Goal: Task Accomplishment & Management: Manage account settings

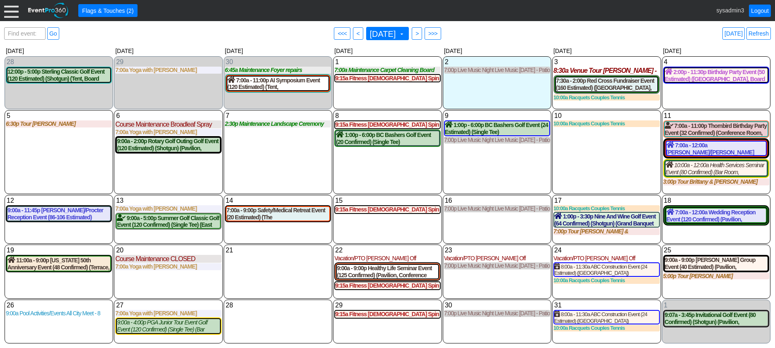
click at [576, 188] on div "10 [DATE] 10:00a Racquets Couples Tennis Couples Tennis at Demo Venue 1 Type: R…" at bounding box center [606, 152] width 109 height 84
click at [769, 34] on link "Refresh" at bounding box center [759, 33] width 24 height 12
drag, startPoint x: 10, startPoint y: 51, endPoint x: 9, endPoint y: 47, distance: 4.3
drag, startPoint x: 9, startPoint y: 47, endPoint x: 8, endPoint y: 10, distance: 36.5
click at [8, 10] on div at bounding box center [11, 10] width 15 height 15
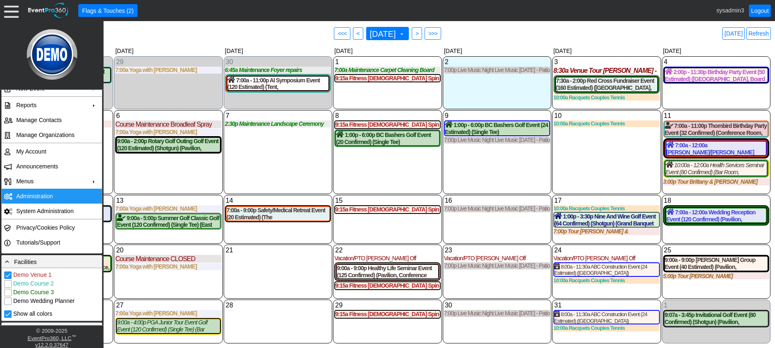
scroll to position [83, 0]
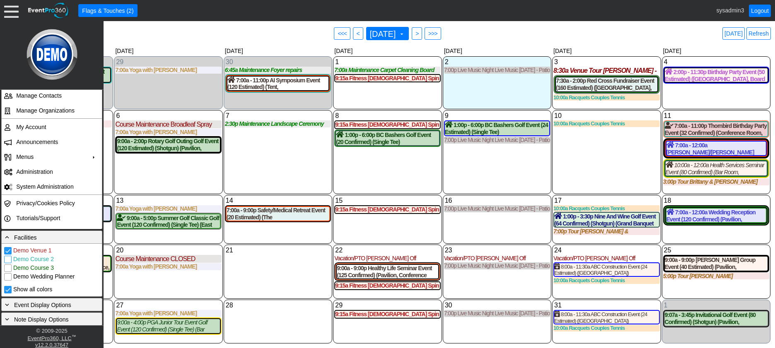
click at [9, 261] on input "Demo Course 2" at bounding box center [9, 260] width 8 height 8
checkbox input "true"
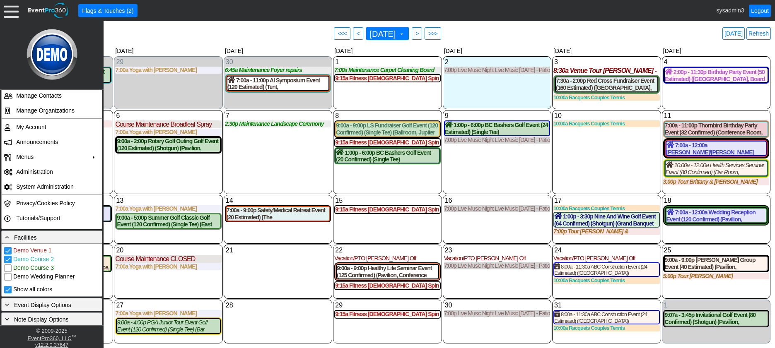
click at [480, 159] on div "9 Thursday 1:00p - 6:00p BC Bashers Golf Event (24 Estimated) (Single Tee) (Oak…" at bounding box center [497, 152] width 109 height 84
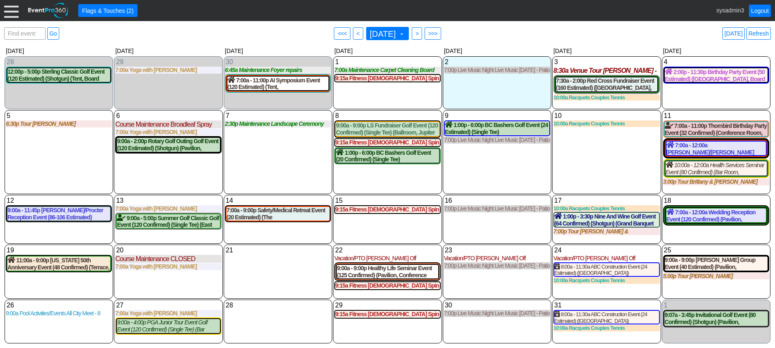
click at [484, 163] on div "9 Thursday 1:00p - 6:00p BC Bashers Golf Event (24 Estimated) (Single Tee) (Oak…" at bounding box center [497, 152] width 109 height 84
click at [8, 8] on div at bounding box center [11, 10] width 15 height 15
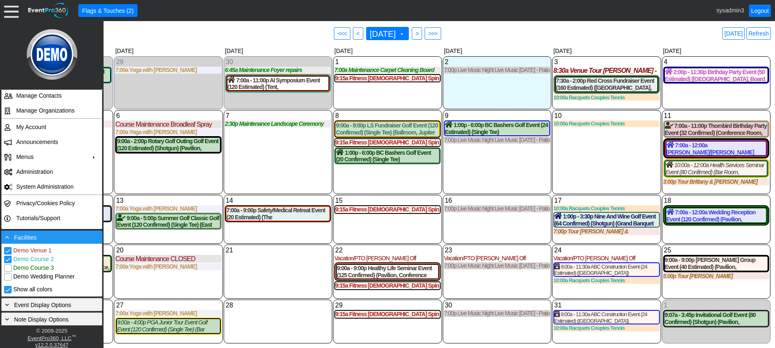
click at [56, 235] on div "- Facilities" at bounding box center [51, 237] width 97 height 9
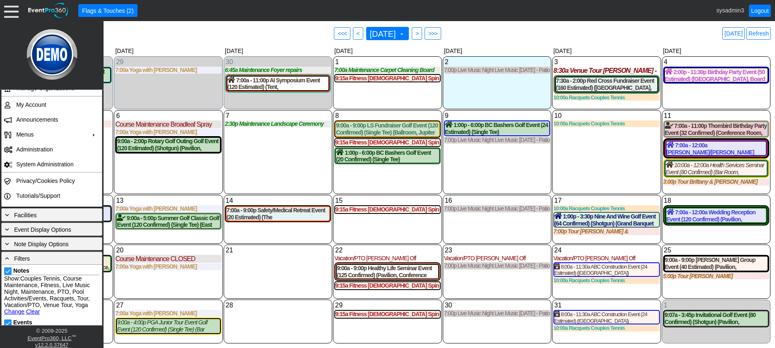
scroll to position [166, 0]
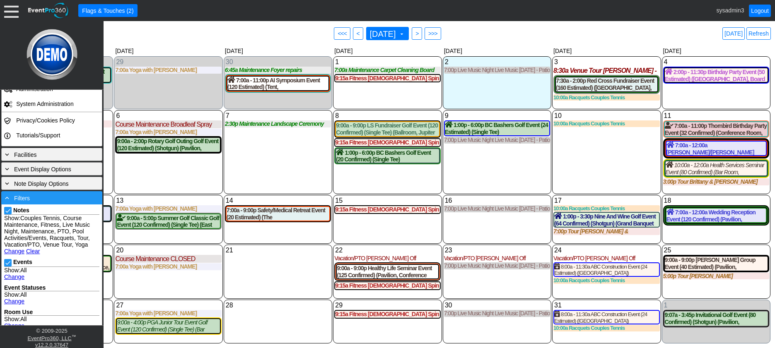
click at [57, 201] on div "- Filters" at bounding box center [51, 198] width 97 height 9
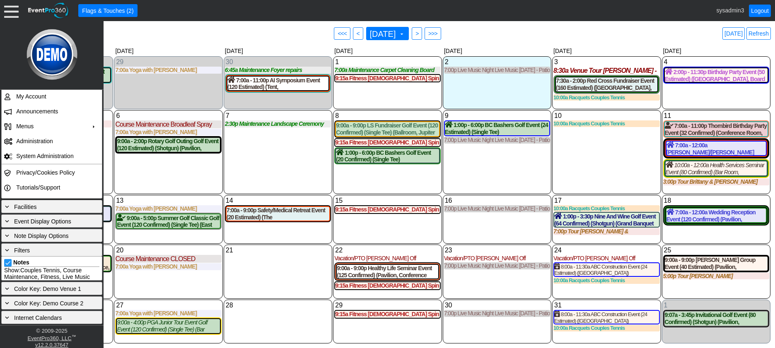
scroll to position [90, 0]
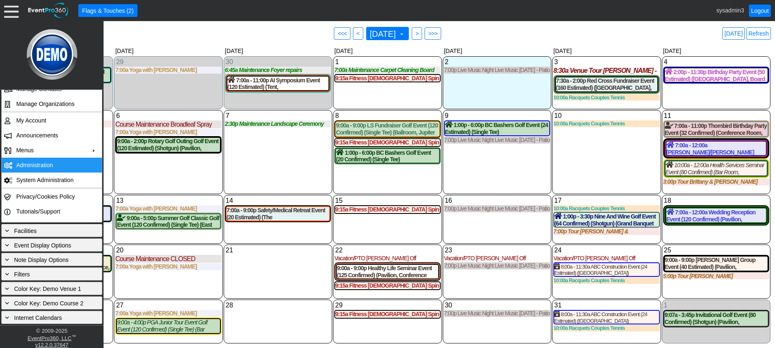
click at [43, 162] on td "Administration" at bounding box center [50, 165] width 74 height 15
click at [278, 160] on div "7 Tuesday 2:30p Maintenance Landscape Ceremony Site Landscape Ceremony Site at …" at bounding box center [278, 152] width 109 height 84
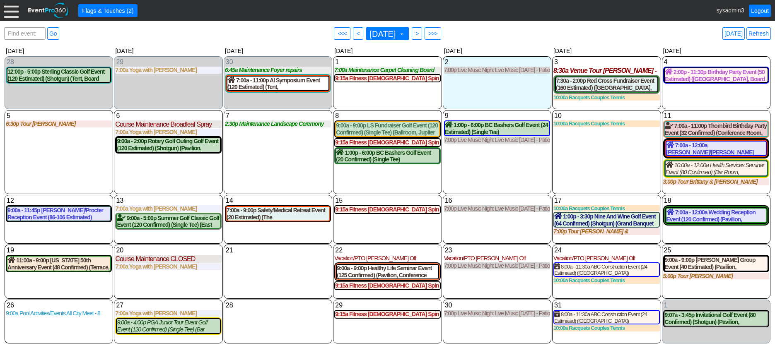
click at [13, 12] on div at bounding box center [11, 10] width 15 height 15
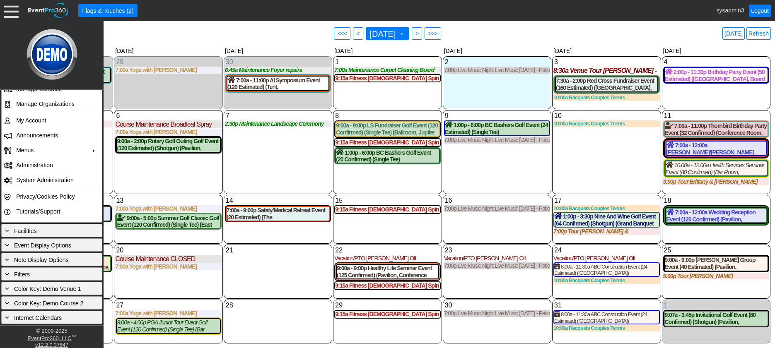
click at [269, 286] on div "21 Tuesday" at bounding box center [278, 272] width 109 height 54
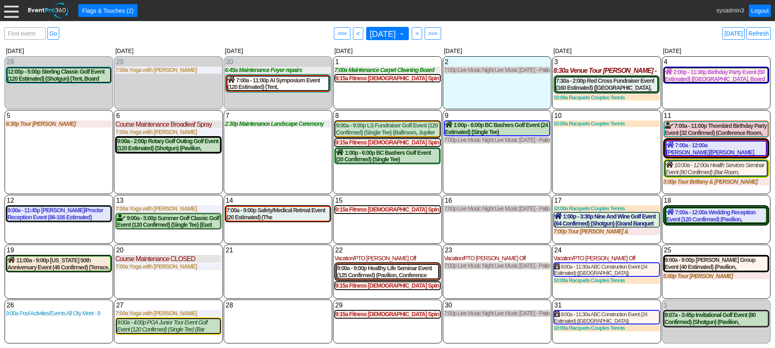
click at [241, 282] on div "21 Tuesday" at bounding box center [278, 272] width 109 height 54
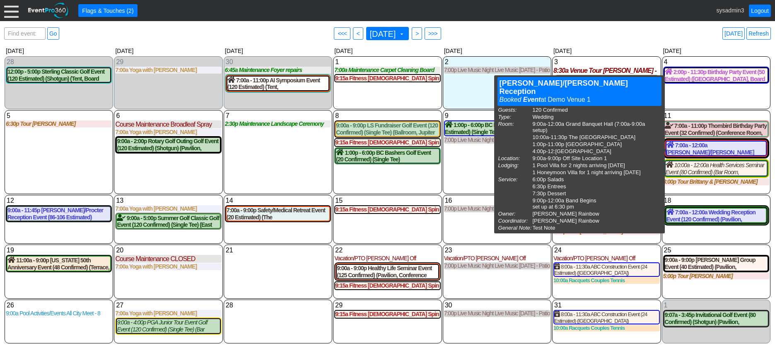
click at [502, 235] on div "16 Thursday 7:00p Live Music Night Live Music Thursday - Patio Room Live Music …" at bounding box center [497, 219] width 109 height 49
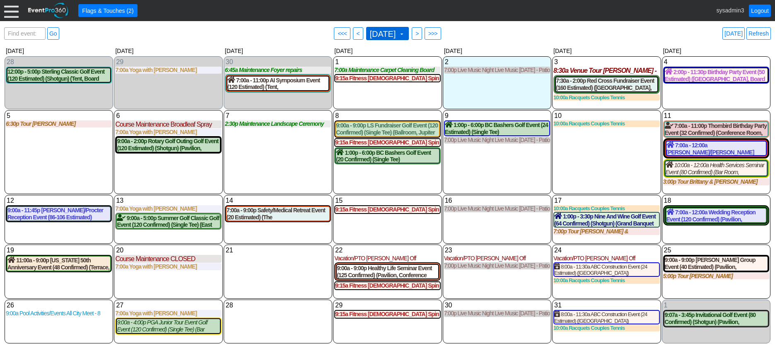
click at [391, 34] on span "October 2025" at bounding box center [382, 34] width 29 height 8
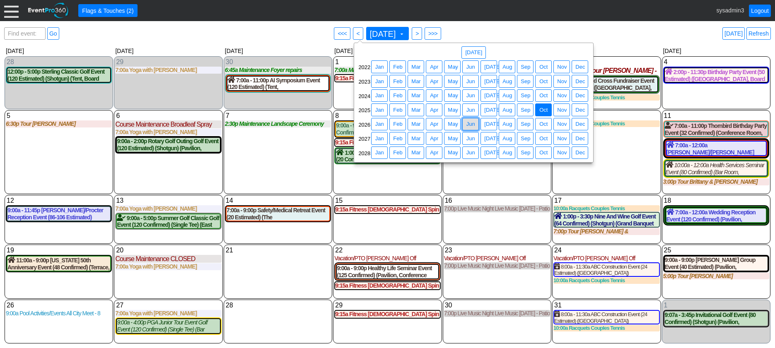
click at [470, 125] on span "Jun" at bounding box center [471, 124] width 12 height 8
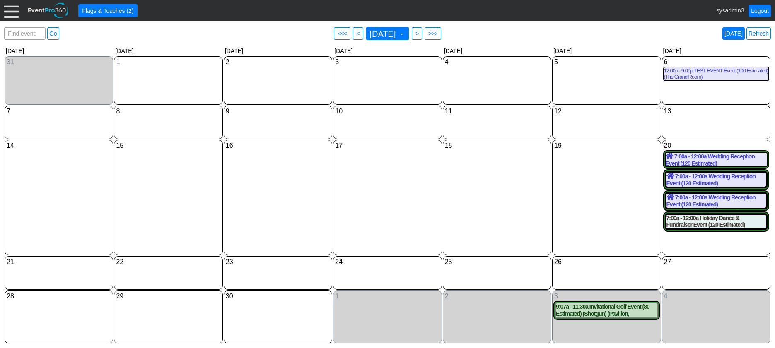
click at [733, 33] on link "Today" at bounding box center [734, 33] width 22 height 12
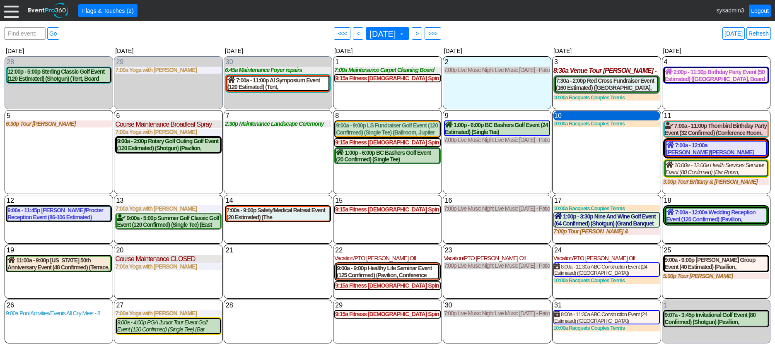
click at [586, 116] on div "10 Friday" at bounding box center [607, 115] width 106 height 9
click at [574, 155] on div "10 Friday 10:00a Racquets Couples Tennis Couples Tennis at Demo Venue 1 Type: R…" at bounding box center [606, 152] width 109 height 84
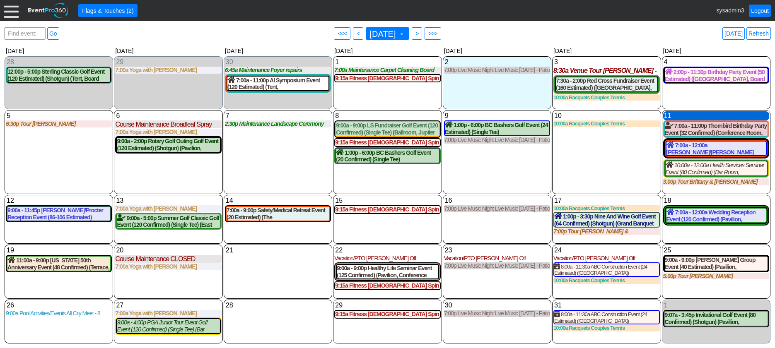
click at [696, 118] on div "11 Saturday" at bounding box center [716, 115] width 106 height 9
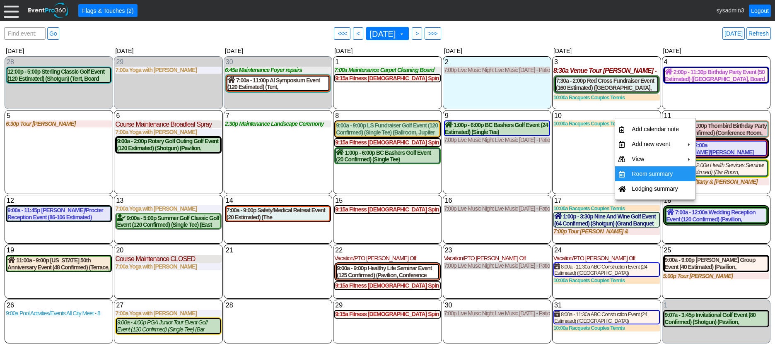
click at [641, 173] on td "Room summary" at bounding box center [656, 174] width 54 height 15
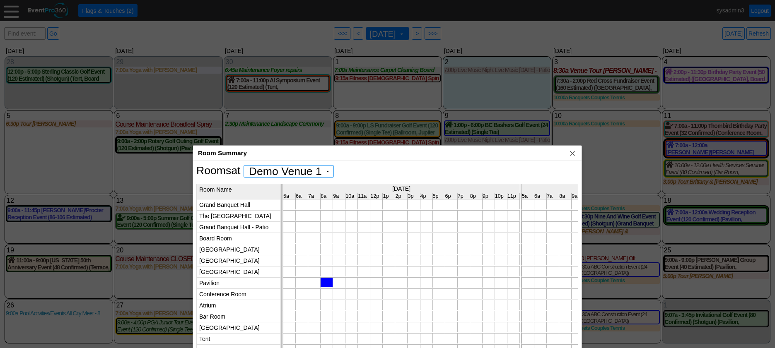
scroll to position [0, 0]
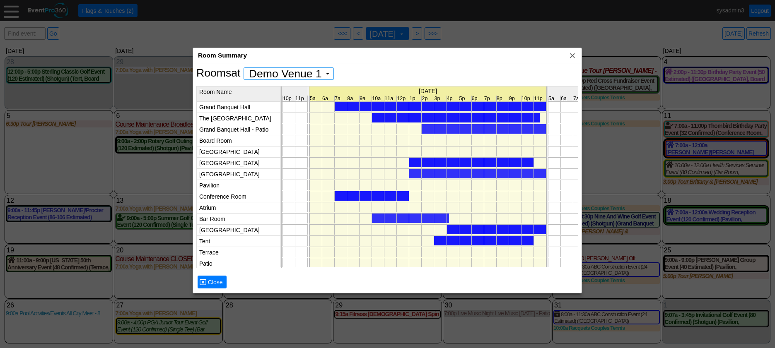
click at [438, 116] on div at bounding box center [456, 118] width 168 height 10
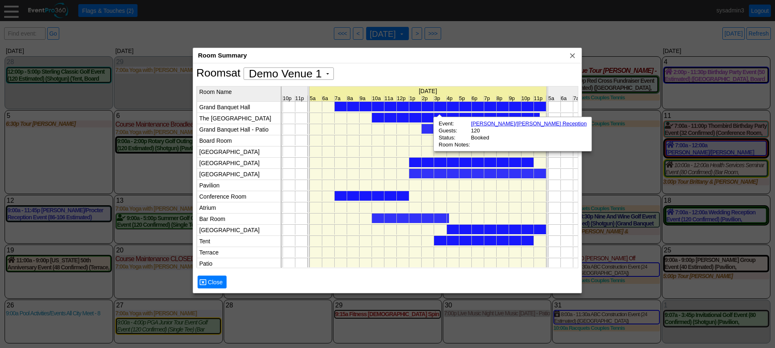
click at [428, 165] on div at bounding box center [471, 163] width 124 height 10
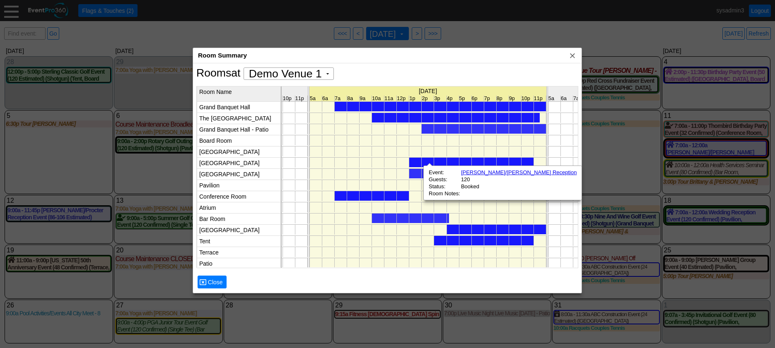
click at [391, 198] on div at bounding box center [372, 196] width 75 height 10
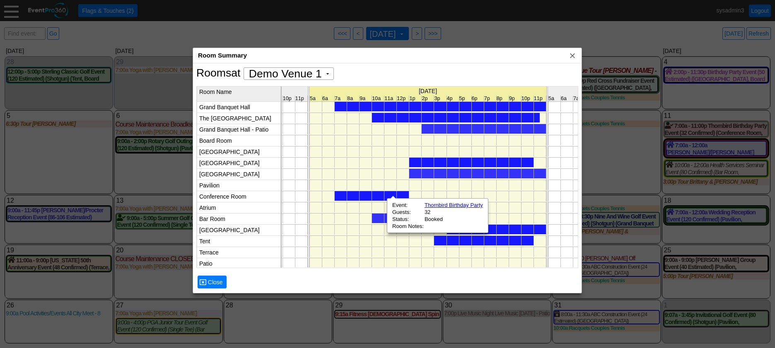
scroll to position [0, 2492]
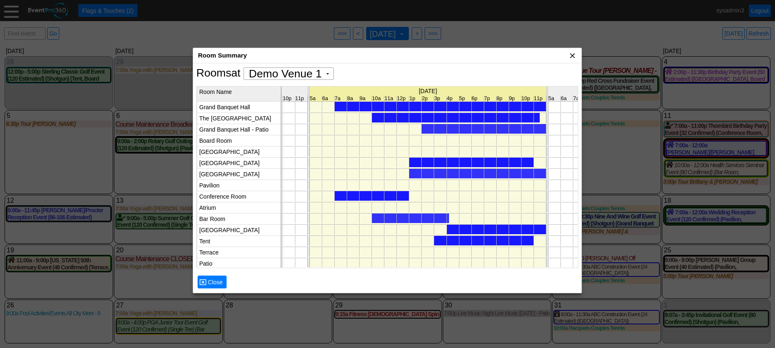
click at [574, 54] on span "x" at bounding box center [573, 55] width 8 height 8
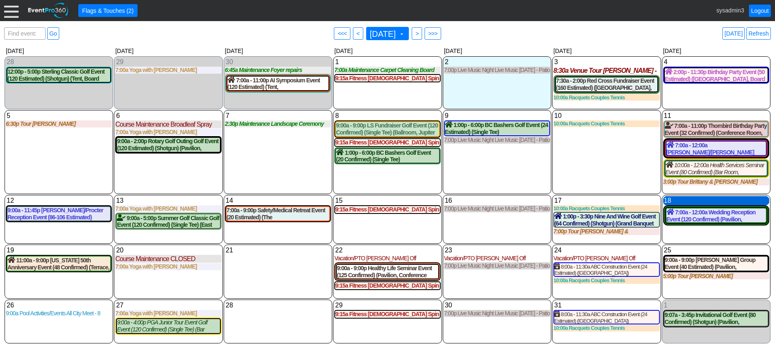
click at [687, 203] on div "18 Saturday" at bounding box center [716, 200] width 106 height 9
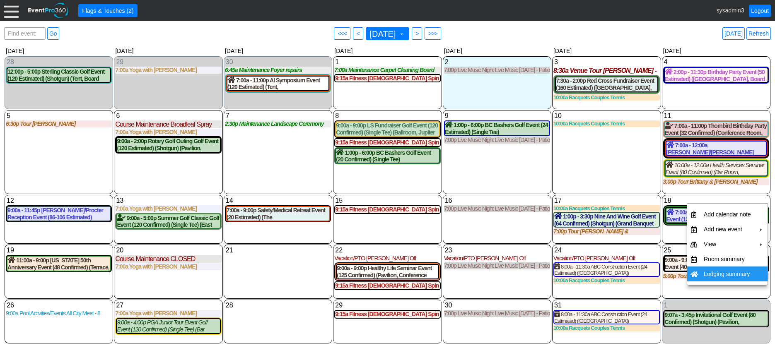
click at [718, 276] on td "Lodging summary" at bounding box center [728, 274] width 54 height 15
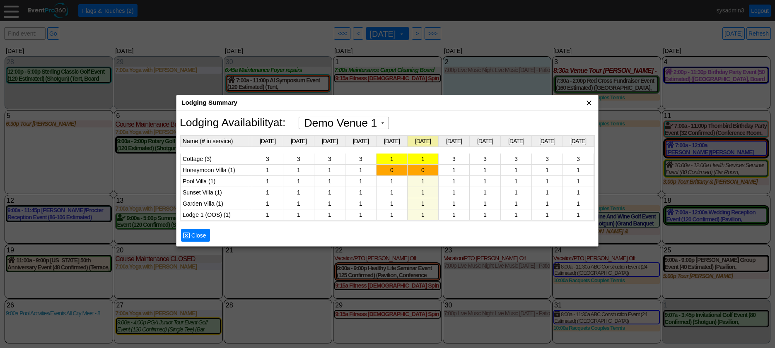
click at [590, 104] on span "x" at bounding box center [589, 103] width 8 height 8
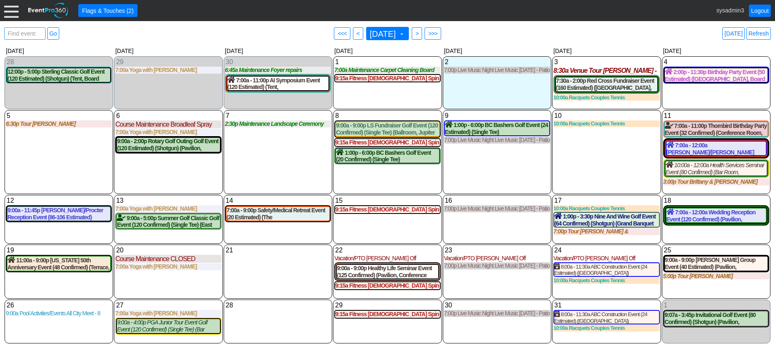
click at [23, 34] on span "Find event: enter title" at bounding box center [24, 38] width 37 height 20
type input "red cr"
click at [53, 34] on link "Go" at bounding box center [53, 33] width 12 height 12
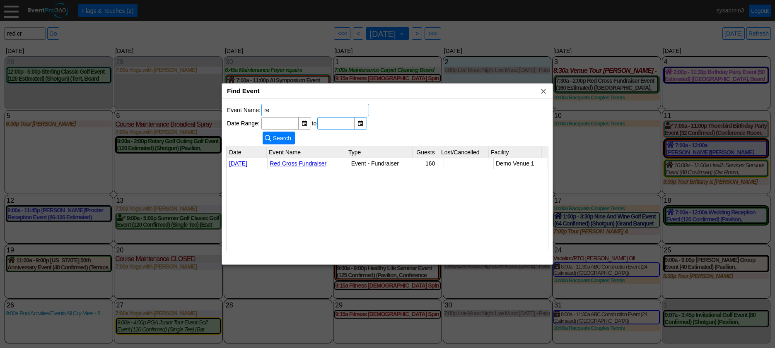
type input "r"
click at [544, 92] on span "x" at bounding box center [544, 91] width 8 height 8
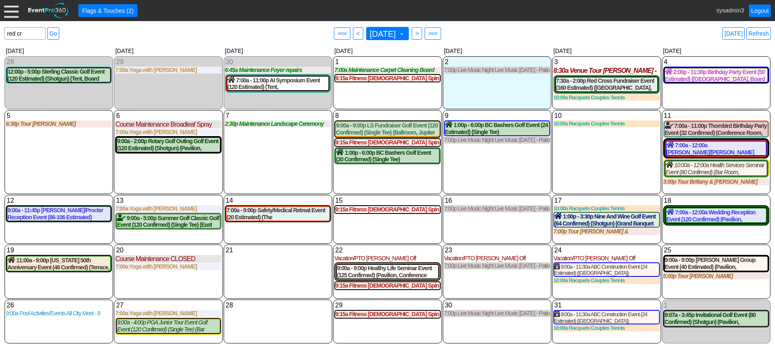
click at [508, 158] on div "9 Thursday 1:00p - 6:00p BC Bashers Golf Event (24 Estimated) (Single Tee) (Oak…" at bounding box center [497, 152] width 109 height 84
click at [271, 250] on div "21 Tuesday" at bounding box center [278, 250] width 106 height 9
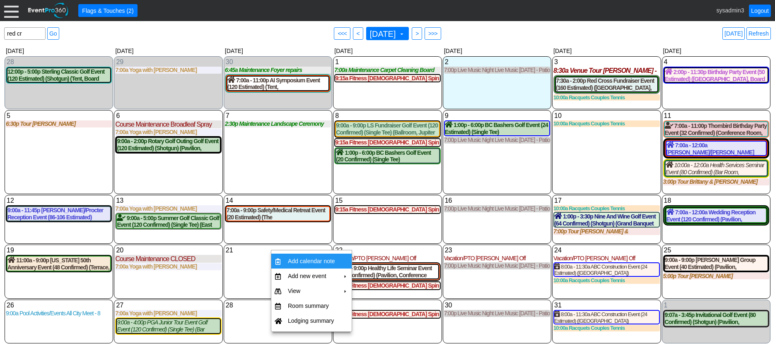
click at [257, 262] on div "21 Tuesday" at bounding box center [278, 272] width 109 height 54
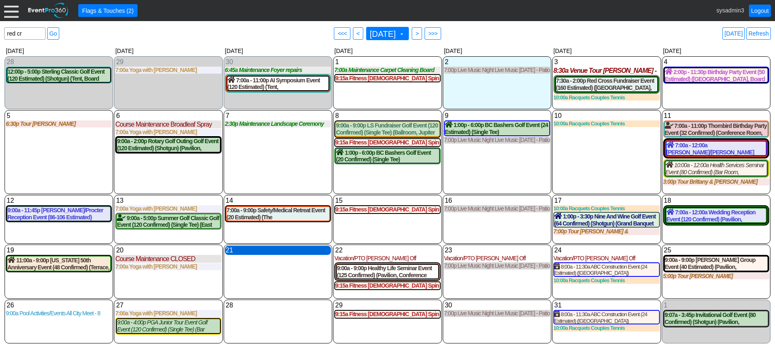
click at [282, 252] on div "21 Tuesday" at bounding box center [278, 250] width 106 height 9
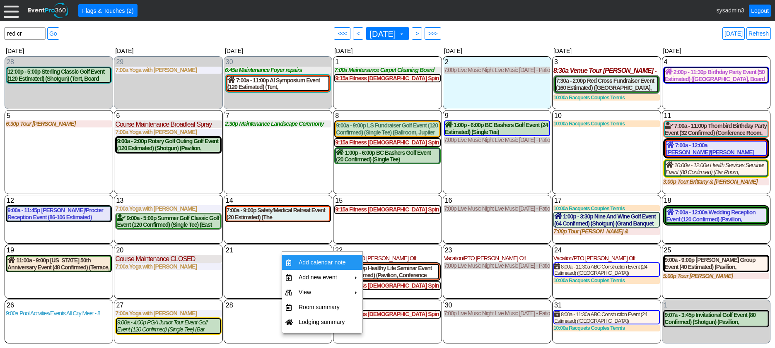
click at [305, 261] on td "Add calendar note" at bounding box center [322, 262] width 54 height 15
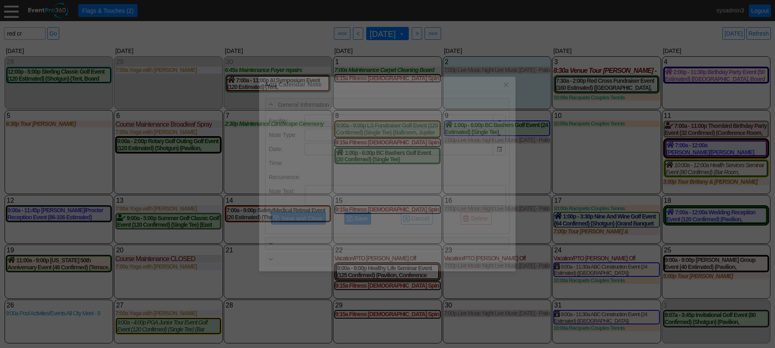
type input "Demo Venue 1"
type input "10/21/2025"
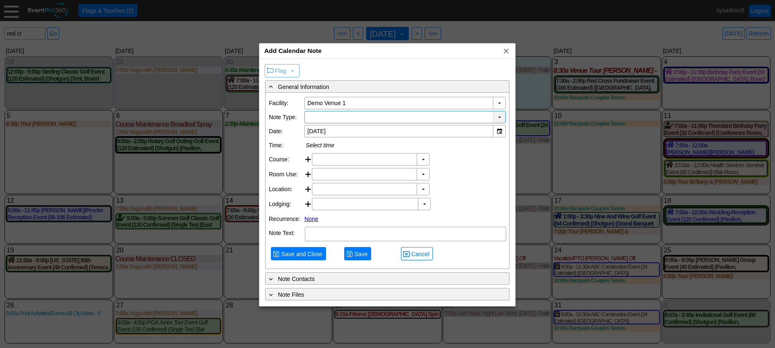
click at [496, 115] on div "▼" at bounding box center [499, 117] width 12 height 12
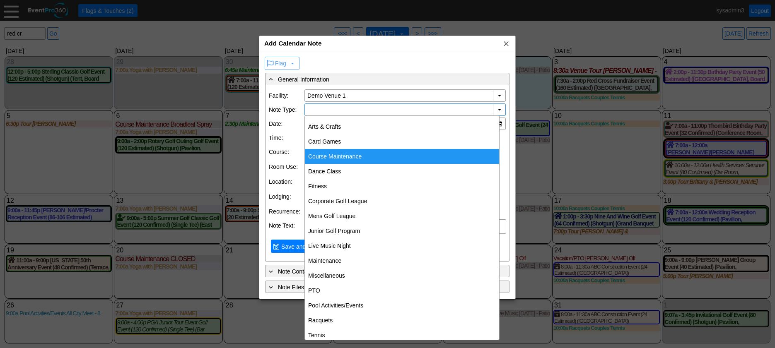
click at [338, 155] on div "Course Maintenance" at bounding box center [402, 156] width 194 height 15
type input "Course Maintenance"
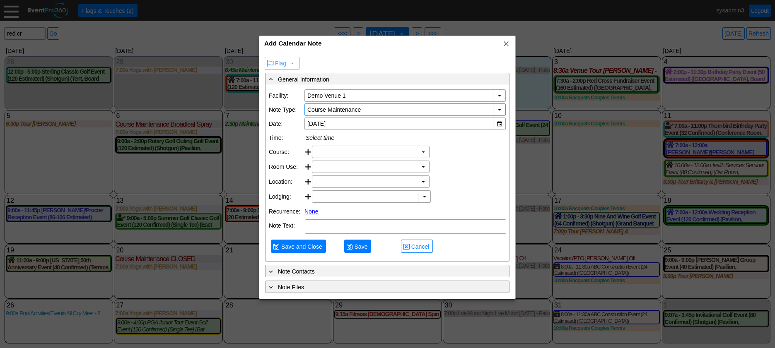
click at [285, 62] on span "Flag" at bounding box center [280, 63] width 11 height 7
click at [290, 62] on span at bounding box center [292, 63] width 7 height 7
click at [344, 234] on textarea at bounding box center [405, 227] width 201 height 15
type textarea "Note"
click at [431, 203] on div at bounding box center [469, 197] width 77 height 12
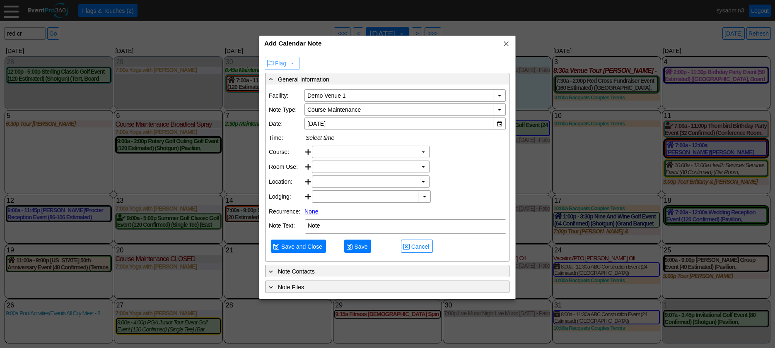
click at [290, 62] on span at bounding box center [292, 63] width 7 height 7
click at [309, 251] on span "Save and Close" at bounding box center [302, 247] width 44 height 8
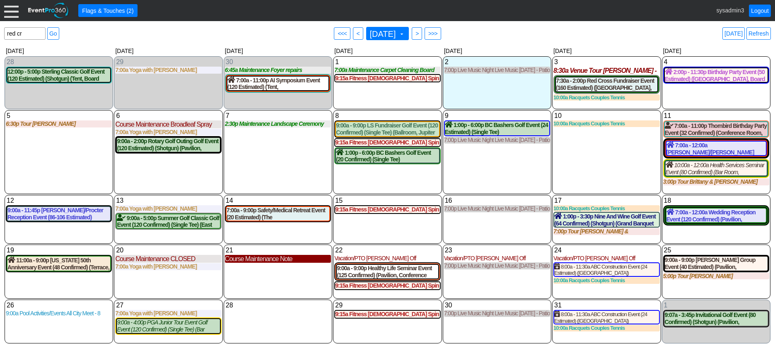
click at [271, 263] on div "Course Maintenance Note" at bounding box center [278, 259] width 106 height 8
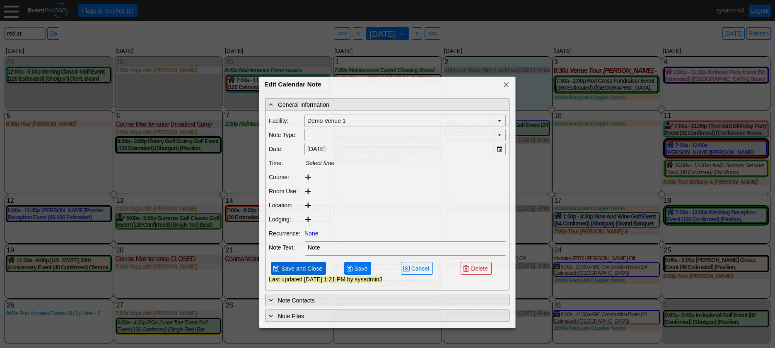
type input "Course Maintenance"
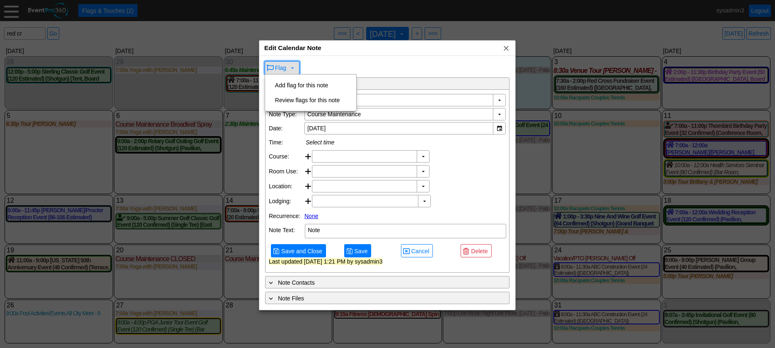
click at [282, 71] on span "Flag" at bounding box center [280, 68] width 11 height 7
click at [298, 83] on td "Add flag for this note" at bounding box center [307, 85] width 71 height 15
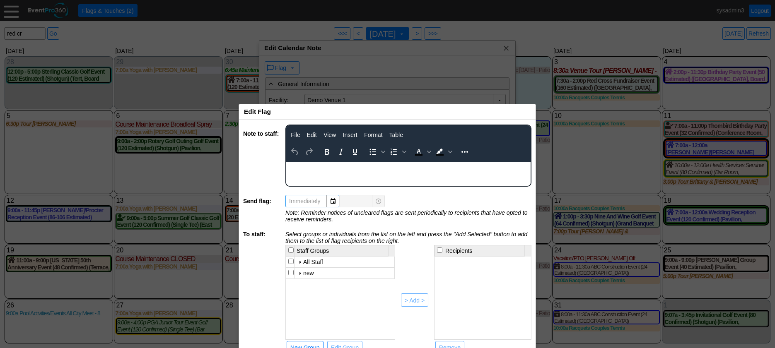
scroll to position [0, 0]
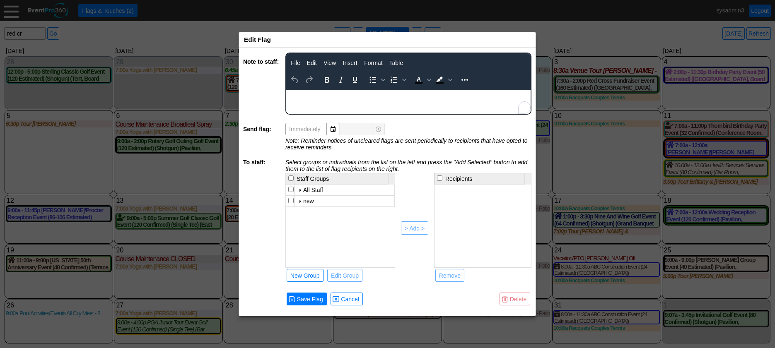
click at [330, 101] on body "Rich Text Area. Press ALT-0 for help." at bounding box center [408, 95] width 244 height 11
click at [291, 189] on input "checkbox" at bounding box center [290, 189] width 5 height 5
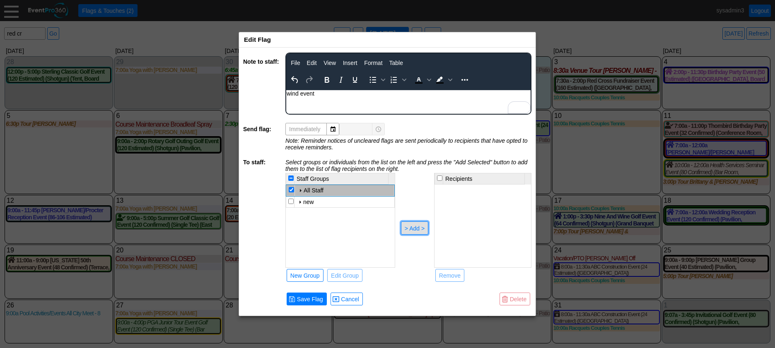
click at [414, 229] on div "> Add >" at bounding box center [415, 229] width 20 height 8
checkbox input "false"
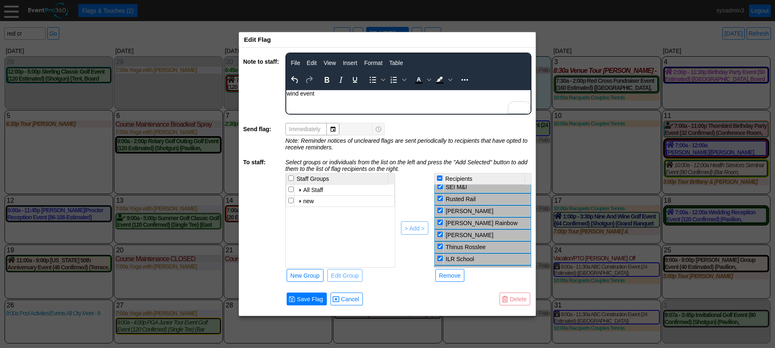
scroll to position [146, 0]
click at [438, 211] on input "checkbox" at bounding box center [440, 212] width 5 height 5
checkbox input "false"
click at [439, 223] on input "checkbox" at bounding box center [440, 223] width 5 height 5
checkbox input "false"
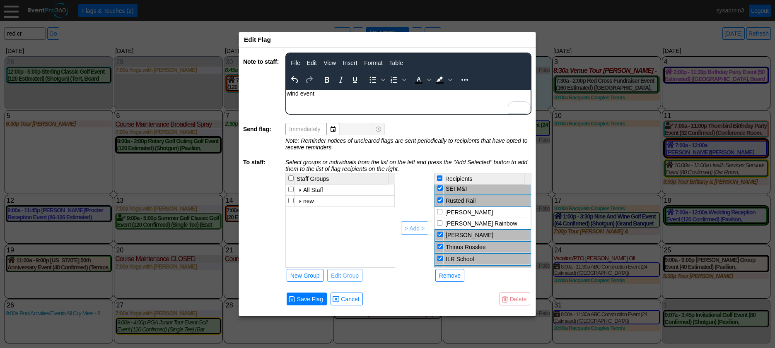
click at [439, 237] on input "checkbox" at bounding box center [440, 234] width 5 height 5
checkbox input "false"
click at [440, 246] on input "checkbox" at bounding box center [440, 245] width 5 height 5
checkbox input "false"
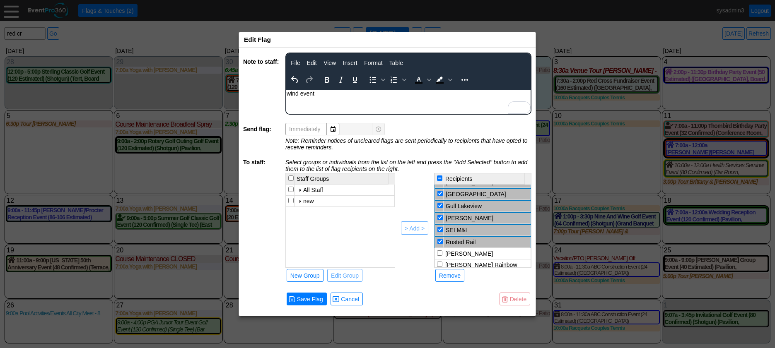
click at [442, 220] on input "checkbox" at bounding box center [440, 217] width 5 height 5
checkbox input "false"
click at [441, 192] on input "checkbox" at bounding box center [440, 193] width 5 height 5
checkbox input "false"
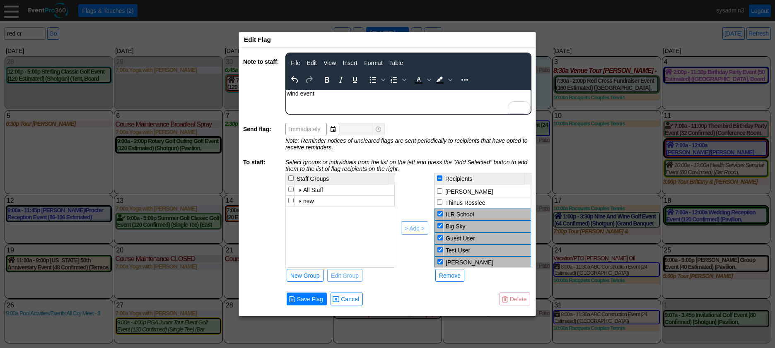
scroll to position [201, 0]
click at [448, 278] on div "Remove" at bounding box center [450, 276] width 22 height 8
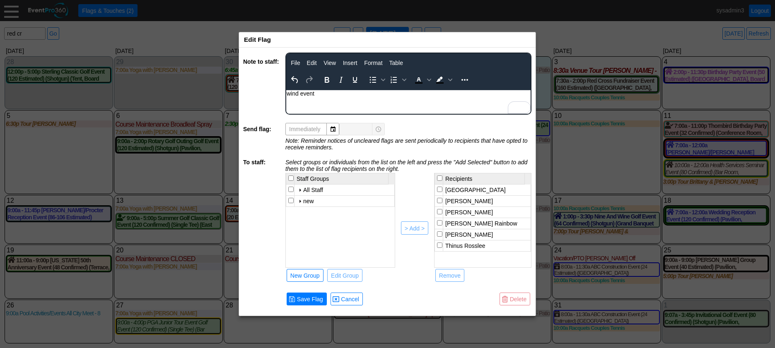
click at [518, 299] on span "Delete" at bounding box center [518, 299] width 20 height 8
click at [351, 297] on span "Cancel" at bounding box center [350, 299] width 22 height 8
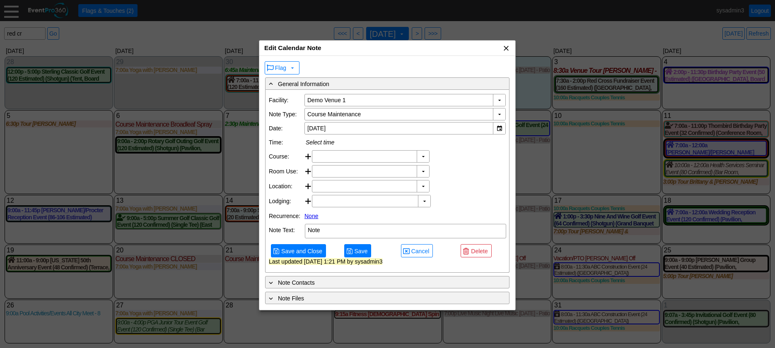
click at [508, 47] on span "x" at bounding box center [506, 48] width 8 height 8
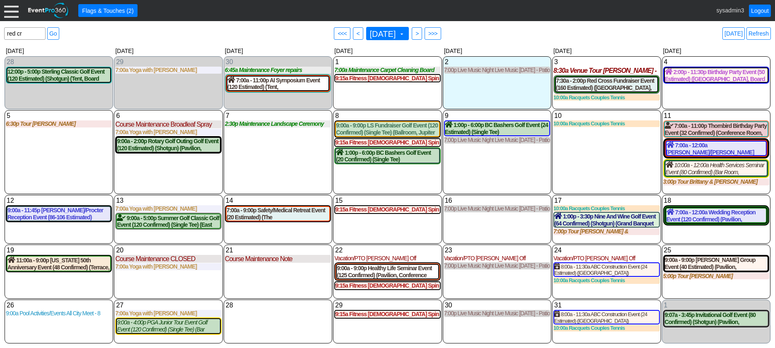
click at [599, 157] on div "10 Friday 10:00a Racquets Couples Tennis Couples Tennis at Demo Venue 1 Type: R…" at bounding box center [606, 152] width 109 height 84
click at [33, 32] on input "red cr" at bounding box center [25, 34] width 36 height 12
drag, startPoint x: 27, startPoint y: 31, endPoint x: -6, endPoint y: 31, distance: 33.1
click at [0, 31] on html "Calendar of Events + Calendar View + Add Calendar Note + New Event + Reports + …" at bounding box center [387, 174] width 775 height 348
click at [10, 11] on div at bounding box center [11, 10] width 15 height 15
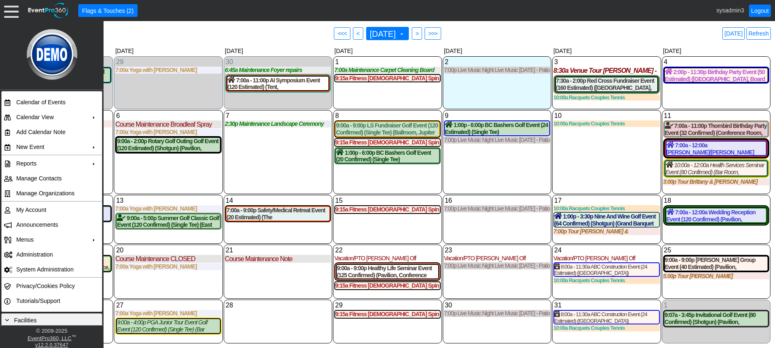
click at [197, 36] on div "Find event: enter title Go ● <<< ● < October 2025 ▼ ● > ● >>> Today Refresh" at bounding box center [387, 33] width 767 height 17
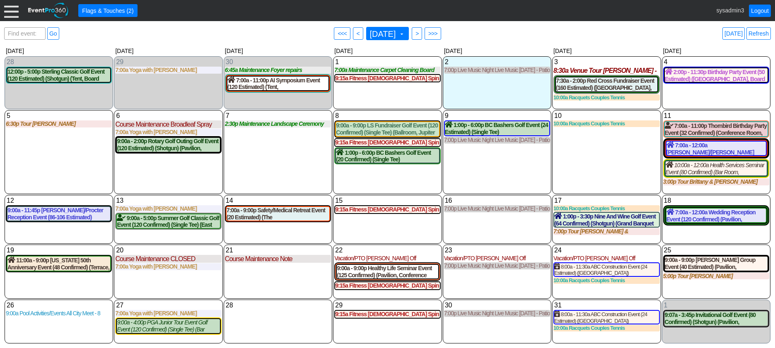
click at [12, 10] on div at bounding box center [11, 10] width 15 height 15
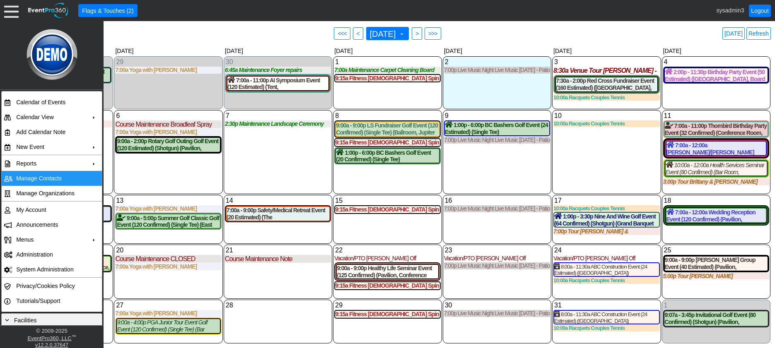
click at [37, 178] on td "Manage Contacts" at bounding box center [50, 178] width 74 height 15
click at [517, 168] on div "9 Thursday 1:00p - 6:00p BC Bashers Golf Event (24 Estimated) (Single Tee) (Oak…" at bounding box center [497, 152] width 109 height 84
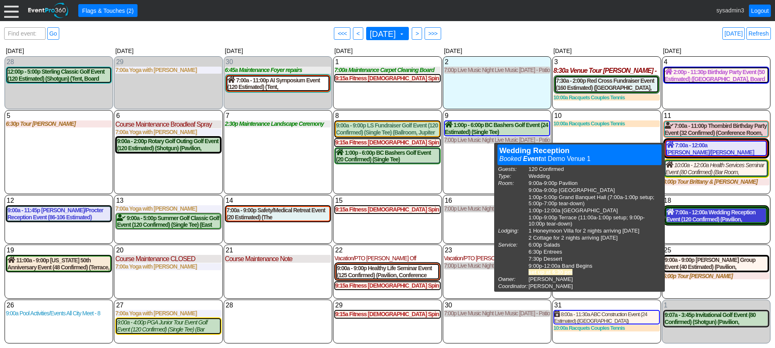
click at [709, 213] on div "7:00a - 12:00a Wedding Reception Event (120 Confirmed) (Pavilion, West Room, Gr…" at bounding box center [716, 216] width 99 height 14
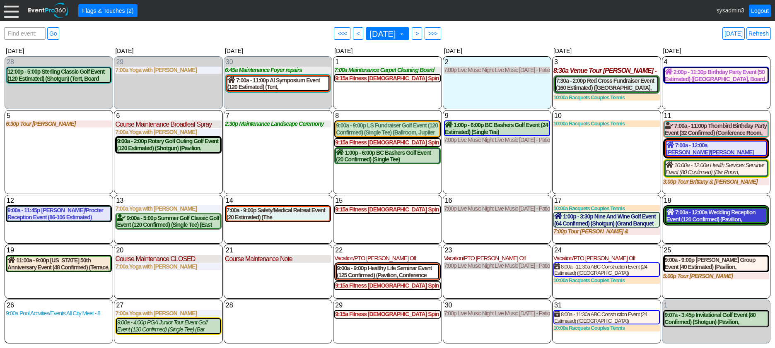
click at [711, 214] on div "7:00a - 12:00a Wedding Reception Event (120 Confirmed) (Pavilion, West Room, Gr…" at bounding box center [716, 216] width 99 height 14
click at [717, 214] on div "7:00a - 12:00a Wedding Reception Event (120 Confirmed) (Pavilion, West Room, Gr…" at bounding box center [716, 216] width 99 height 14
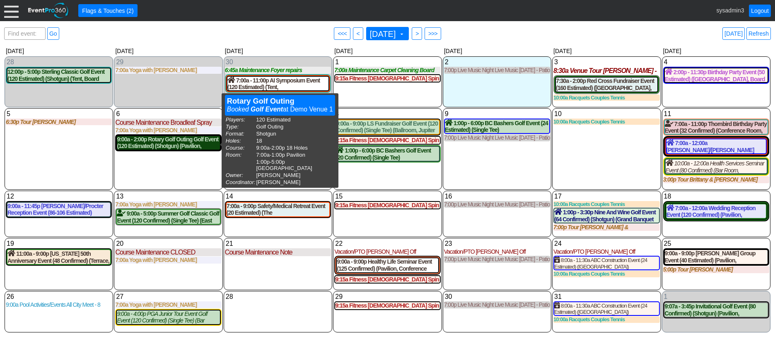
click at [194, 145] on div "9:00a - 2:00p Rotary Golf Outing Golf Event (120 Estimated) (Shotgun) (Pavilion…" at bounding box center [168, 143] width 103 height 14
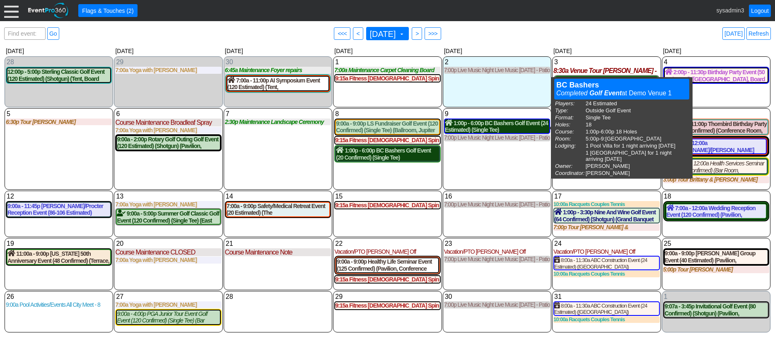
click at [516, 126] on div "1:00p - 6:00p BC Bashers Golf Event (24 Estimated) (Single Tee) (Oaks Room) (1 …" at bounding box center [497, 126] width 104 height 14
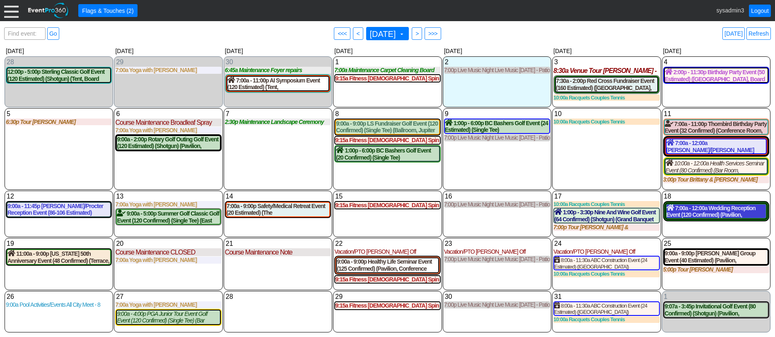
click at [705, 209] on div "7:00a - 12:00a Wedding Reception Event (120 Confirmed) (Pavilion, West Room, Gr…" at bounding box center [716, 211] width 99 height 14
click at [711, 215] on div "7:00a - 12:00a Wedding Reception Event (120 Confirmed) (Pavilion, West Room, Gr…" at bounding box center [716, 211] width 99 height 14
click at [13, 9] on div at bounding box center [11, 10] width 15 height 15
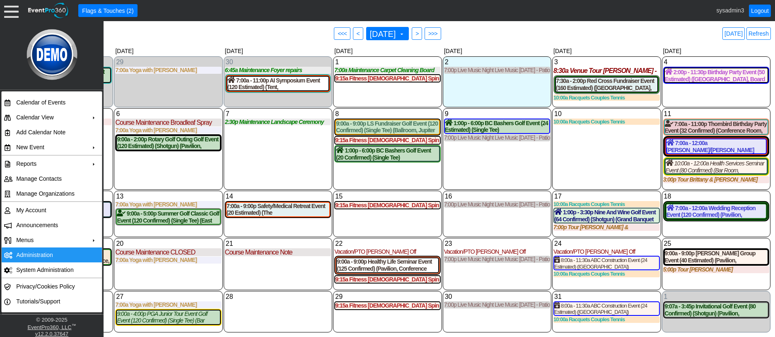
click at [35, 253] on td "Administration" at bounding box center [50, 254] width 74 height 15
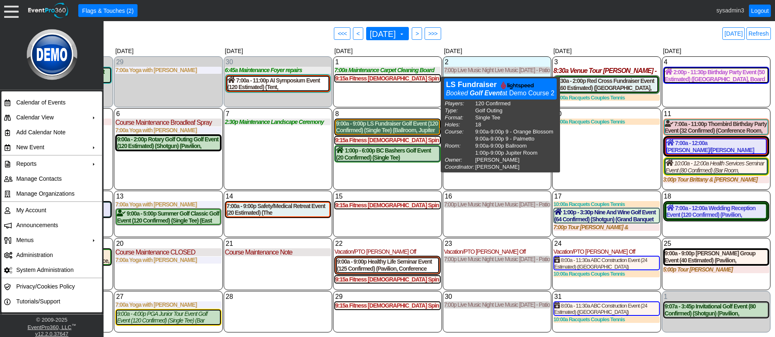
click at [392, 128] on div "9:00a - 9:00p LS Fundraiser Golf Event (120 Confirmed) (Single Tee) (Ballroom, …" at bounding box center [387, 127] width 103 height 14
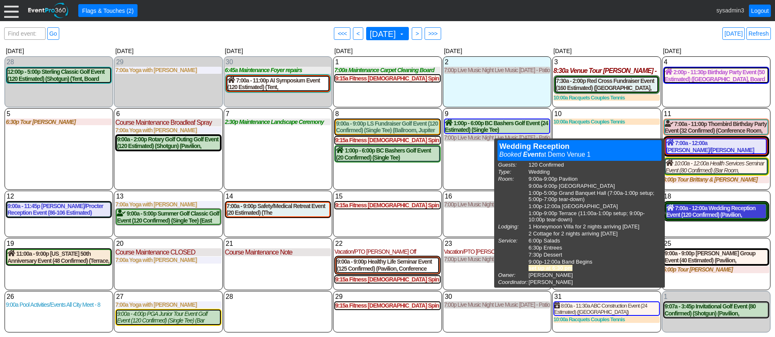
click at [695, 211] on div "7:00a - 12:00a Wedding Reception Event (120 Confirmed) (Pavilion, West Room, Gr…" at bounding box center [716, 211] width 99 height 14
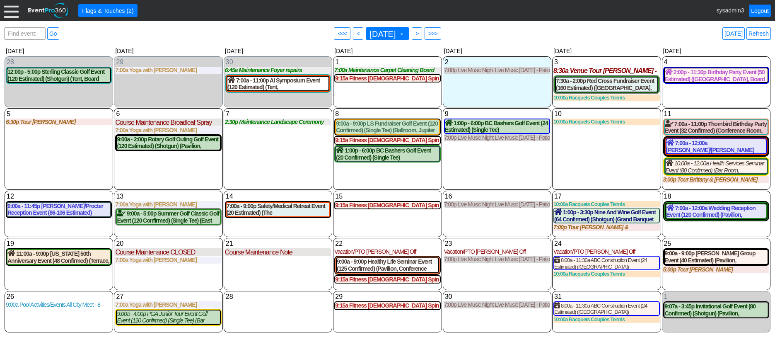
click at [13, 10] on div at bounding box center [11, 10] width 15 height 15
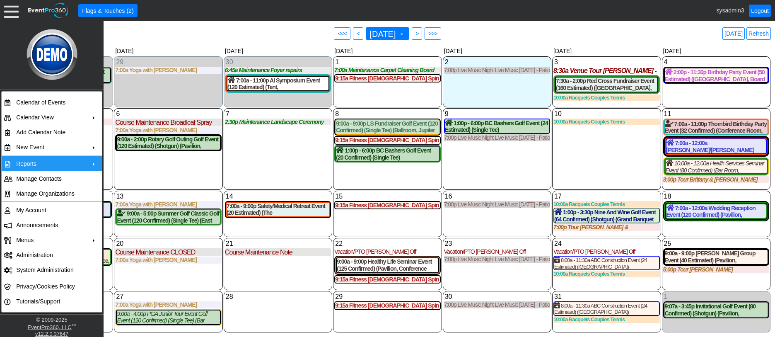
click at [57, 164] on td "Reports" at bounding box center [50, 163] width 74 height 15
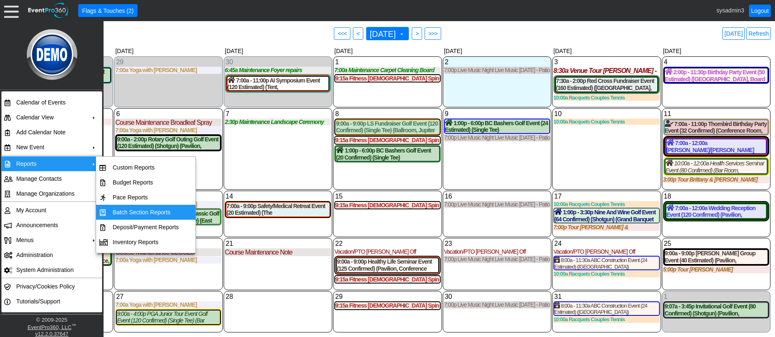
click at [137, 210] on td "Batch Section Reports" at bounding box center [145, 212] width 73 height 15
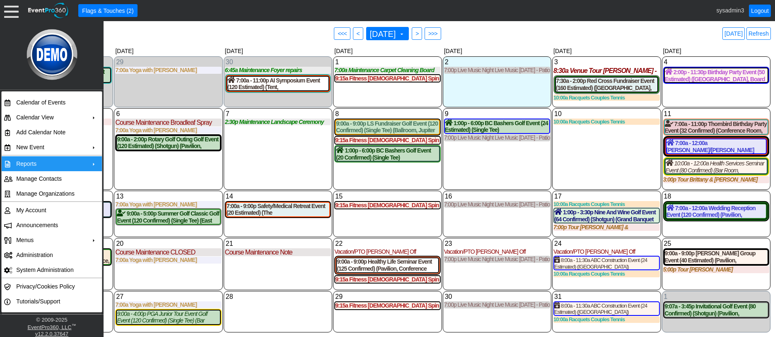
click at [496, 171] on div "9 Thursday 1:00p - 6:00p BC Bashers Golf Event (24 Estimated) (Single Tee) (Oak…" at bounding box center [497, 149] width 109 height 82
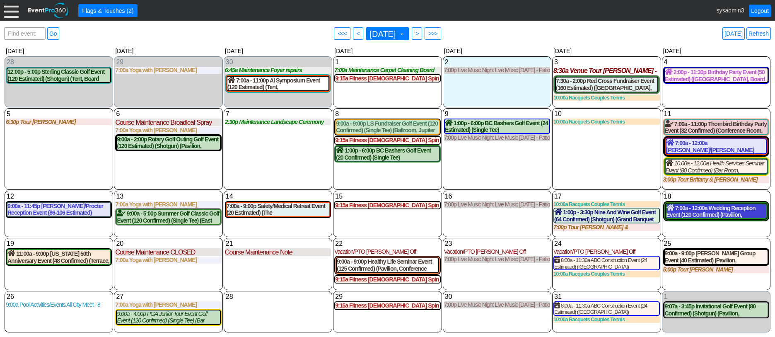
click at [700, 209] on div "7:00a - 12:00a Wedding Reception Event (120 Confirmed) (Pavilion, West Room, Gr…" at bounding box center [716, 211] width 99 height 14
click at [126, 9] on span "Flags & Touches (2)" at bounding box center [107, 11] width 55 height 8
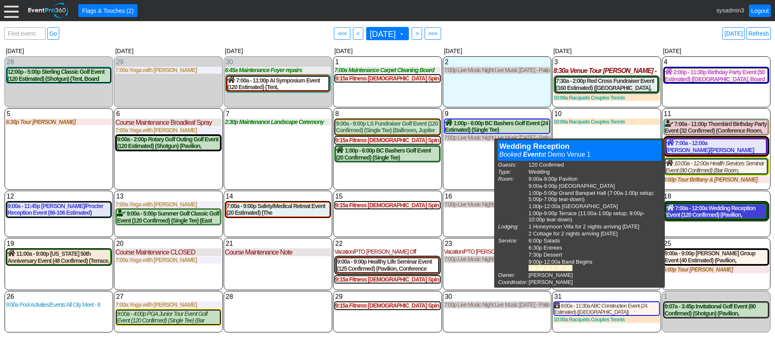
click at [714, 209] on div "7:00a - 12:00a Wedding Reception Event (120 Confirmed) (Pavilion, West Room, Gr…" at bounding box center [716, 211] width 99 height 14
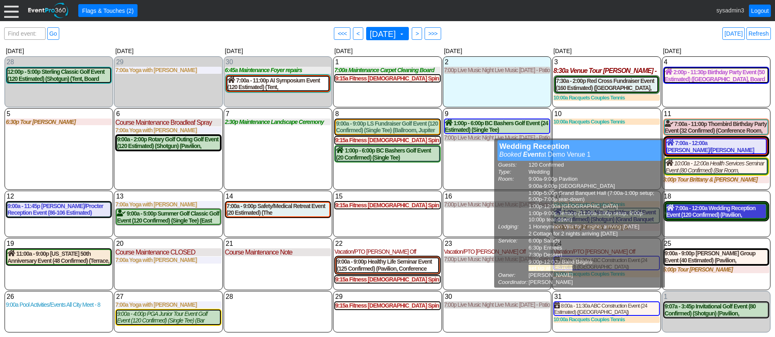
click at [717, 214] on div "7:00a - 12:00a Wedding Reception Event (120 Confirmed) (Pavilion, West Room, Gr…" at bounding box center [716, 211] width 99 height 14
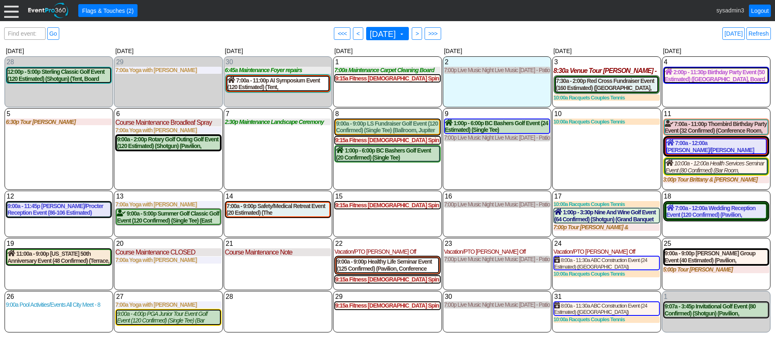
click at [12, 13] on div at bounding box center [11, 10] width 15 height 15
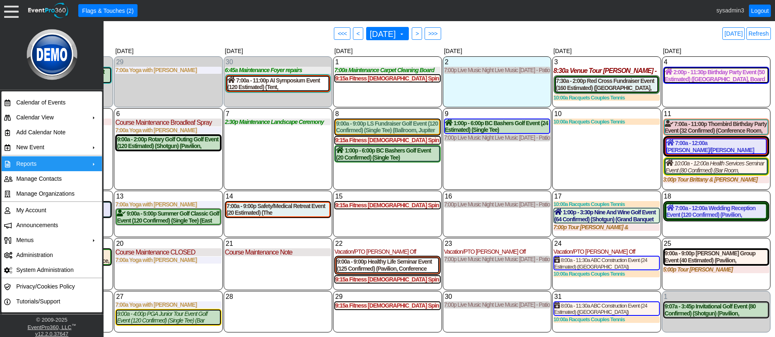
click at [31, 162] on td "Reports" at bounding box center [50, 163] width 74 height 15
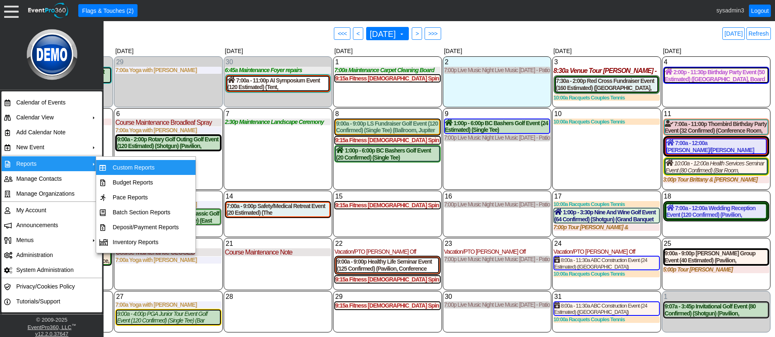
click at [275, 161] on div "7 Tuesday 2:30p Maintenance Landscape Ceremony Site Landscape Ceremony Site at …" at bounding box center [278, 149] width 109 height 82
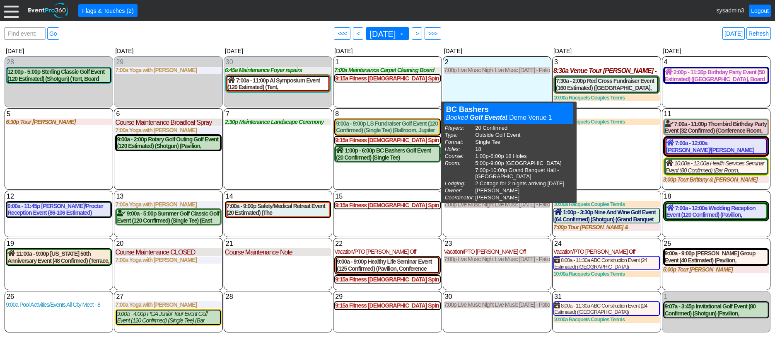
click at [598, 169] on div "10 Friday 10:00a Racquets Couples Tennis Couples Tennis at Demo Venue 1 Type: R…" at bounding box center [606, 149] width 109 height 82
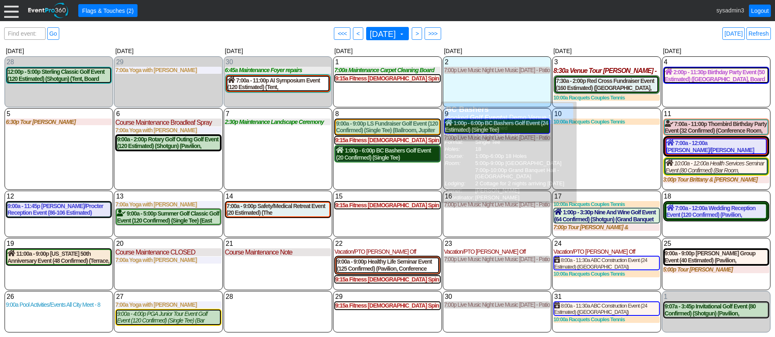
click at [405, 156] on div "1:00p - 6:00p BC Bashers Golf Event (20 Confirmed) (Single Tee) (West Room, Gra…" at bounding box center [387, 154] width 103 height 14
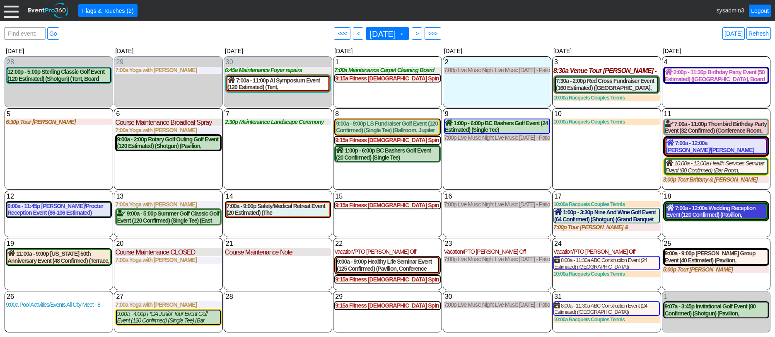
click at [701, 215] on div "7:00a - 12:00a Wedding Reception Event (120 Confirmed) (Pavilion, West Room, Gr…" at bounding box center [716, 211] width 99 height 14
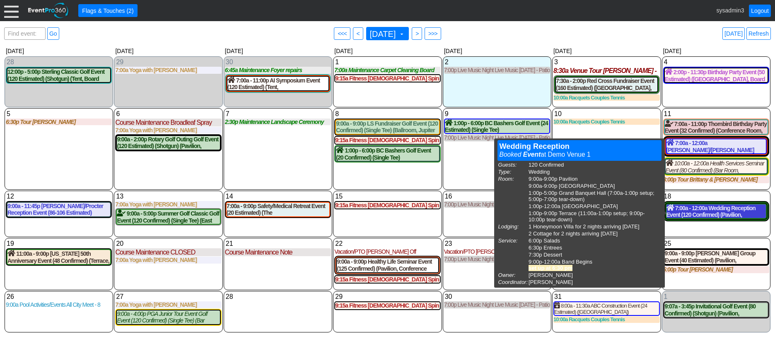
click at [698, 214] on div "7:00a - 12:00a Wedding Reception Event (120 Confirmed) (Pavilion, West Room, Gr…" at bounding box center [716, 211] width 99 height 14
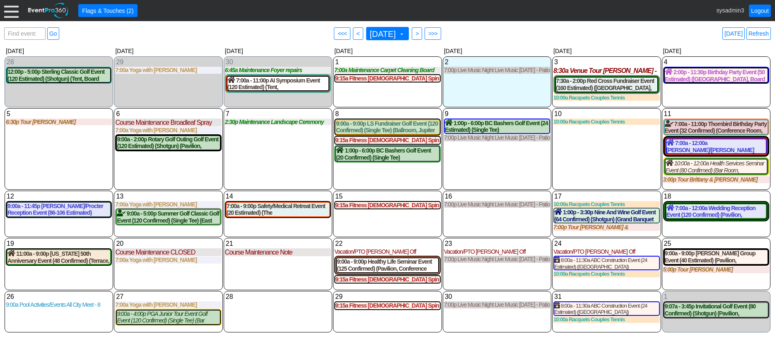
click at [10, 9] on div at bounding box center [11, 10] width 15 height 15
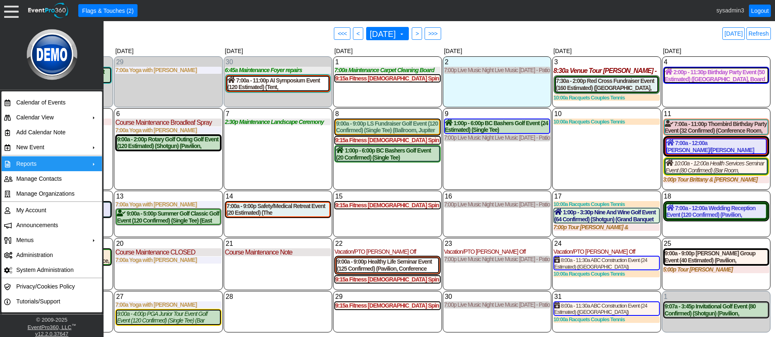
click at [54, 164] on td "Reports" at bounding box center [50, 163] width 74 height 15
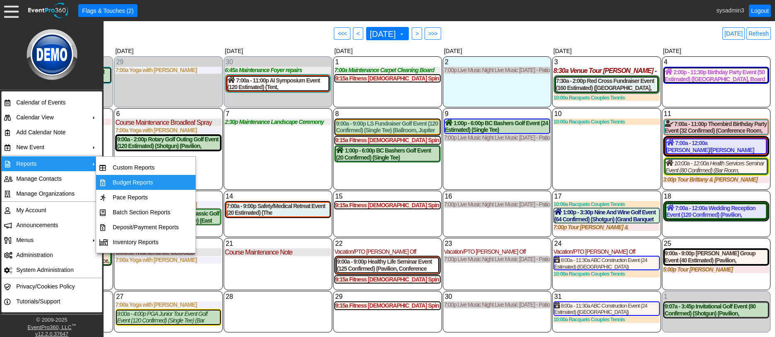
click at [265, 150] on div "7 Tuesday 2:30p Maintenance Landscape Ceremony Site Landscape Ceremony Site at …" at bounding box center [278, 149] width 109 height 82
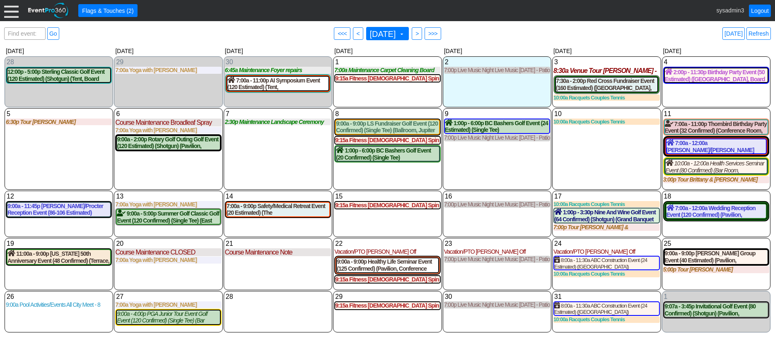
click at [8, 11] on div at bounding box center [11, 10] width 15 height 15
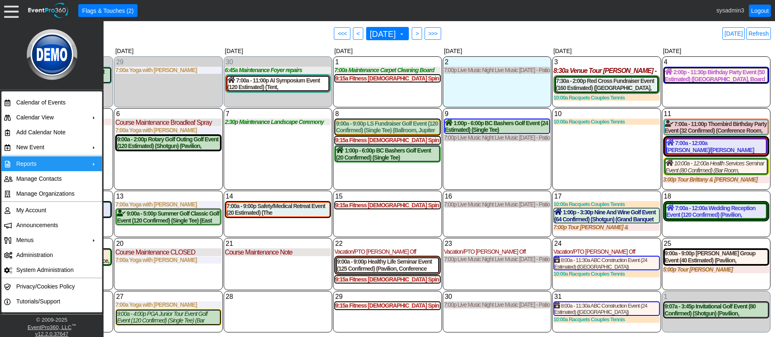
click at [29, 162] on td "Reports" at bounding box center [50, 163] width 74 height 15
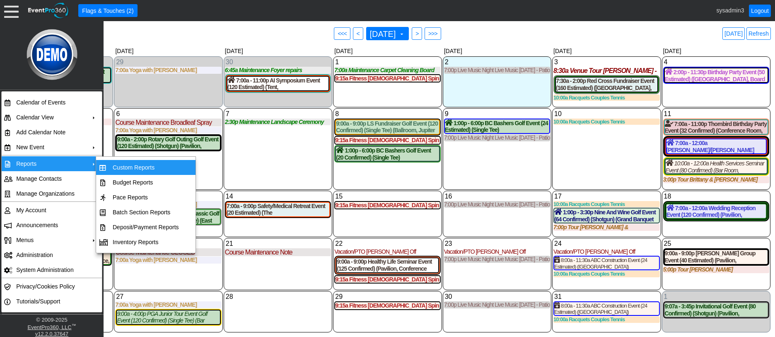
click at [134, 166] on td "Custom Reports" at bounding box center [145, 167] width 73 height 15
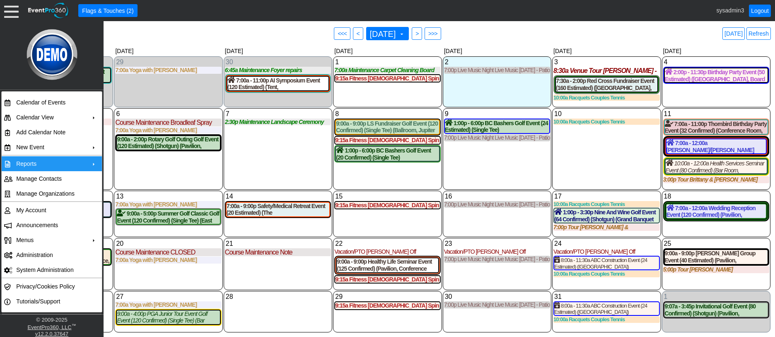
click at [488, 167] on div "9 Thursday 1:00p - 6:00p BC Bashers Golf Event (24 Estimated) (Single Tee) (Oak…" at bounding box center [497, 149] width 109 height 82
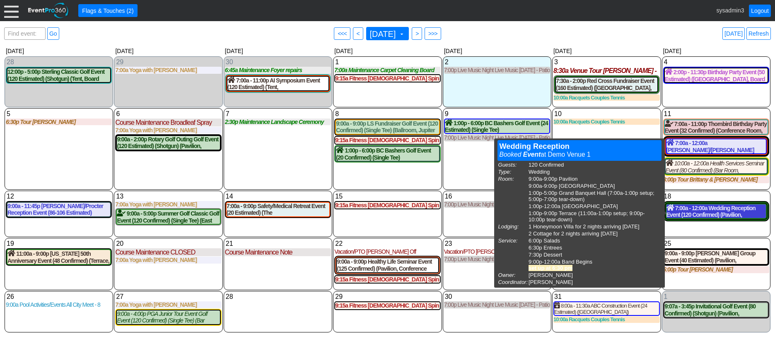
click at [679, 211] on div "7:00a - 12:00a Wedding Reception Event (120 Confirmed) (Pavilion, West Room, Gr…" at bounding box center [716, 211] width 99 height 14
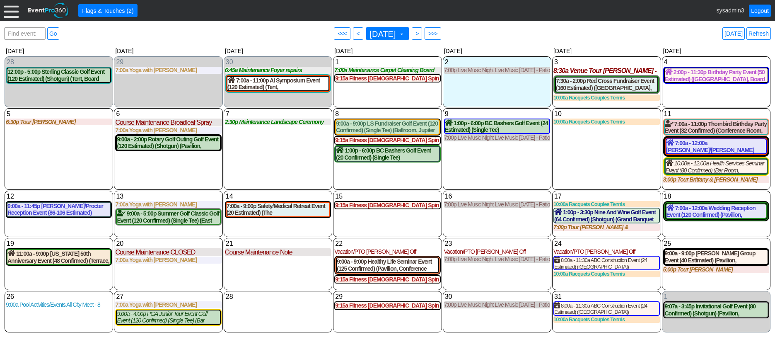
click at [7, 11] on div at bounding box center [11, 10] width 15 height 15
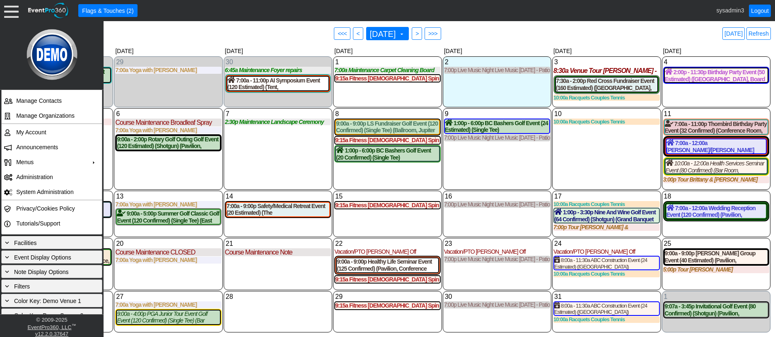
scroll to position [101, 0]
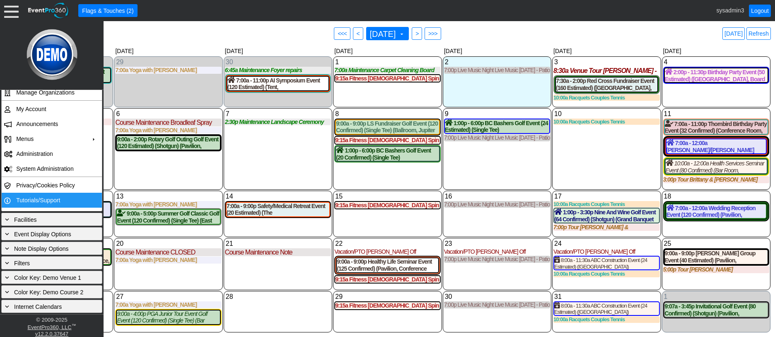
click at [48, 201] on td "Tutorials/Support" at bounding box center [50, 200] width 74 height 15
click at [694, 212] on div "7:00a - 12:00a Wedding Reception Event (120 Confirmed) (Pavilion, West Room, Gr…" at bounding box center [716, 211] width 99 height 14
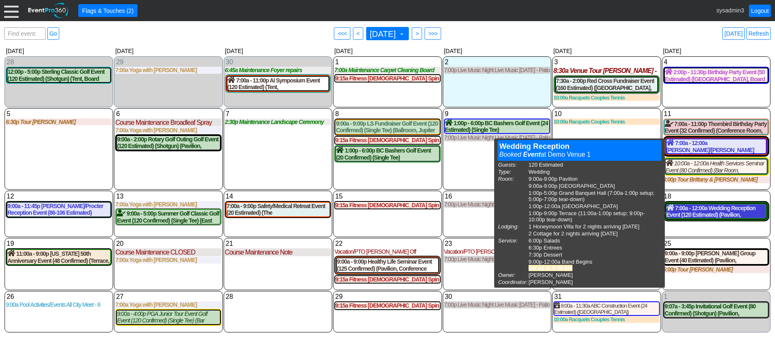
click at [693, 211] on div "7:00a - 12:00a Wedding Reception Event (120 Estimated) (Pavilion, West Room, Gr…" at bounding box center [716, 211] width 99 height 14
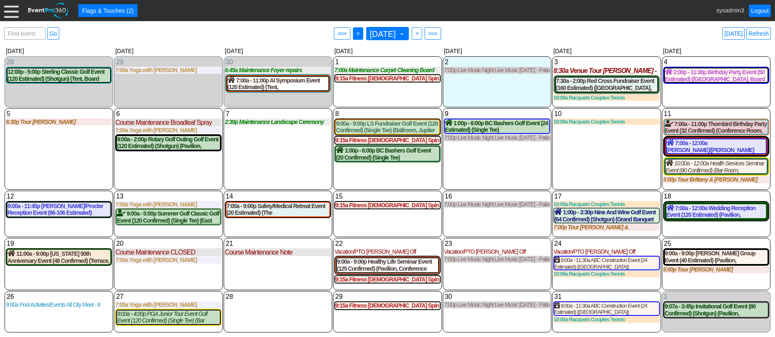
click at [355, 31] on span "<" at bounding box center [358, 33] width 6 height 8
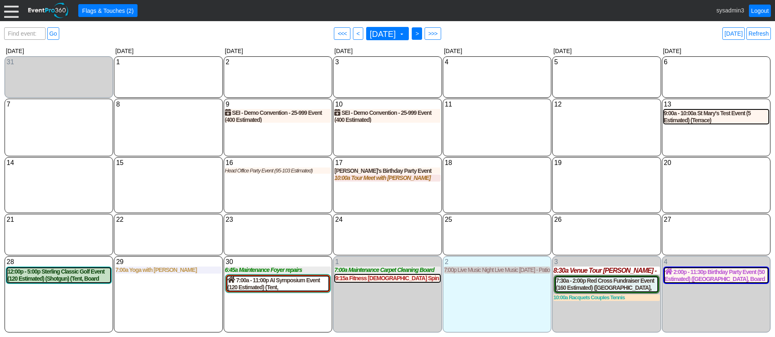
click at [420, 31] on span ">" at bounding box center [417, 33] width 6 height 8
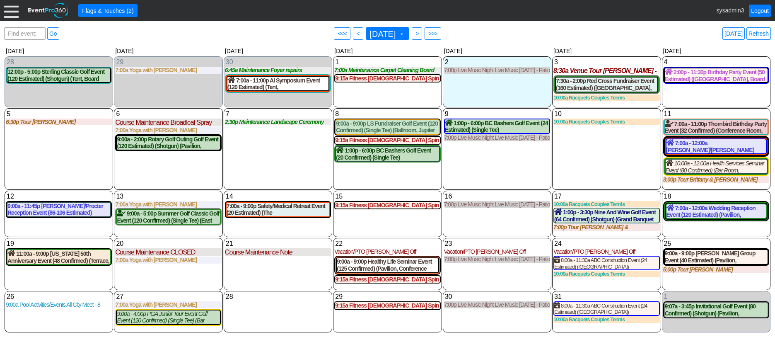
click at [9, 11] on div at bounding box center [11, 10] width 15 height 15
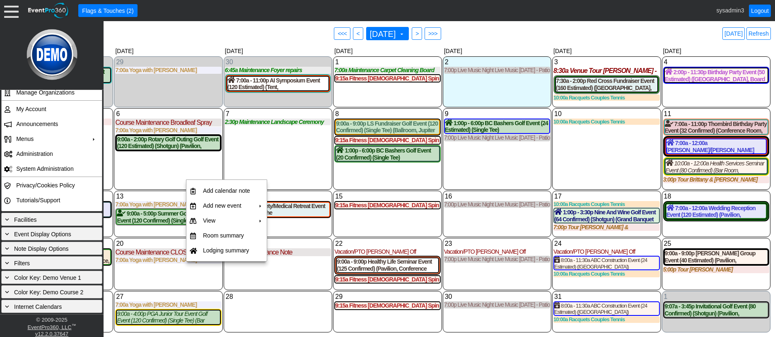
click at [186, 171] on div "6 Monday Course Maintenance Broadleaf Spray Broadleaf Spray at Demo Venue 1 Typ…" at bounding box center [168, 149] width 109 height 82
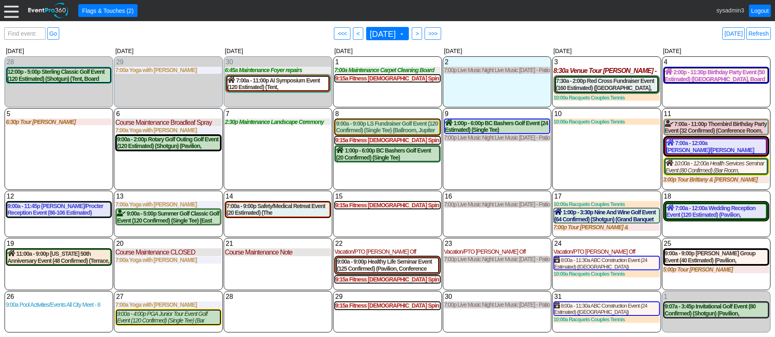
drag, startPoint x: 13, startPoint y: 12, endPoint x: 20, endPoint y: 56, distance: 44.6
click at [13, 14] on div at bounding box center [11, 10] width 15 height 15
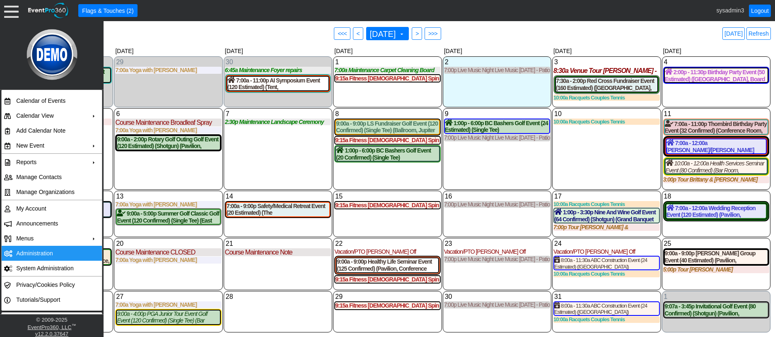
scroll to position [0, 0]
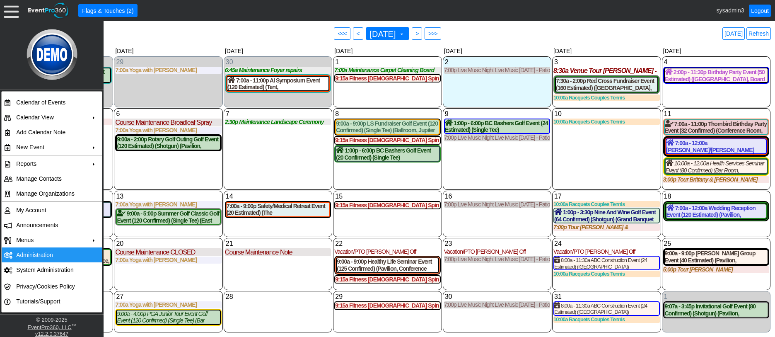
click at [34, 254] on td "Administration" at bounding box center [50, 254] width 74 height 15
click at [286, 153] on div "7 Tuesday 2:30p Maintenance Landscape Ceremony Site Landscape Ceremony Site at …" at bounding box center [278, 149] width 109 height 82
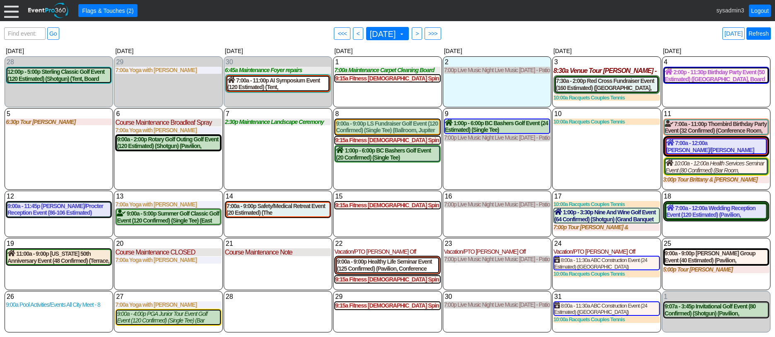
click at [757, 33] on link "Refresh" at bounding box center [759, 33] width 24 height 12
click at [757, 9] on link "Logout" at bounding box center [760, 11] width 22 height 12
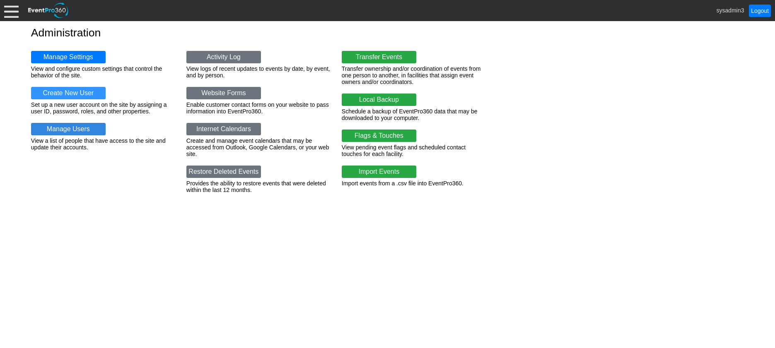
click at [77, 128] on link "Manage Users" at bounding box center [68, 129] width 75 height 12
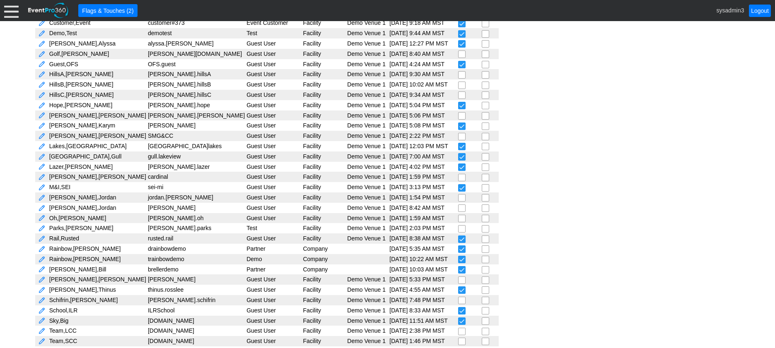
scroll to position [290, 0]
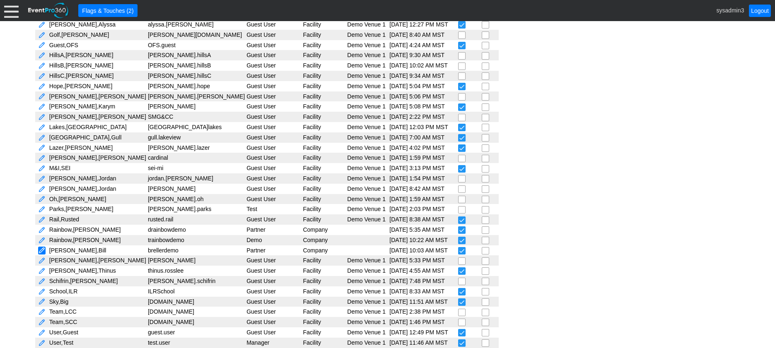
click at [45, 251] on link at bounding box center [41, 251] width 7 height 8
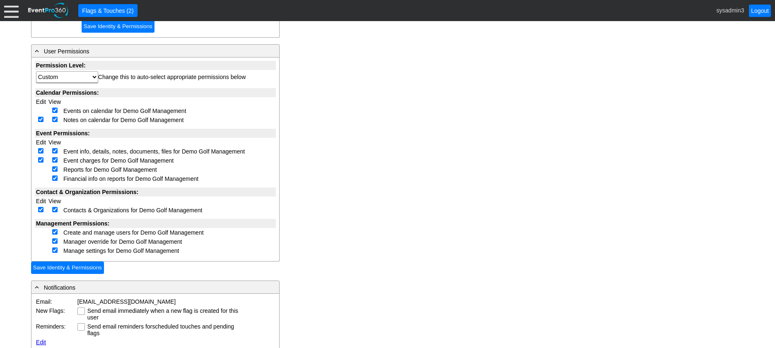
scroll to position [207, 0]
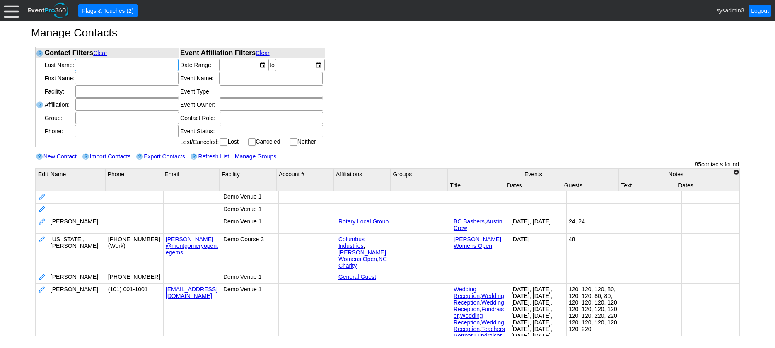
click at [80, 65] on input "text" at bounding box center [127, 65] width 98 height 12
click at [99, 66] on input "text" at bounding box center [127, 65] width 98 height 12
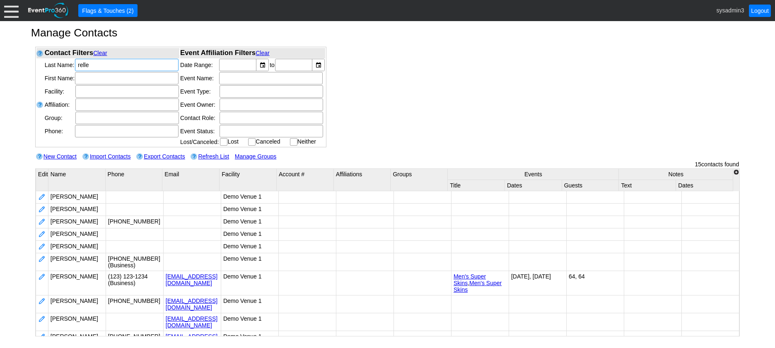
type input "reller"
drag, startPoint x: 94, startPoint y: 64, endPoint x: 57, endPoint y: 62, distance: 37.3
click at [57, 62] on tr "Last Name: reller" at bounding box center [107, 64] width 143 height 13
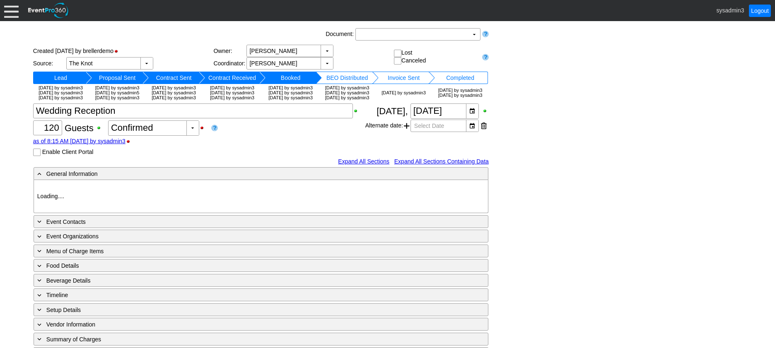
type input "Demo Venue 1"
type input "Wedding"
type input "[URL][DOMAIN_NAME]"
type input "675609"
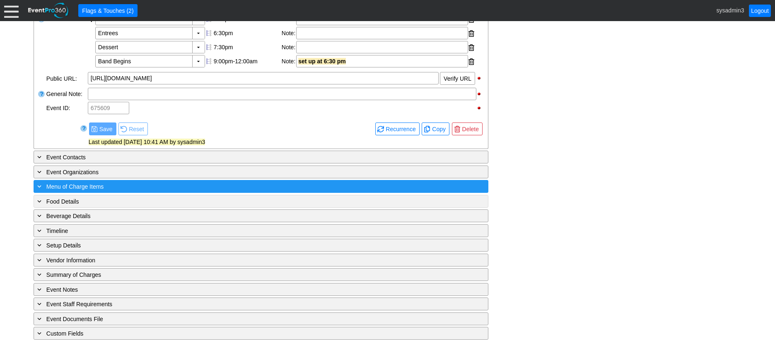
scroll to position [345, 0]
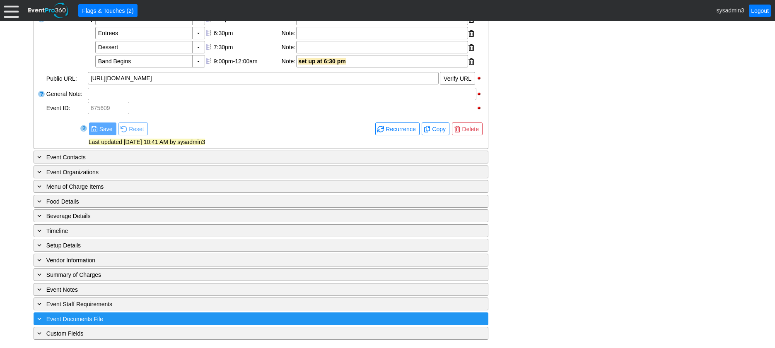
click at [153, 317] on div "+ Event Documents File" at bounding box center [244, 320] width 417 height 10
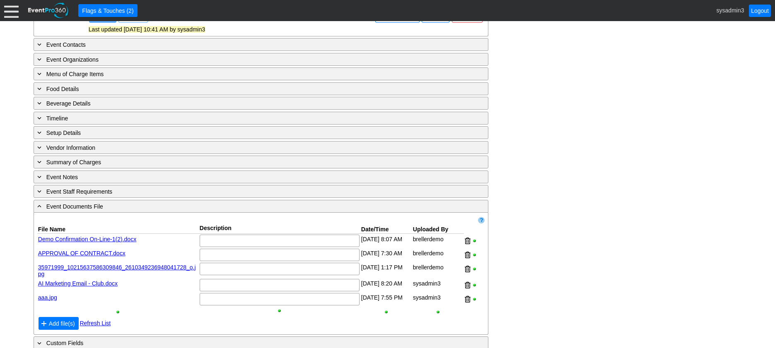
scroll to position [467, 0]
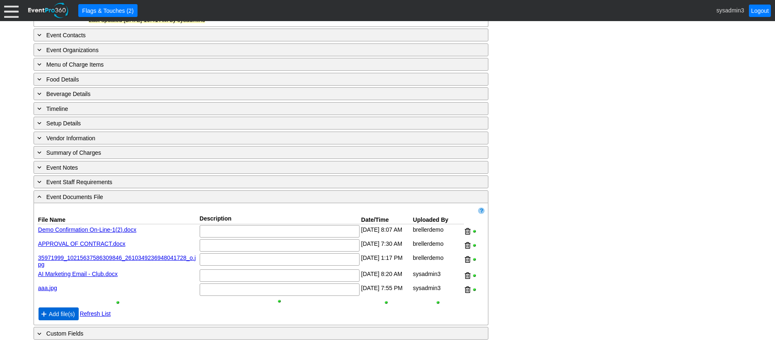
click at [58, 313] on span "Add file(s)" at bounding box center [61, 314] width 29 height 8
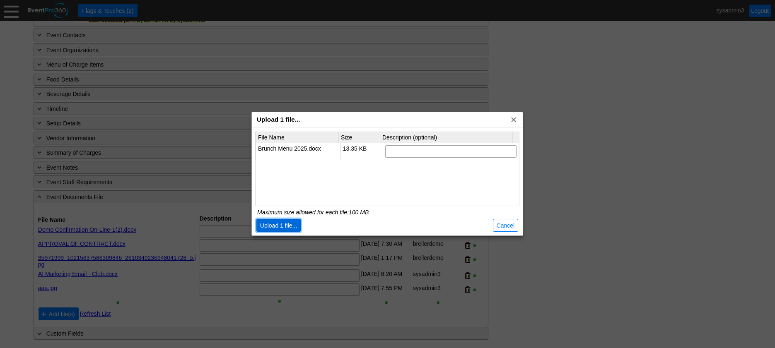
click at [276, 227] on span "Upload 1 file..." at bounding box center [279, 226] width 41 height 8
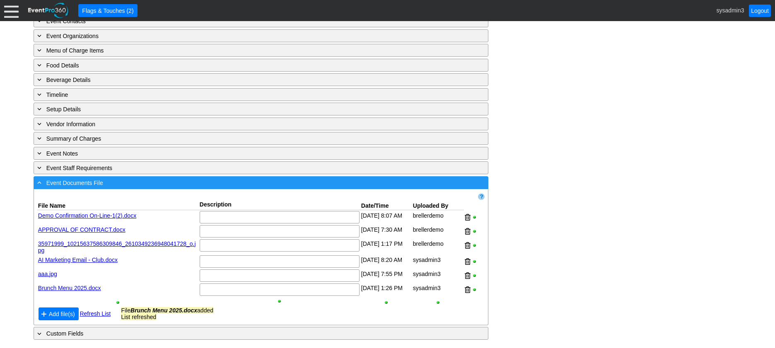
click at [170, 188] on div "- Event Documents File" at bounding box center [244, 183] width 417 height 10
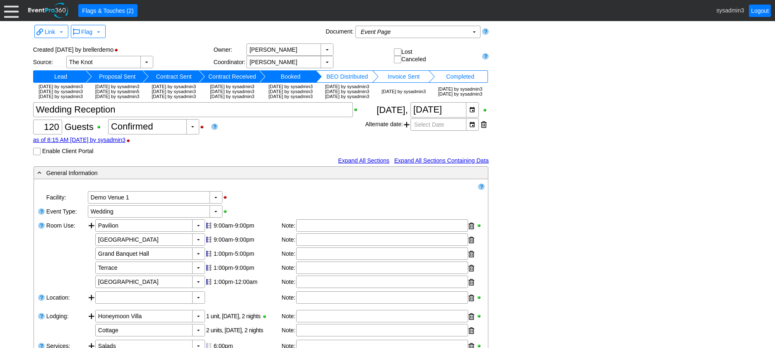
scroll to position [0, 0]
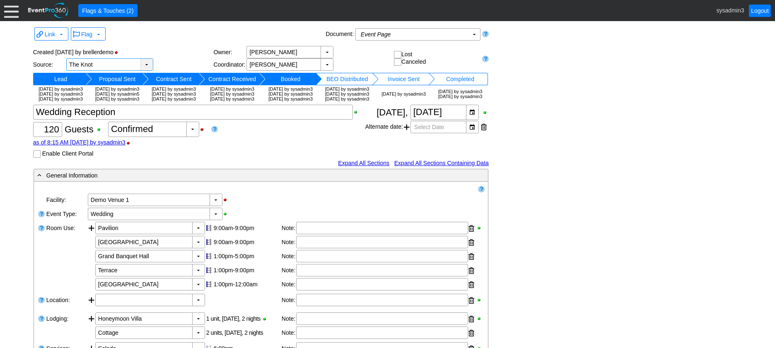
click at [146, 63] on div "▼" at bounding box center [146, 65] width 12 height 12
click at [182, 51] on div "Created 6/16/2022 by brellerdemo" at bounding box center [123, 52] width 181 height 12
click at [407, 133] on span at bounding box center [407, 127] width 6 height 12
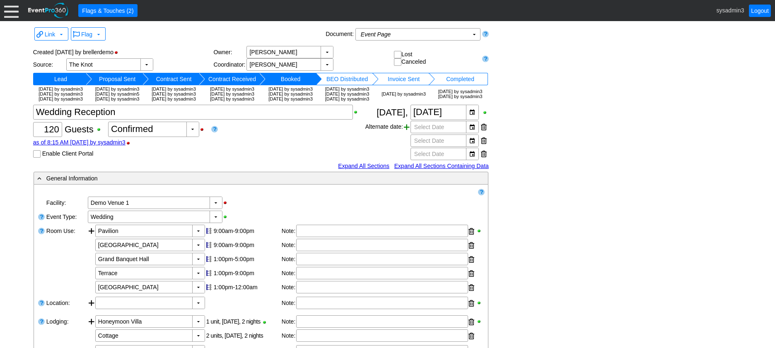
click at [407, 133] on span at bounding box center [407, 127] width 6 height 12
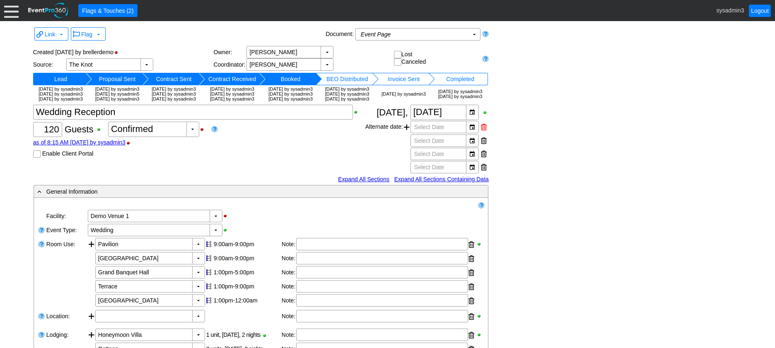
click at [482, 133] on div at bounding box center [484, 127] width 6 height 12
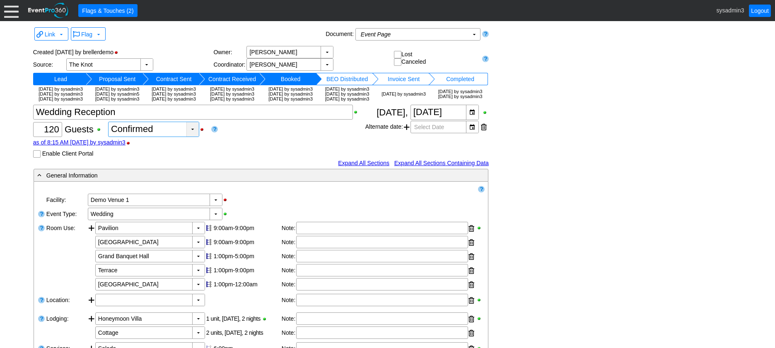
click at [193, 137] on div "▼" at bounding box center [192, 129] width 12 height 15
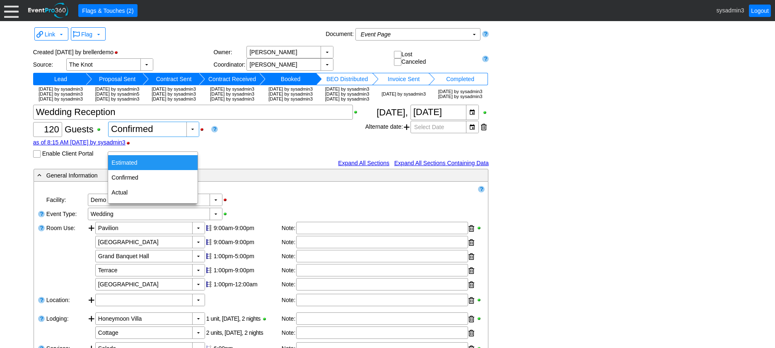
click at [131, 163] on div "Estimated" at bounding box center [153, 162] width 90 height 15
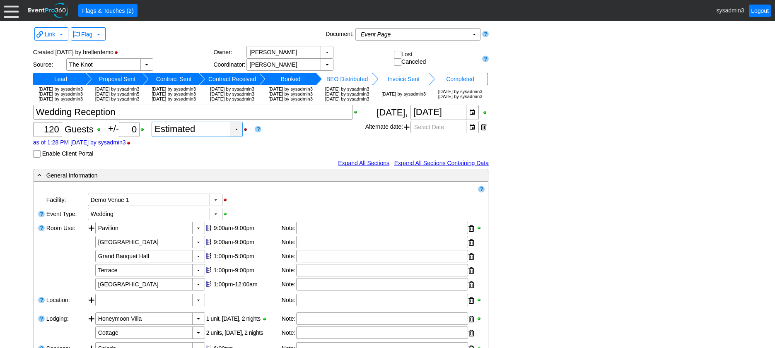
click at [242, 137] on div "▼" at bounding box center [236, 129] width 12 height 15
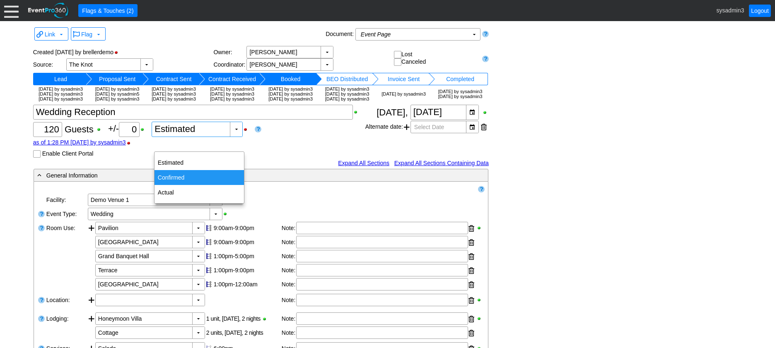
click at [173, 174] on div "Confirmed" at bounding box center [200, 177] width 90 height 15
type input "Confirmed"
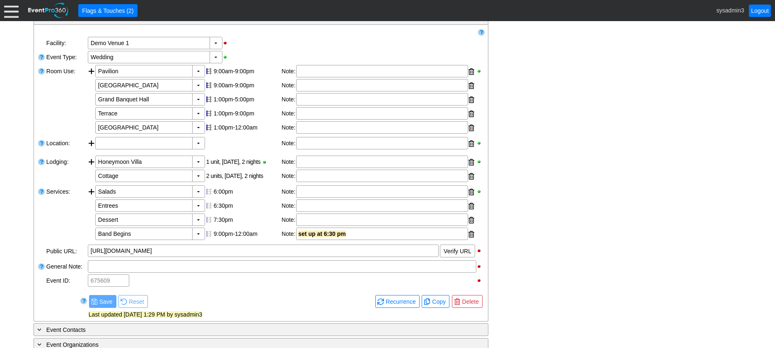
scroll to position [166, 0]
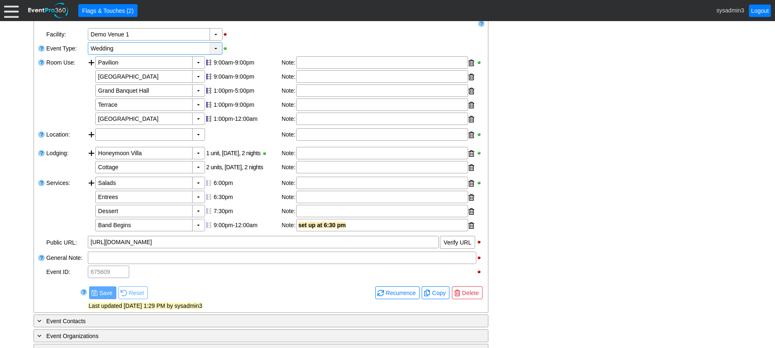
click at [214, 54] on div "▼" at bounding box center [216, 49] width 12 height 12
click at [260, 41] on div "▼ Χ Demo Venue 1" at bounding box center [286, 34] width 398 height 14
click at [89, 76] on div at bounding box center [91, 91] width 7 height 70
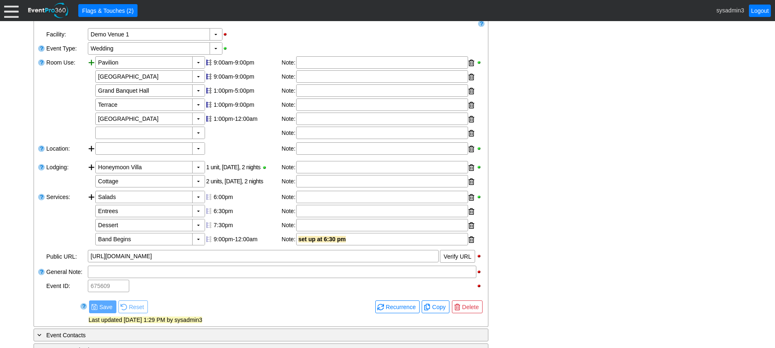
click at [89, 76] on div at bounding box center [91, 98] width 7 height 85
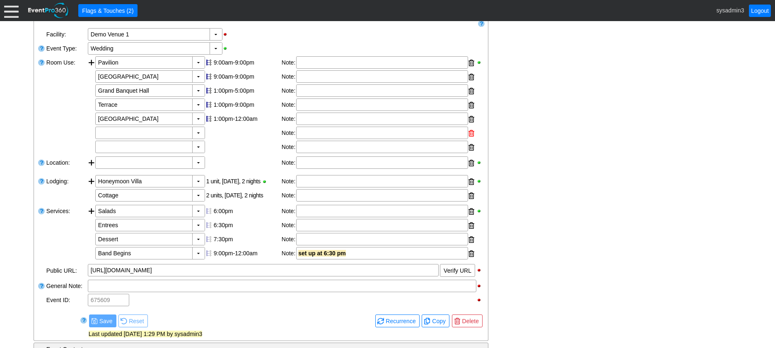
click at [470, 140] on div at bounding box center [472, 133] width 6 height 12
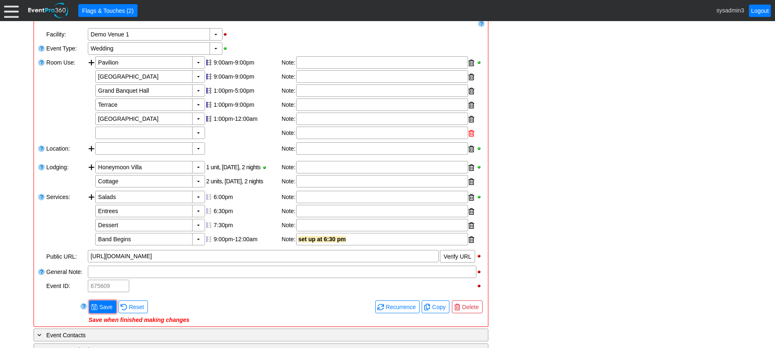
click at [470, 140] on div at bounding box center [472, 133] width 6 height 12
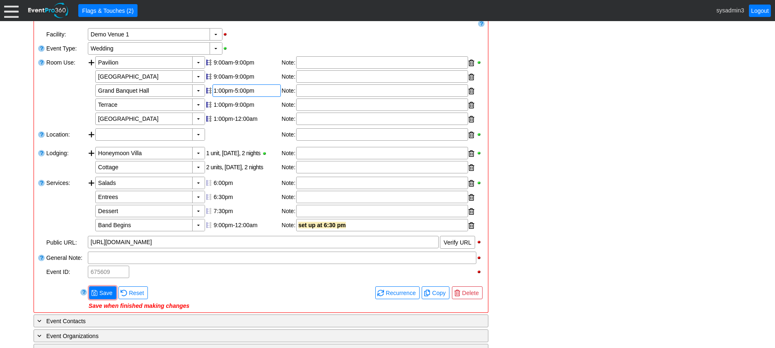
click at [237, 94] on div "1:00pm-5:00pm" at bounding box center [247, 90] width 66 height 7
type input "6:00"
type input "2:00"
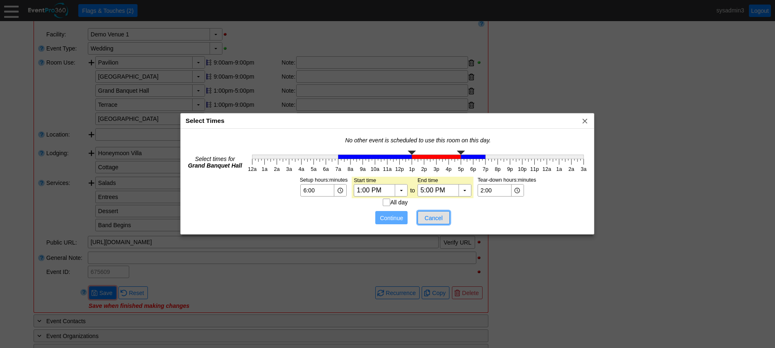
click at [434, 215] on span "Cancel" at bounding box center [433, 218] width 25 height 8
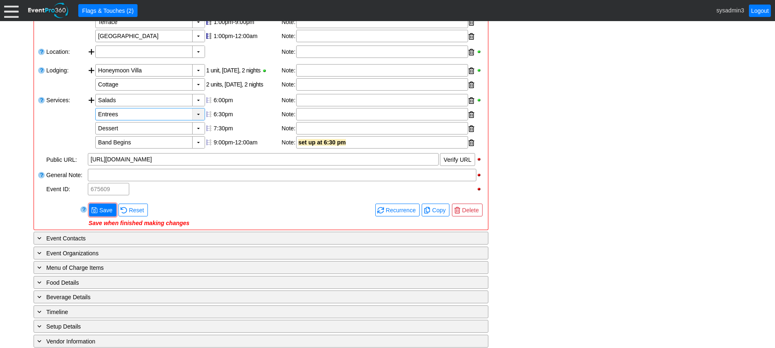
scroll to position [207, 0]
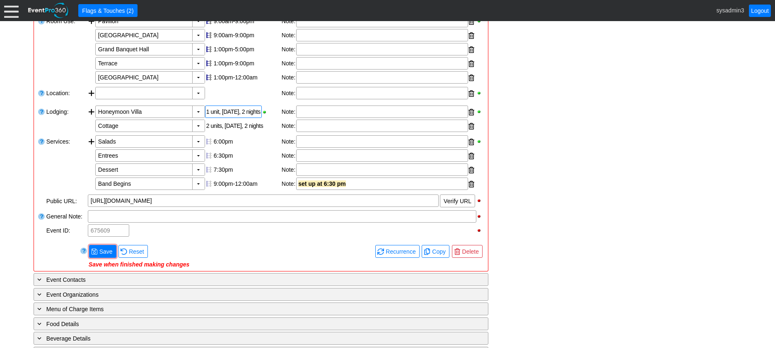
click at [244, 118] on div "1 unit, [DATE], 2 nights" at bounding box center [233, 112] width 57 height 12
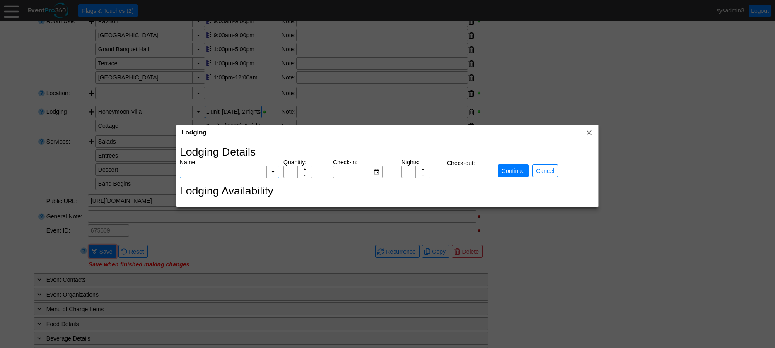
type input "Honeymoon Villa"
type input "1"
type input "10/17/2025"
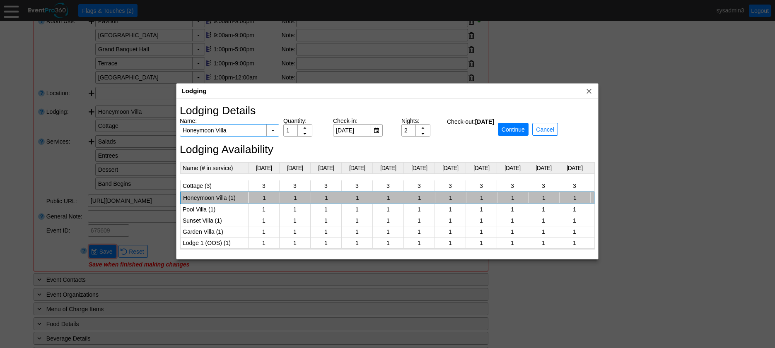
scroll to position [0, 771]
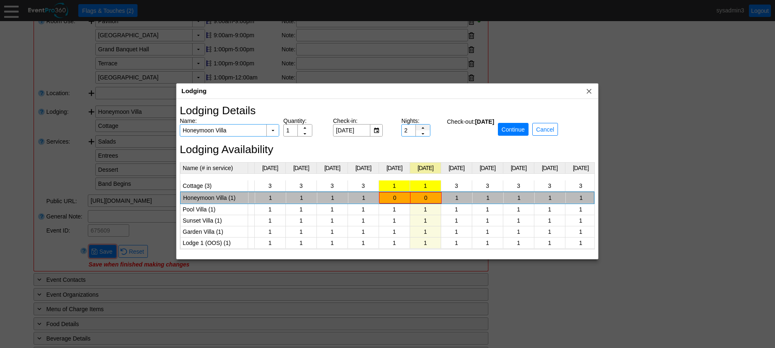
type input "3"
click at [424, 127] on div "▲" at bounding box center [423, 131] width 14 height 13
click at [589, 91] on span "x" at bounding box center [589, 91] width 8 height 8
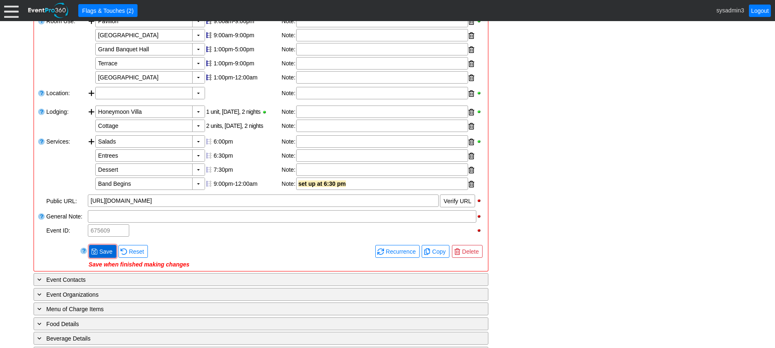
click at [105, 256] on span "Save" at bounding box center [106, 252] width 17 height 8
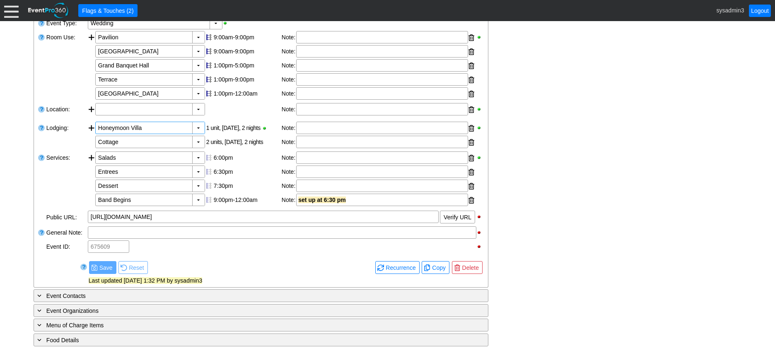
scroll to position [207, 0]
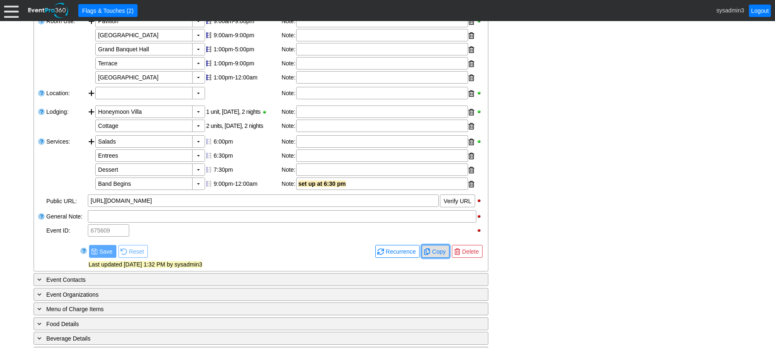
click at [441, 256] on span "Copy" at bounding box center [439, 252] width 17 height 8
checkbox input "true"
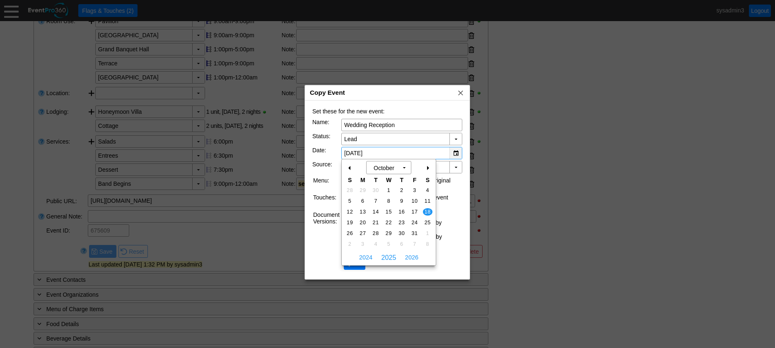
click at [455, 152] on div "▼" at bounding box center [456, 154] width 12 height 12
click at [413, 259] on span "2026" at bounding box center [411, 258] width 17 height 12
click at [427, 210] on span "17" at bounding box center [428, 211] width 10 height 7
type input "10/17/2026"
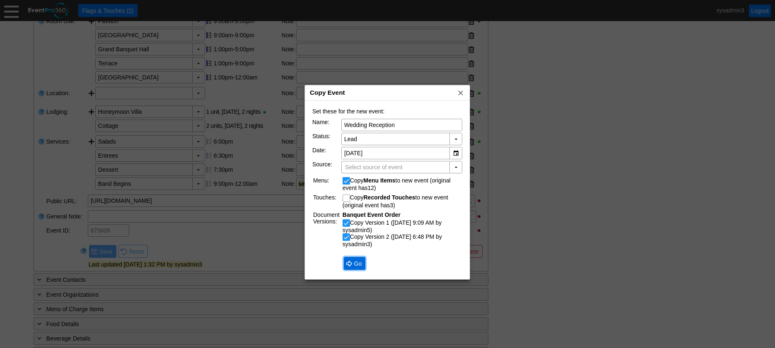
click at [351, 260] on span "● Go" at bounding box center [355, 263] width 18 height 9
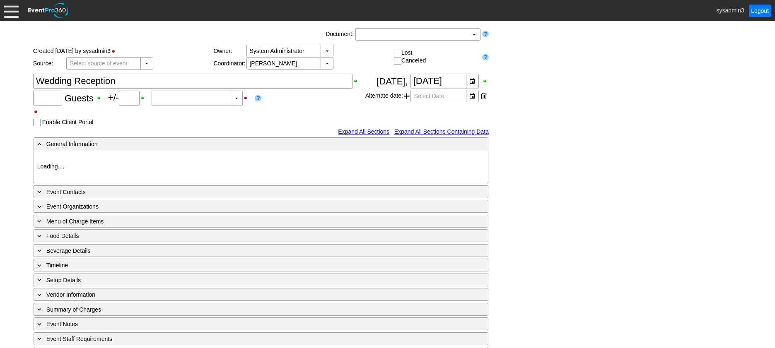
type input "Demo Venue 1"
type input "Wedding"
type input "[URL][DOMAIN_NAME]"
type input "1222249"
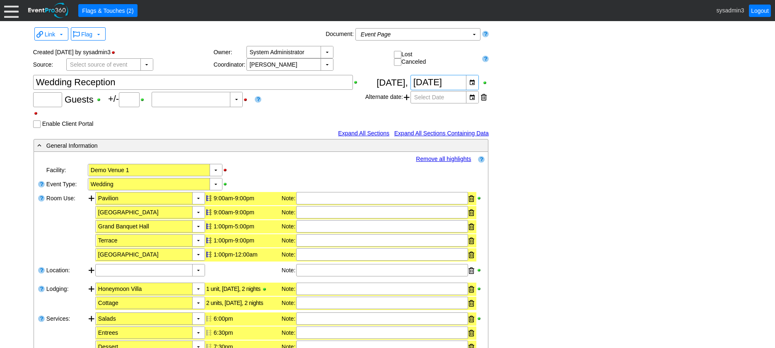
type input "120"
type input "0"
type input "Estimated"
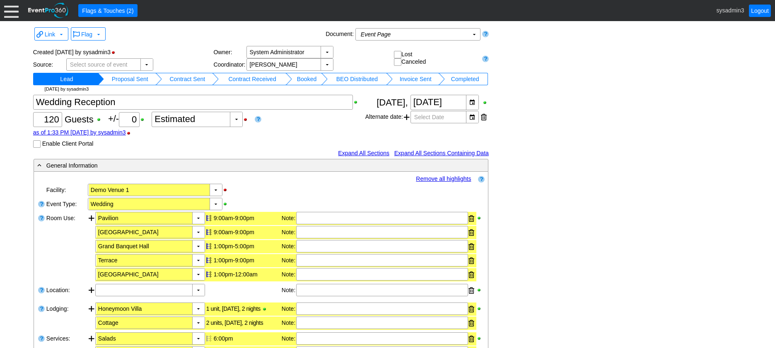
click at [140, 75] on td "Proposal Sent" at bounding box center [130, 79] width 52 height 12
click at [204, 78] on td "Contract Sent" at bounding box center [193, 79] width 49 height 12
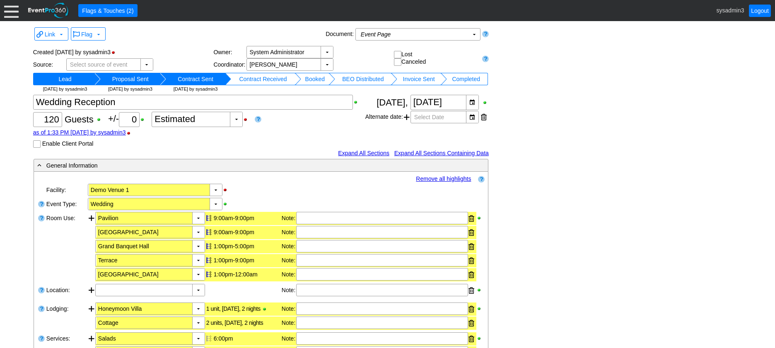
click at [260, 80] on td "Contract Received" at bounding box center [262, 79] width 63 height 12
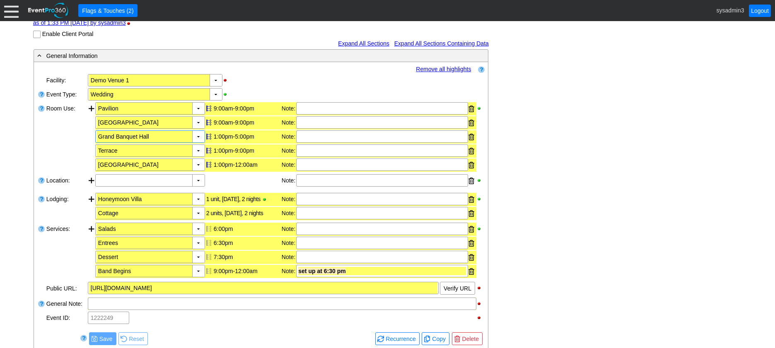
scroll to position [124, 0]
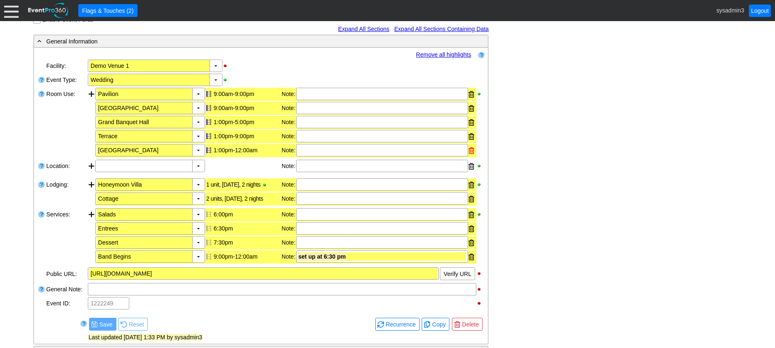
click at [472, 152] on div at bounding box center [472, 151] width 6 height 12
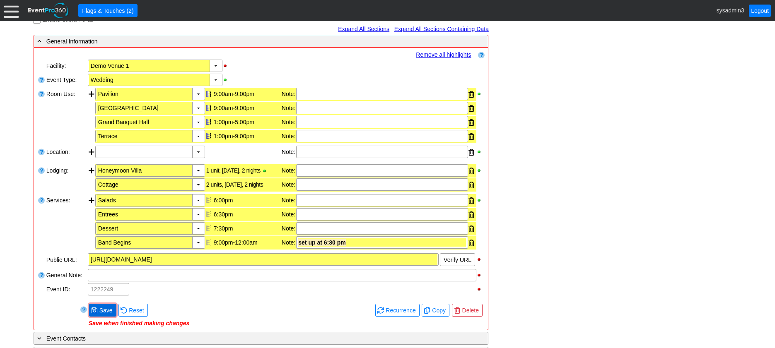
click at [107, 310] on span "Save" at bounding box center [106, 311] width 17 height 8
click at [454, 56] on link "Remove all highlights" at bounding box center [443, 54] width 55 height 7
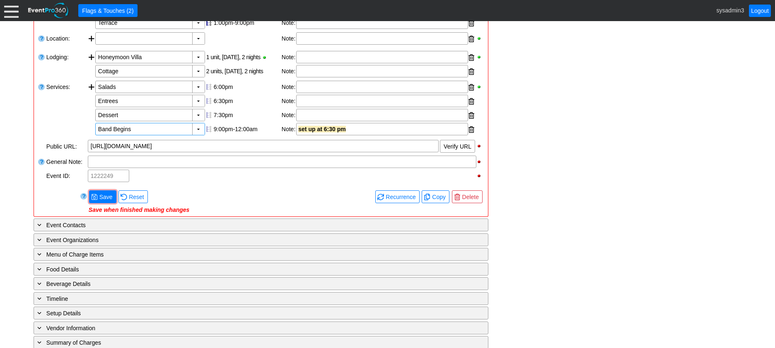
scroll to position [249, 0]
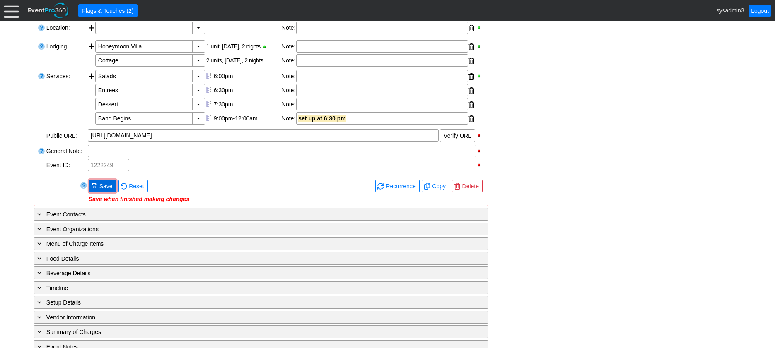
click at [104, 182] on span "● Save" at bounding box center [102, 186] width 23 height 9
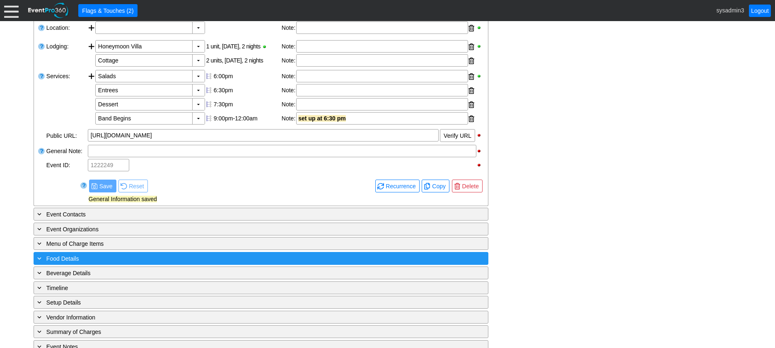
click at [135, 255] on div "+ Food Details" at bounding box center [244, 259] width 417 height 10
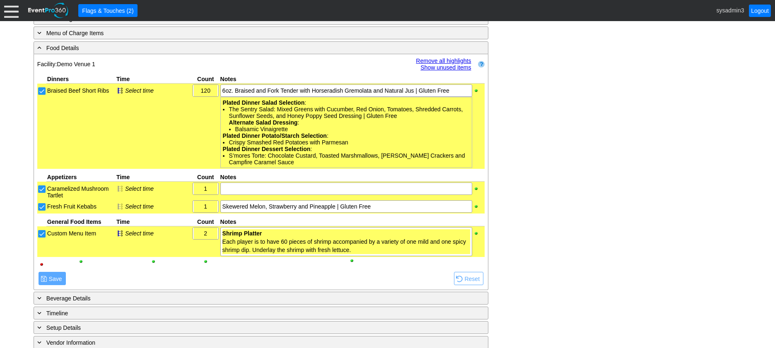
scroll to position [473, 0]
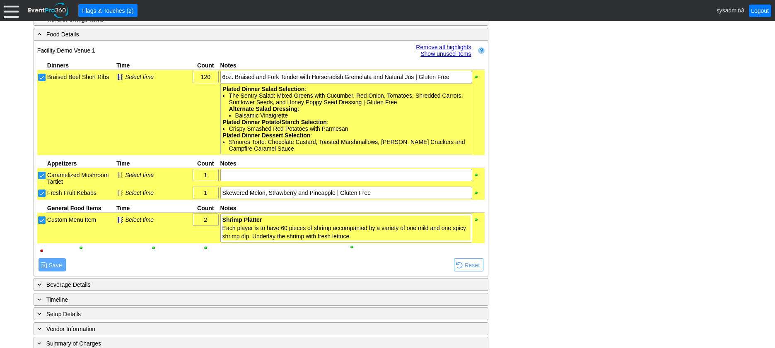
click at [446, 44] on link "Remove all highlights" at bounding box center [443, 47] width 55 height 7
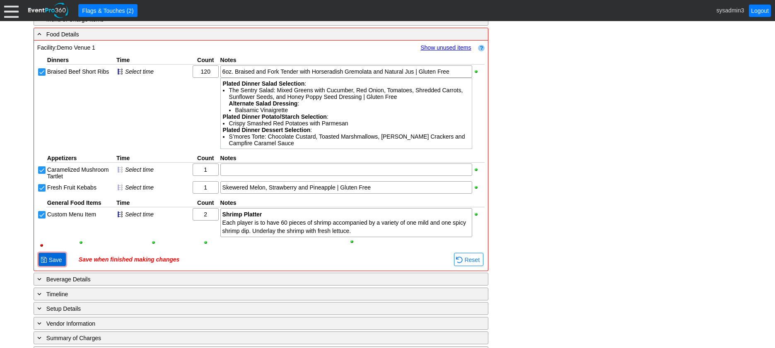
click at [53, 259] on span "Save" at bounding box center [55, 260] width 17 height 8
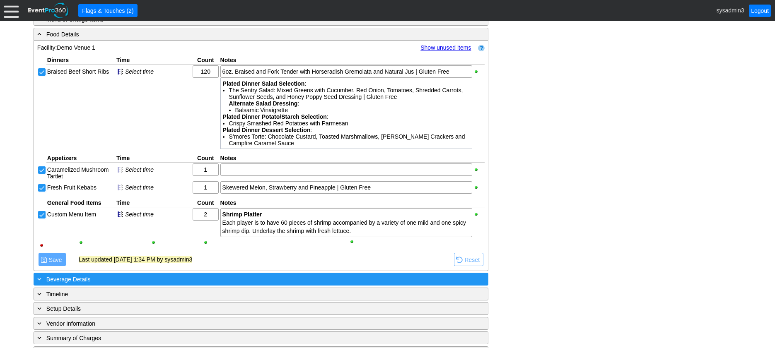
click at [114, 283] on div "+ Beverage Details" at bounding box center [244, 280] width 417 height 10
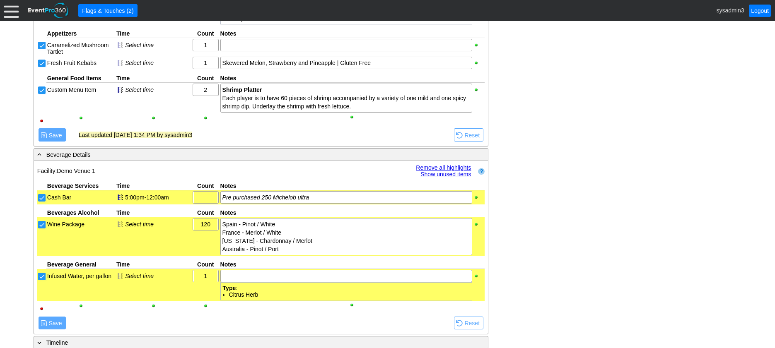
scroll to position [621, 0]
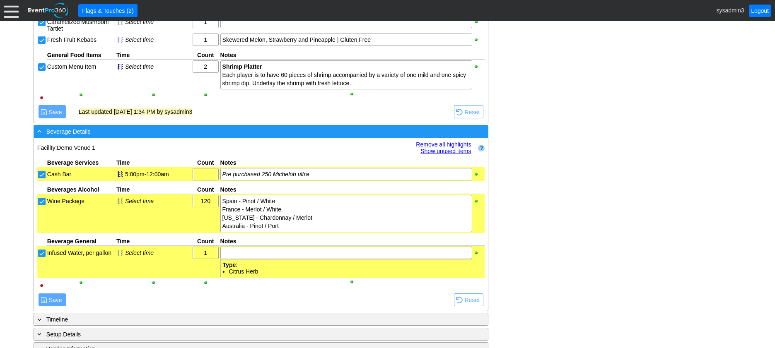
click at [215, 131] on div "- Beverage Details" at bounding box center [244, 132] width 417 height 10
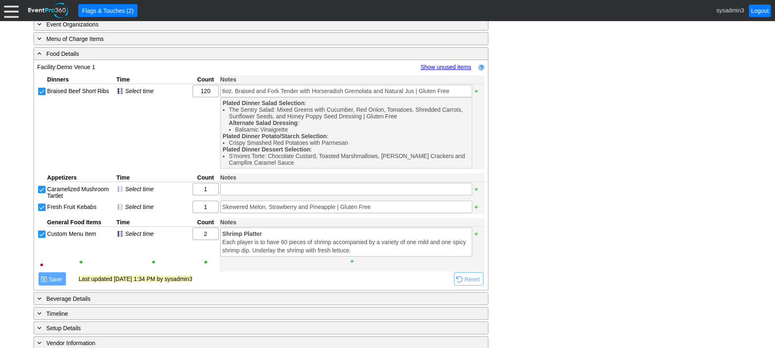
scroll to position [412, 0]
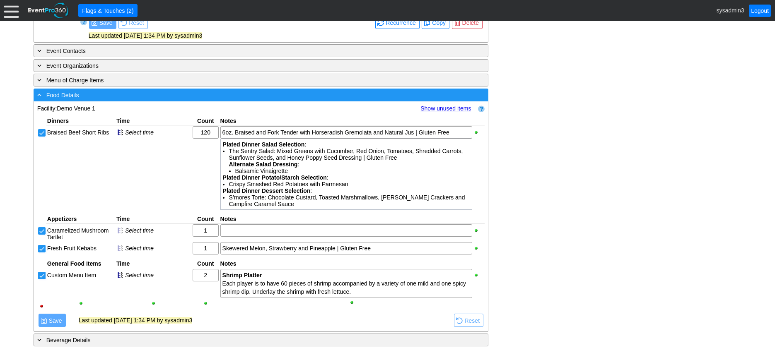
click at [225, 98] on div "- Food Details" at bounding box center [244, 95] width 417 height 10
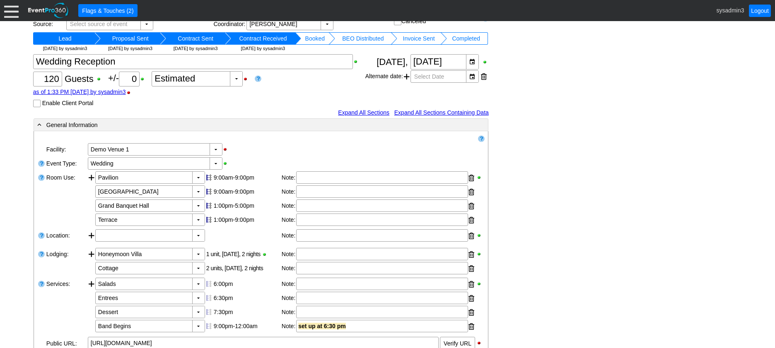
scroll to position [0, 0]
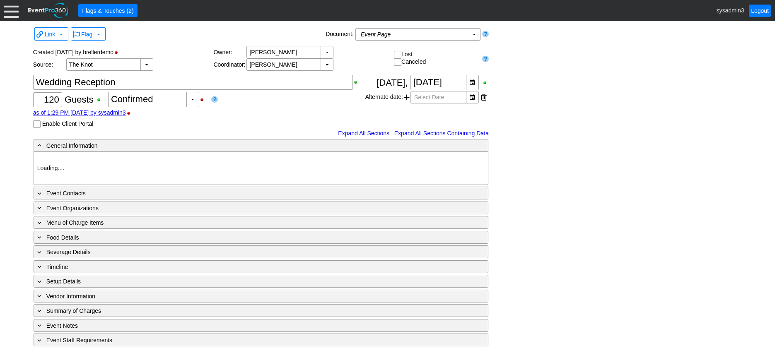
type input "Demo Venue 1"
type input "Wedding"
type input "[URL][DOMAIN_NAME]"
type input "675609"
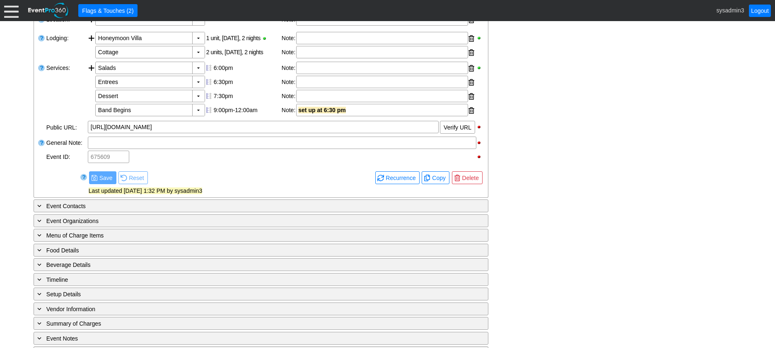
scroll to position [331, 0]
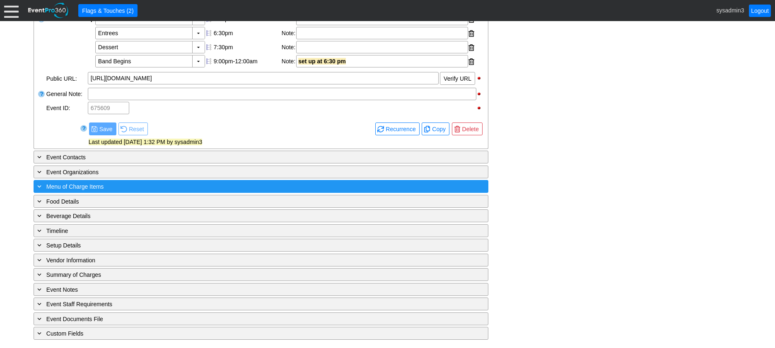
click at [118, 191] on div "+ Menu of Charge Items" at bounding box center [244, 187] width 417 height 10
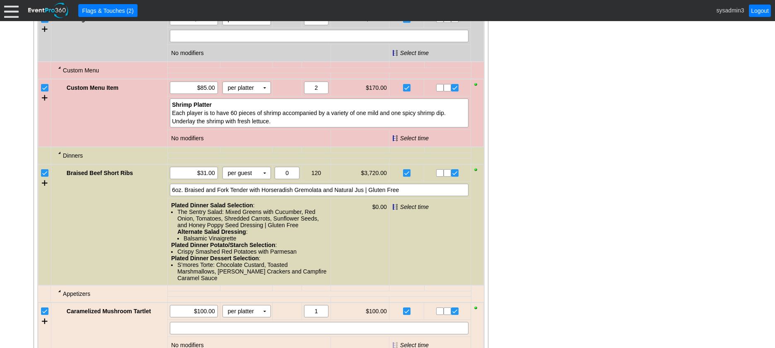
scroll to position [746, 0]
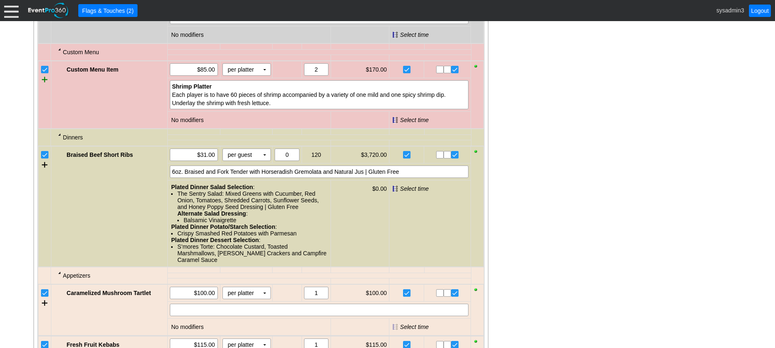
click at [46, 86] on div at bounding box center [45, 79] width 6 height 12
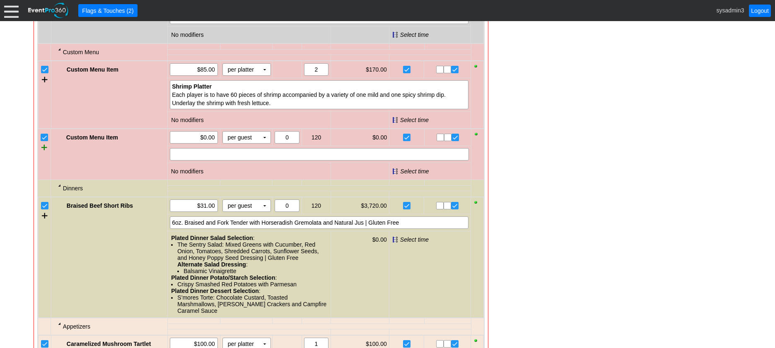
click at [42, 154] on div at bounding box center [44, 147] width 6 height 12
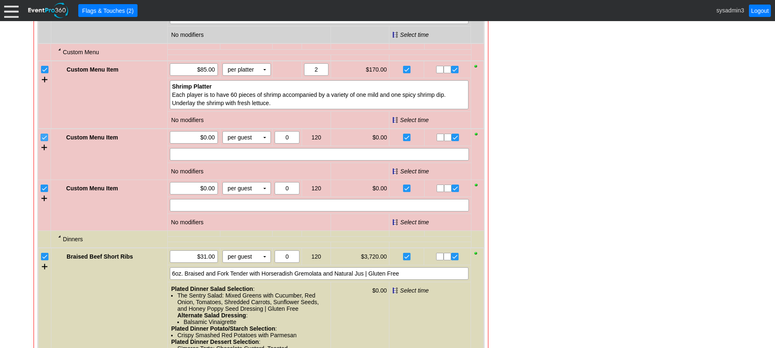
click at [44, 143] on input "checkbox" at bounding box center [45, 138] width 8 height 8
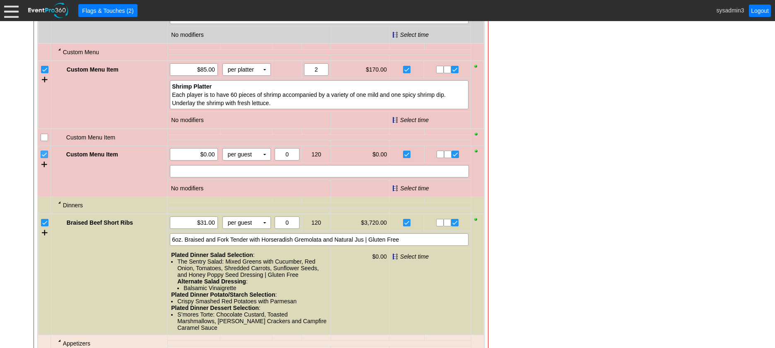
click at [45, 160] on input "checkbox" at bounding box center [45, 155] width 8 height 8
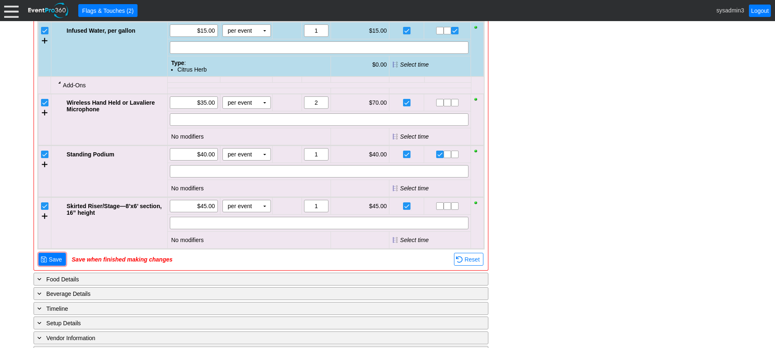
scroll to position [1243, 0]
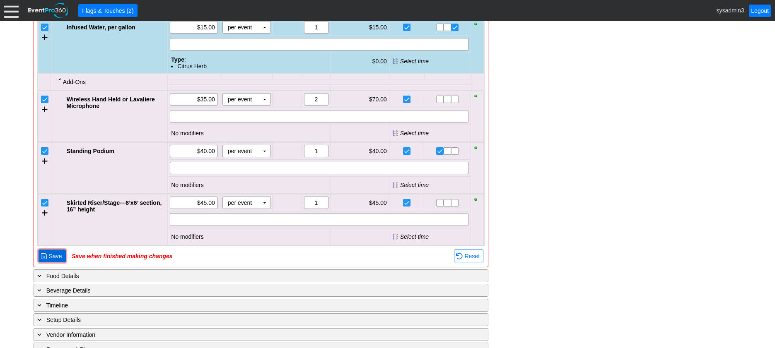
click at [55, 261] on span "Save" at bounding box center [55, 256] width 17 height 8
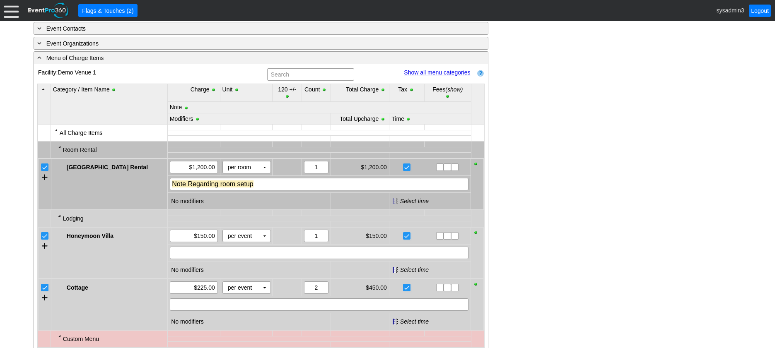
scroll to position [444, 0]
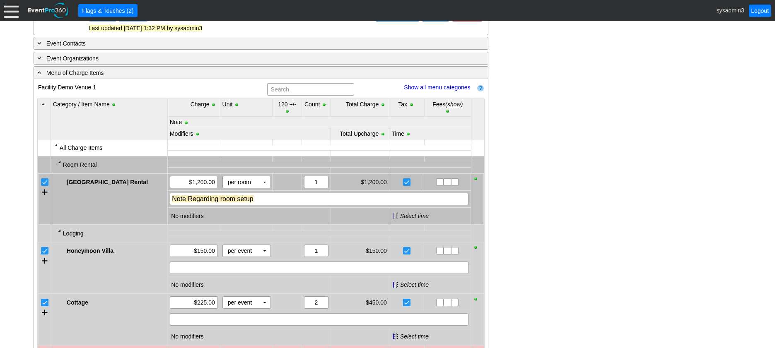
click at [434, 91] on link "Show all menu categories" at bounding box center [437, 87] width 66 height 7
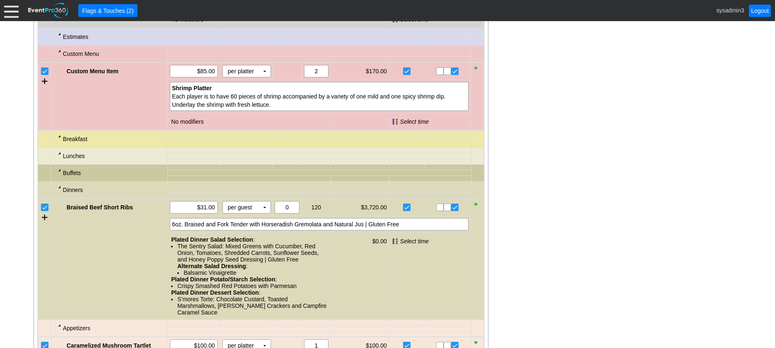
scroll to position [775, 0]
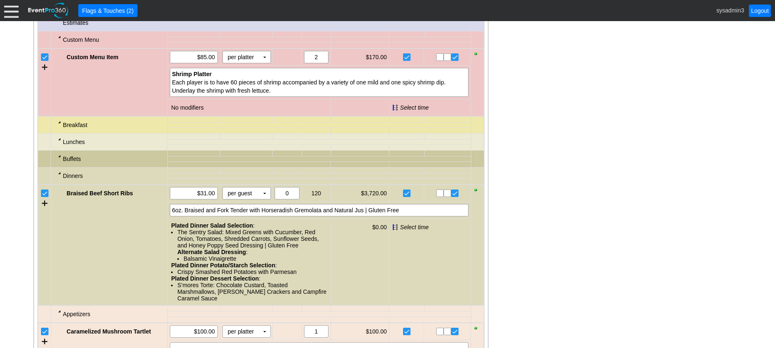
click at [59, 126] on div at bounding box center [59, 122] width 7 height 7
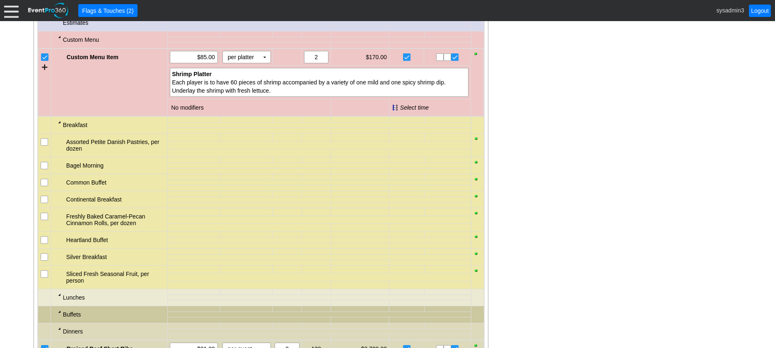
click at [59, 126] on div at bounding box center [59, 122] width 7 height 7
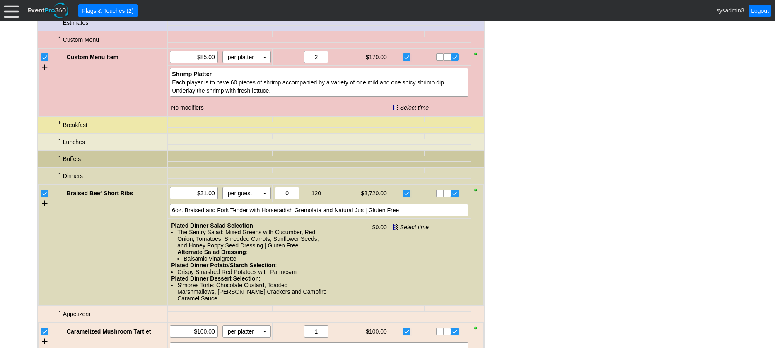
click at [59, 143] on div at bounding box center [59, 139] width 7 height 7
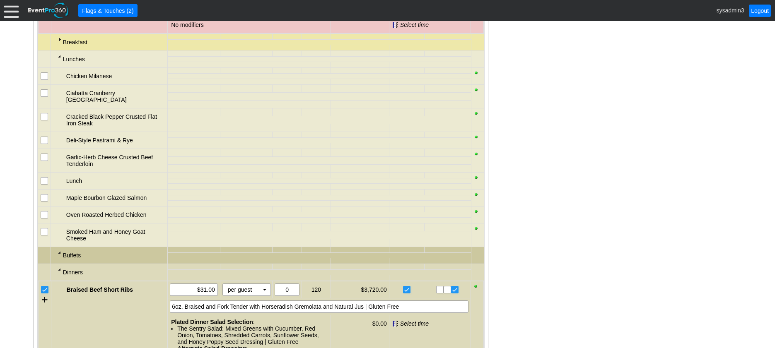
scroll to position [817, 0]
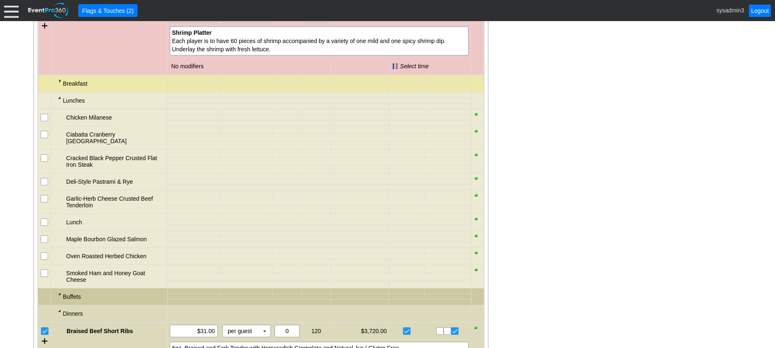
click at [60, 101] on div at bounding box center [59, 97] width 7 height 7
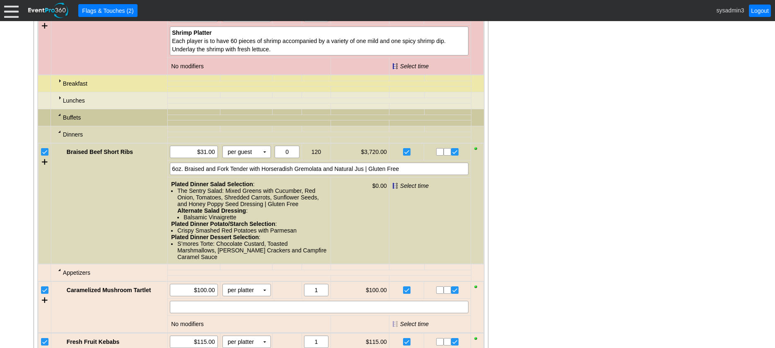
click at [58, 135] on div at bounding box center [59, 131] width 7 height 7
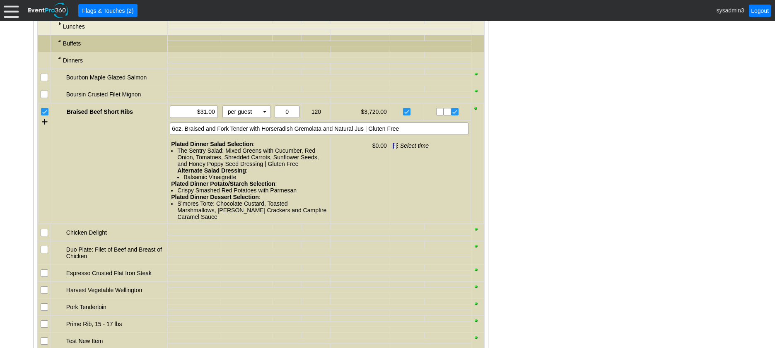
scroll to position [900, 0]
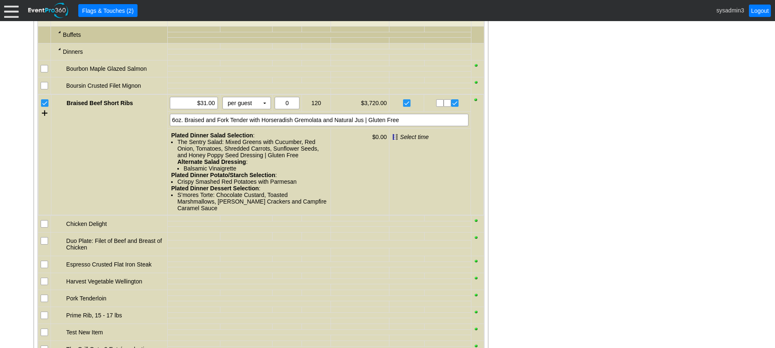
click at [45, 229] on input "checkbox" at bounding box center [45, 225] width 8 height 8
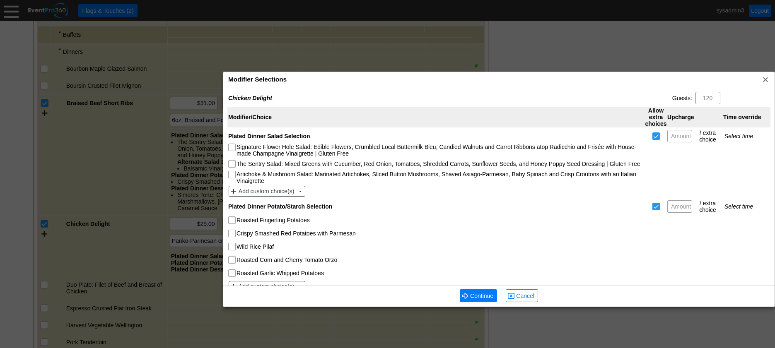
click at [334, 81] on div "Modifier Selections x" at bounding box center [499, 79] width 552 height 15
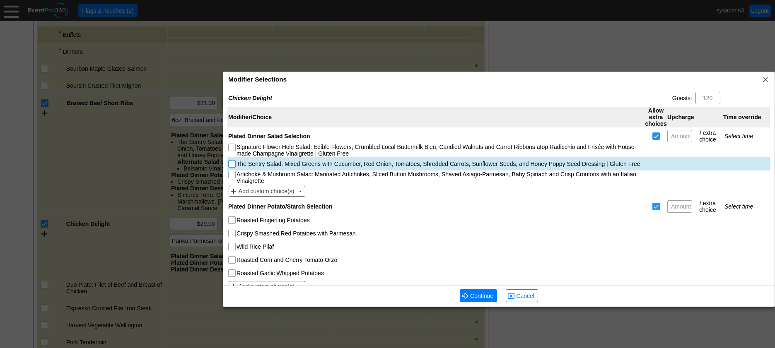
click at [233, 162] on input "The Sentry Salad: Mixed Greens with Cucumber, Red Onion, Tomatoes, Shredded Car…" at bounding box center [233, 165] width 8 height 8
checkbox input "true"
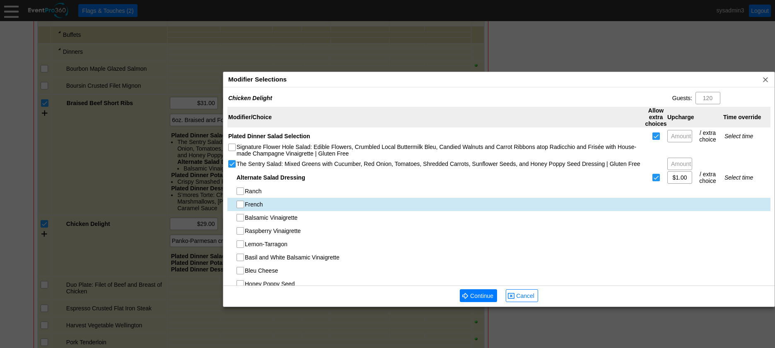
click at [240, 204] on input "French" at bounding box center [241, 205] width 8 height 8
checkbox input "true"
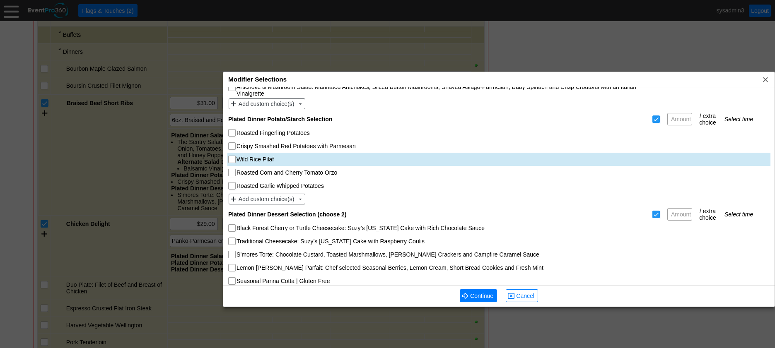
scroll to position [249, 0]
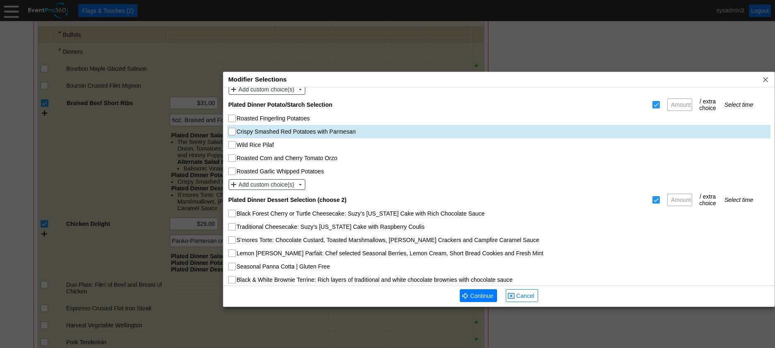
click at [233, 133] on input "Crispy Smashed Red Potatoes with Parmesan" at bounding box center [233, 132] width 8 height 8
checkbox input "true"
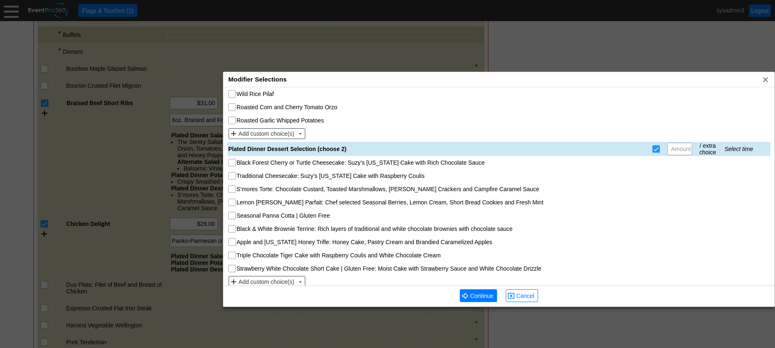
scroll to position [307, 0]
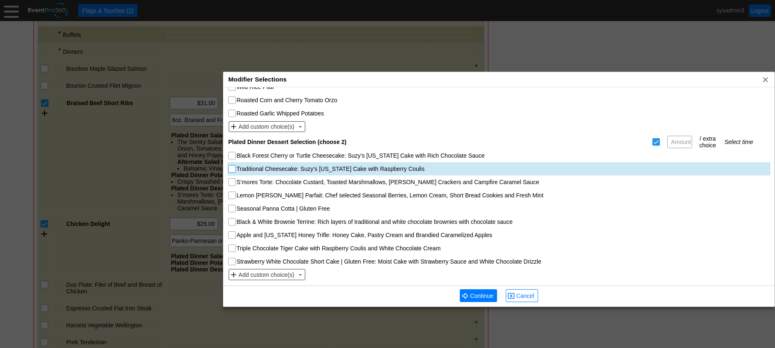
click at [233, 171] on input "Traditional Cheesecake: Suzy’s [US_STATE] Cake with Raspberry Coulis" at bounding box center [233, 170] width 8 height 8
checkbox input "true"
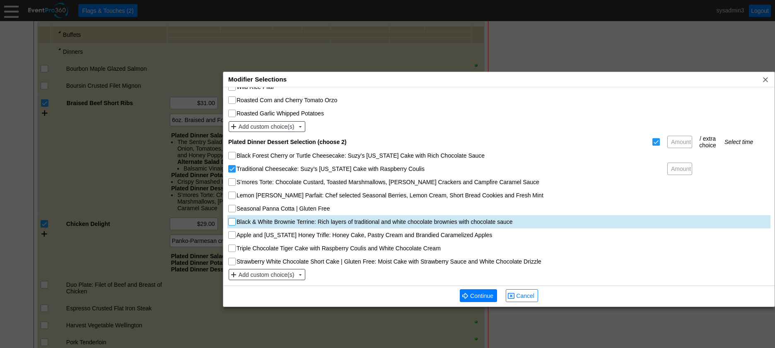
click at [234, 225] on input "Black & White Brownie Terrine: Rich layers of traditional and white chocolate b…" at bounding box center [233, 223] width 8 height 8
checkbox input "true"
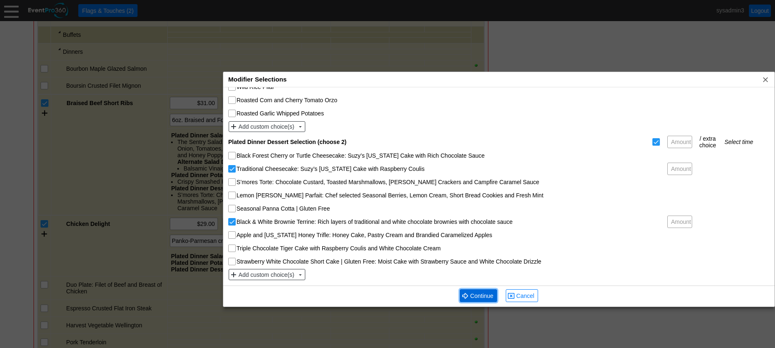
click at [489, 297] on span "Continue" at bounding box center [482, 296] width 27 height 8
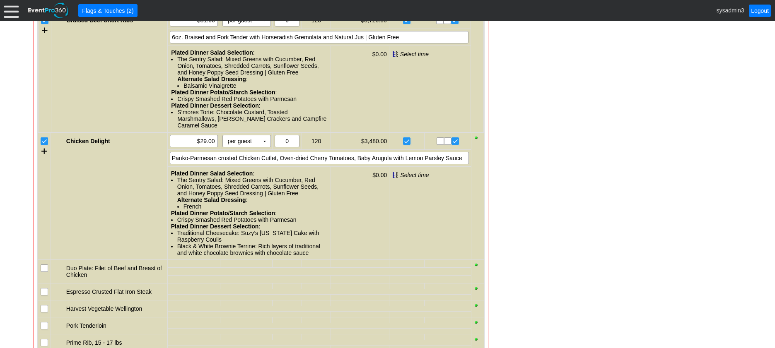
scroll to position [1024, 0]
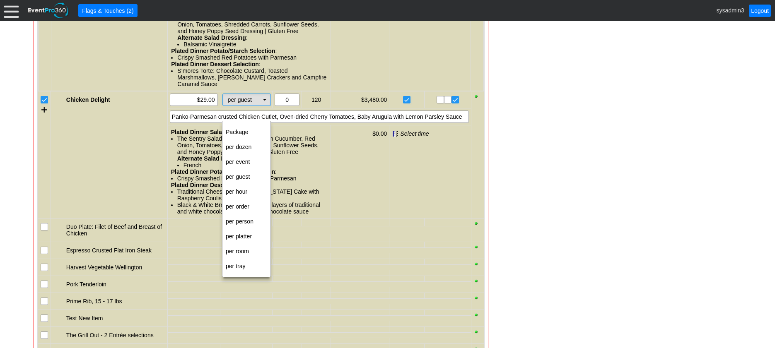
click at [265, 106] on td "▼" at bounding box center [265, 100] width 12 height 12
click at [236, 220] on td "per person" at bounding box center [247, 221] width 48 height 15
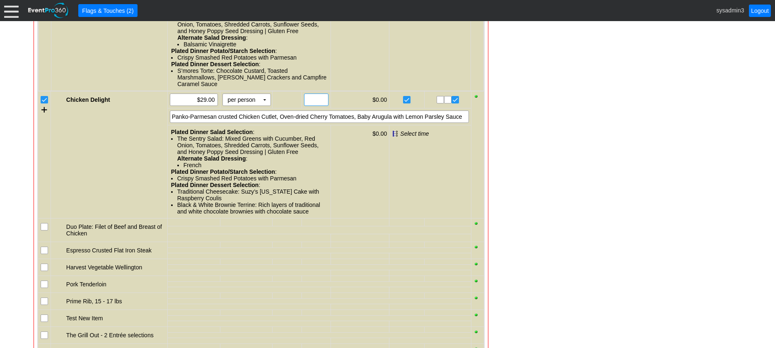
click at [316, 106] on input "text" at bounding box center [316, 100] width 19 height 12
type input "110"
click at [463, 123] on div "Panko-Parmesan crusted Chicken Cutlet, Oven-dried Cherry Tomatoes, Baby Arugula…" at bounding box center [319, 117] width 299 height 12
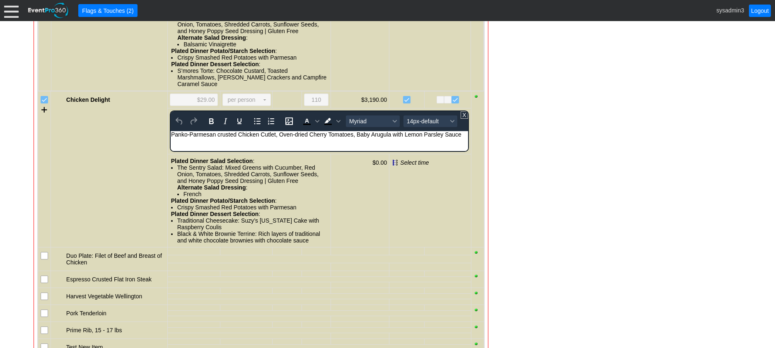
scroll to position [0, 0]
click at [460, 135] on div "Panko-Parmesan crusted Chicken Cutlet, Oven-dried Cherry Tomatoes, Baby Arugula…" at bounding box center [319, 134] width 297 height 7
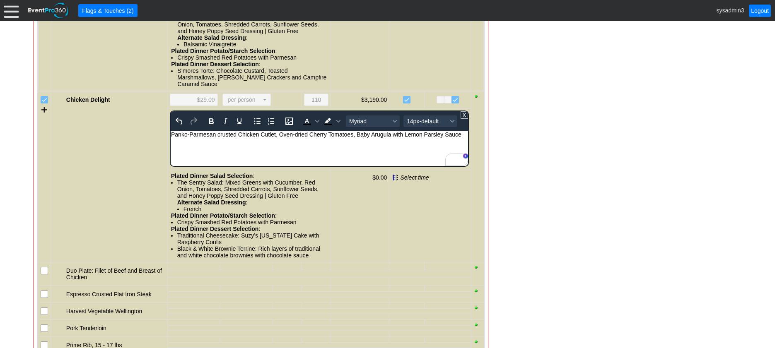
click at [203, 151] on div "To enrich screen reader interactions, please activate Accessibility in Grammarl…" at bounding box center [319, 154] width 297 height 7
drag, startPoint x: 204, startPoint y: 154, endPoint x: 332, endPoint y: 300, distance: 193.5
click at [170, 153] on html "Panko-Parmesan crusted Chicken Cutlet, Oven-dried Cherry Tomatoes, Baby Arugula…" at bounding box center [319, 146] width 298 height 31
click at [213, 126] on icon "Bold" at bounding box center [211, 121] width 10 height 10
click at [426, 125] on span "14px-default" at bounding box center [427, 121] width 41 height 7
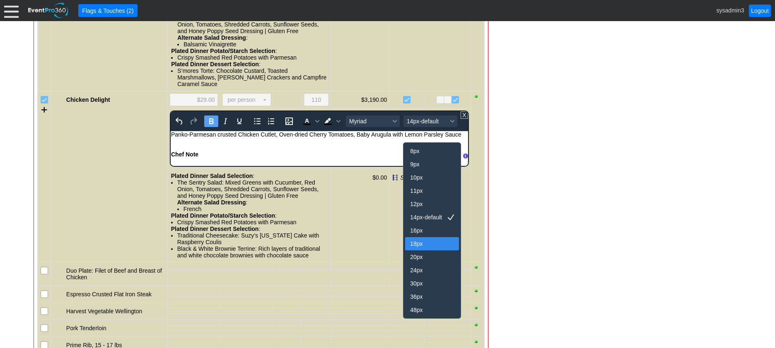
click at [419, 245] on div "18px" at bounding box center [426, 244] width 32 height 10
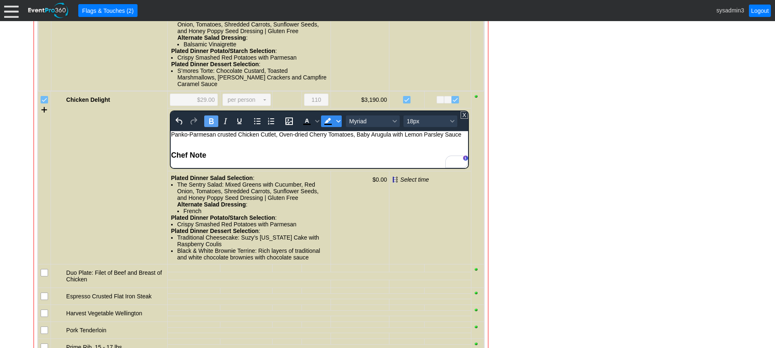
click at [335, 127] on span "Background color Black" at bounding box center [338, 122] width 7 height 12
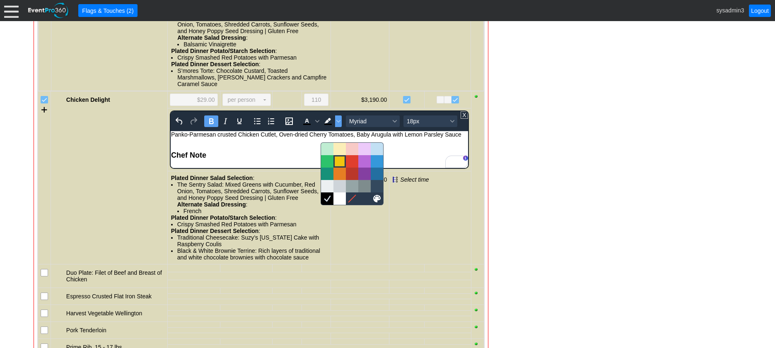
drag, startPoint x: 340, startPoint y: 163, endPoint x: 161, endPoint y: 18, distance: 230.4
click at [340, 163] on div at bounding box center [340, 162] width 10 height 10
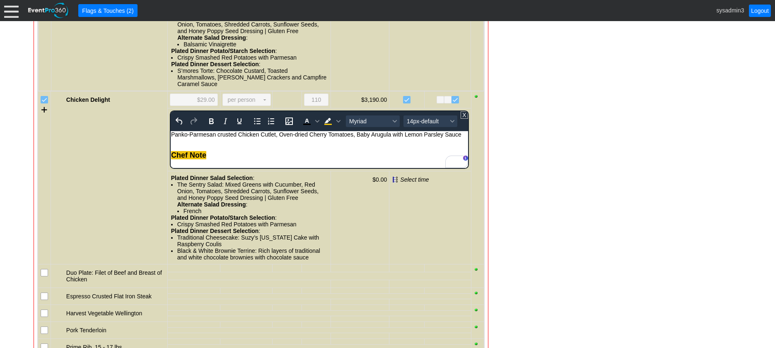
click at [300, 148] on div "To enrich screen reader interactions, please activate Accessibility in Grammarl…" at bounding box center [319, 148] width 297 height 7
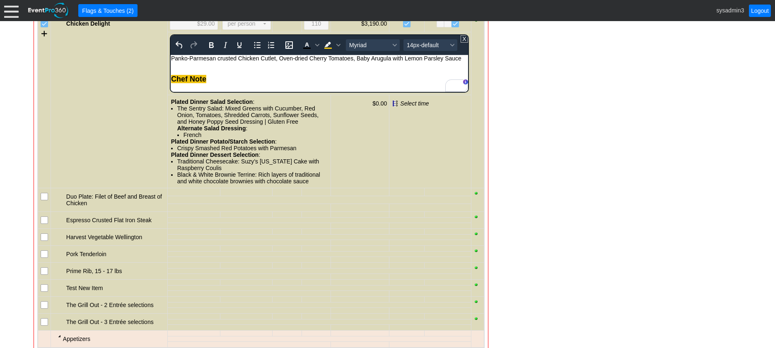
scroll to position [1107, 0]
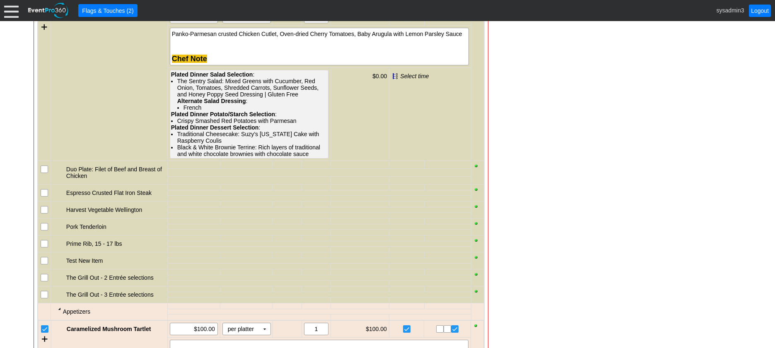
click at [240, 118] on span "Plated Dinner Potato/Starch Selection" at bounding box center [223, 114] width 104 height 7
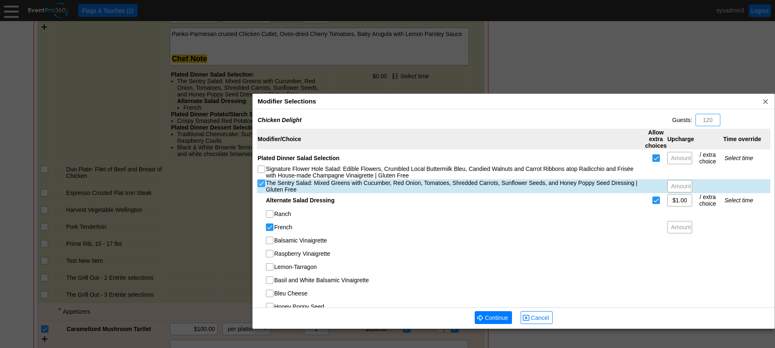
click at [262, 181] on input "The Sentry Salad: Mixed Greens with Cucumber, Red Onion, Tomatoes, Shredded Car…" at bounding box center [262, 184] width 8 height 8
checkbox input "false"
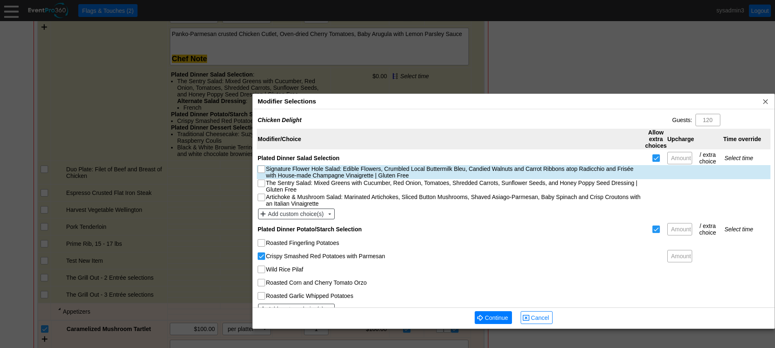
click at [262, 169] on input "Signature Flower Hole Salad: Edible Flowers, Crumbled Local Buttermilk Bleu, Ca…" at bounding box center [262, 170] width 8 height 8
checkbox input "true"
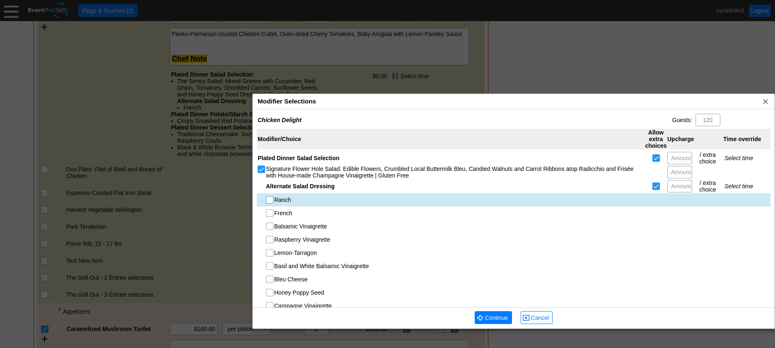
drag, startPoint x: 269, startPoint y: 198, endPoint x: 278, endPoint y: 203, distance: 9.3
click at [271, 199] on input "Ranch" at bounding box center [270, 201] width 8 height 8
checkbox input "true"
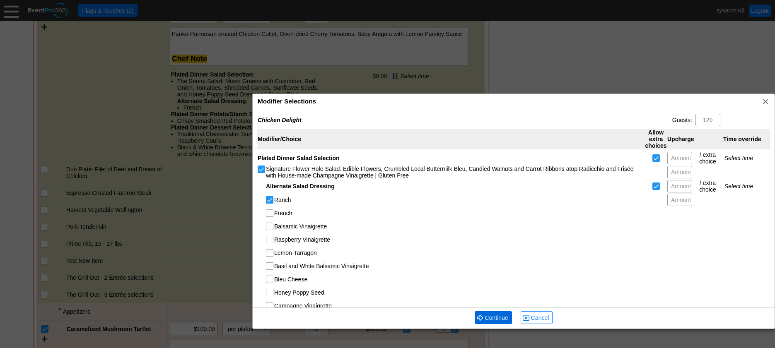
click at [489, 315] on span "Continue" at bounding box center [497, 318] width 27 height 8
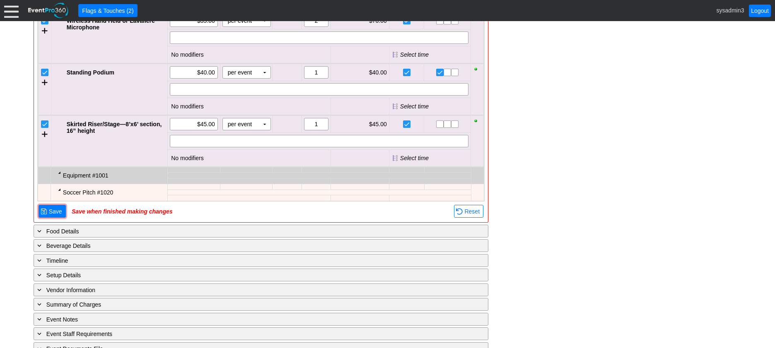
scroll to position [1872, 0]
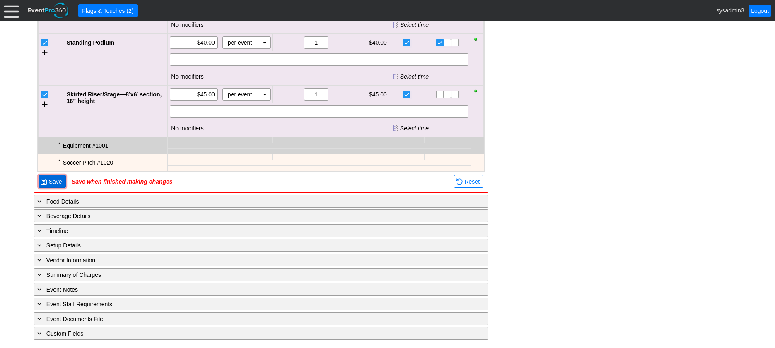
click at [58, 181] on span "Save" at bounding box center [55, 182] width 17 height 8
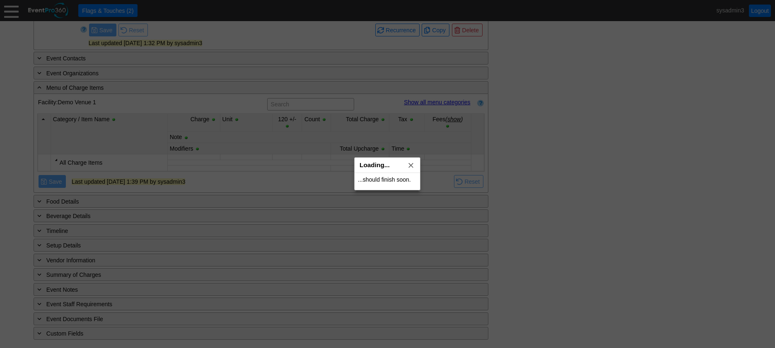
scroll to position [444, 0]
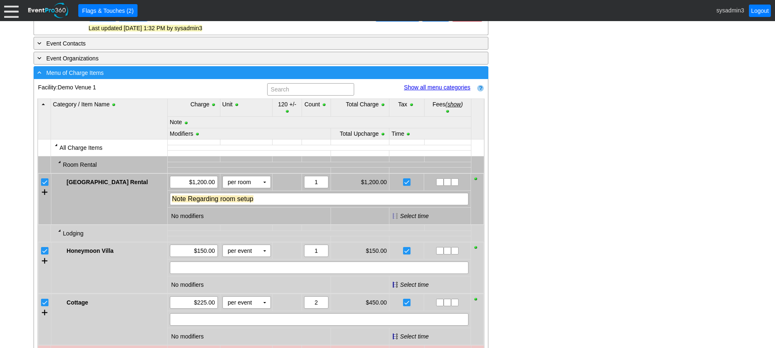
click at [162, 77] on div "- Menu of Charge Items" at bounding box center [244, 73] width 417 height 10
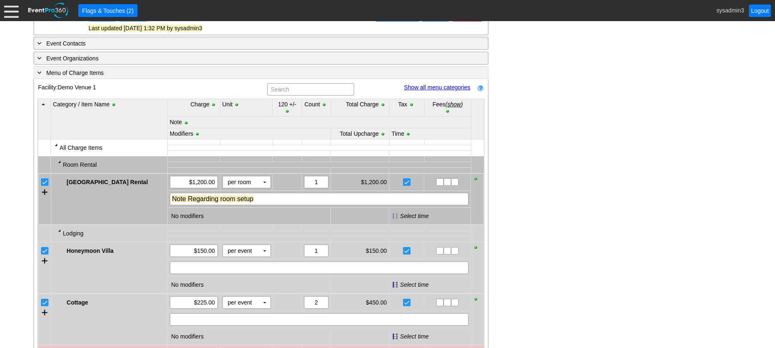
scroll to position [345, 0]
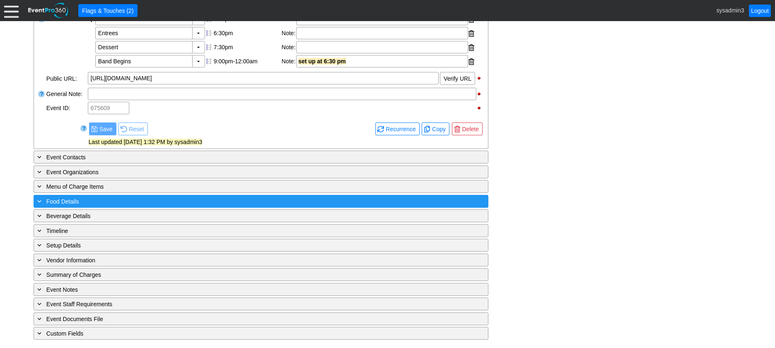
click at [122, 201] on div "+ Food Details" at bounding box center [244, 202] width 417 height 10
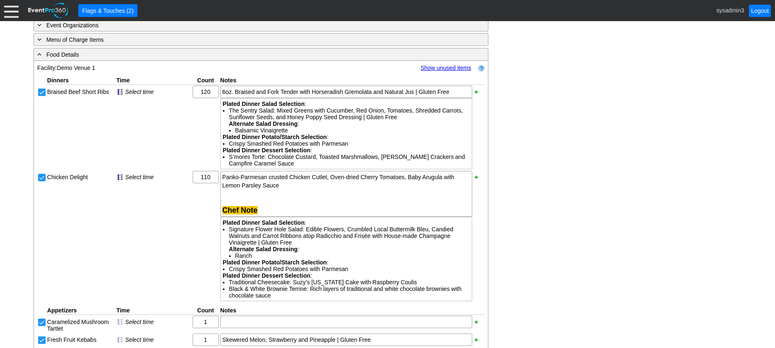
scroll to position [469, 0]
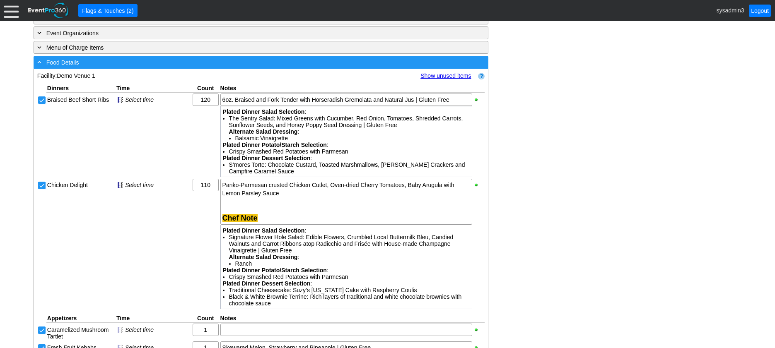
click at [165, 67] on div "- Food Details" at bounding box center [244, 63] width 417 height 10
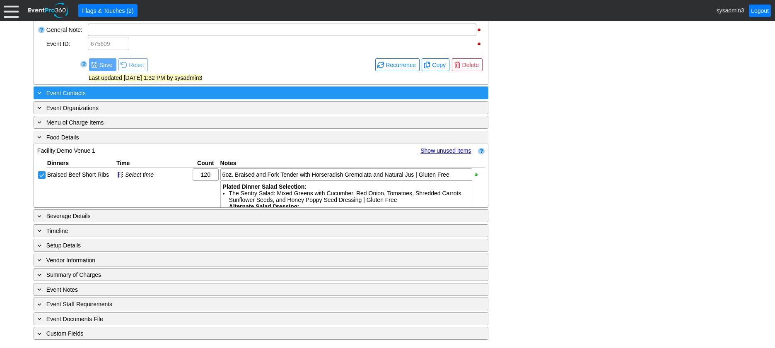
scroll to position [345, 0]
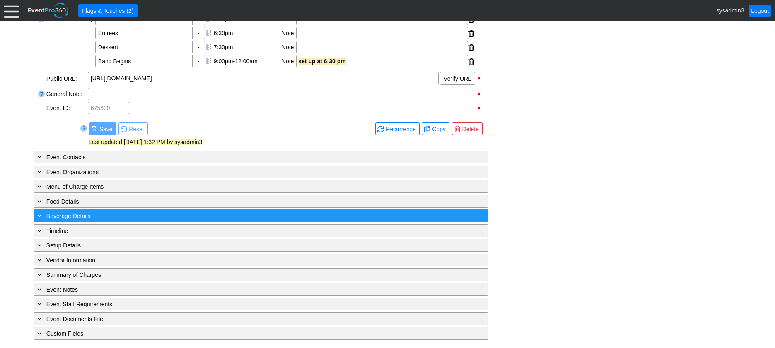
click at [133, 212] on div "+ Beverage Details" at bounding box center [244, 216] width 417 height 10
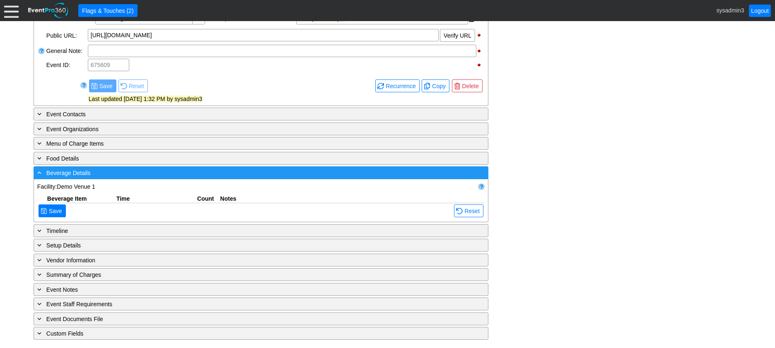
scroll to position [469, 0]
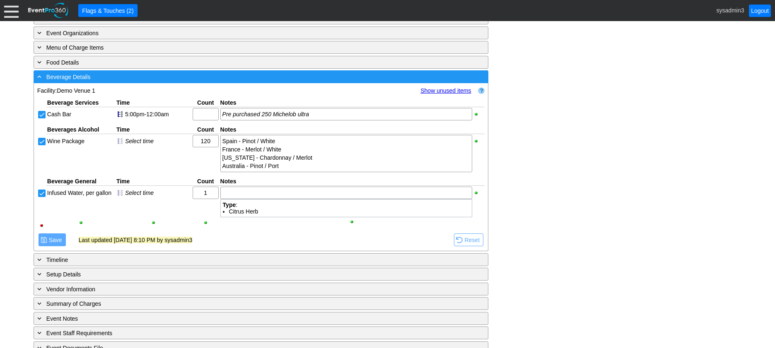
click at [196, 82] on div "- Beverage Details" at bounding box center [244, 77] width 417 height 10
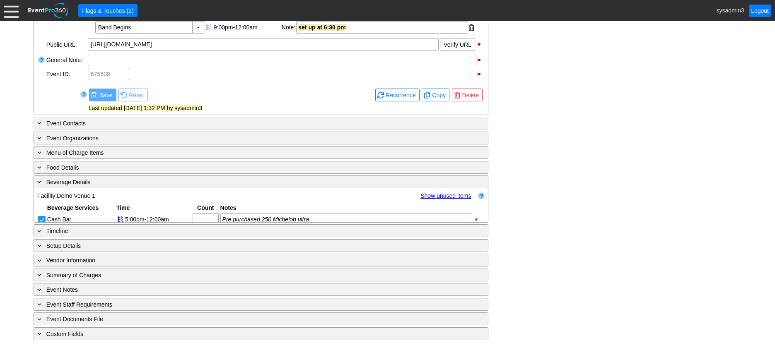
scroll to position [345, 0]
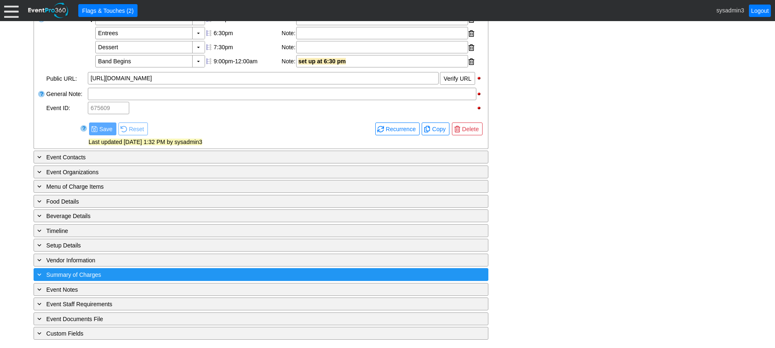
click at [164, 275] on div "+ Summary of Charges" at bounding box center [244, 275] width 417 height 10
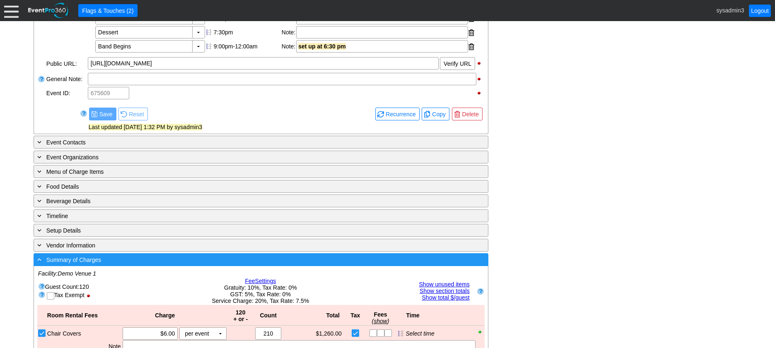
click at [238, 265] on div "- Summary of Charges" at bounding box center [244, 260] width 417 height 10
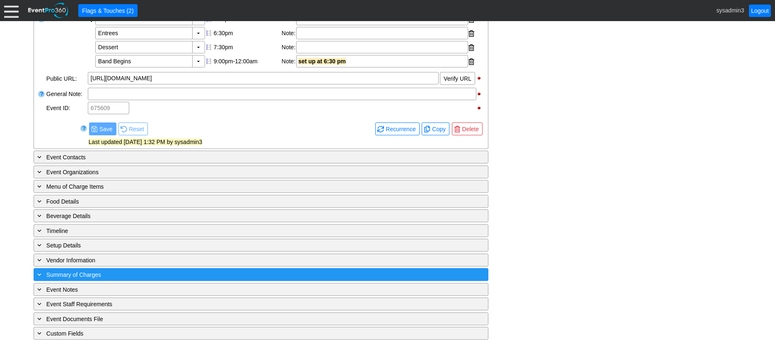
click at [160, 273] on div "+ Summary of Charges" at bounding box center [244, 275] width 417 height 10
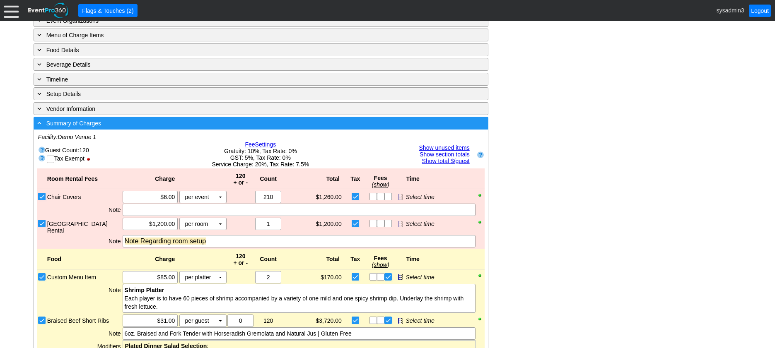
scroll to position [552, 0]
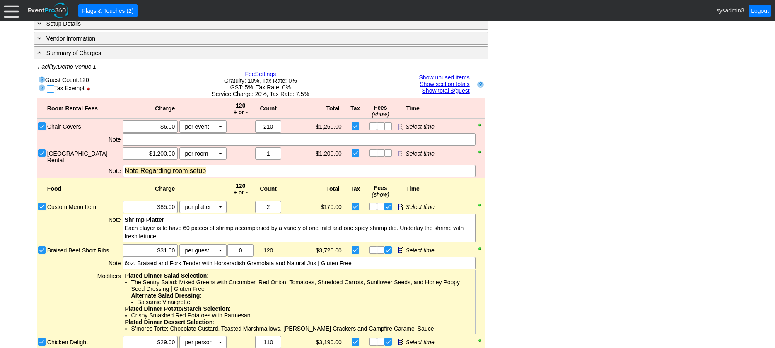
click at [52, 94] on input "checkbox" at bounding box center [51, 90] width 8 height 8
checkbox input "true"
checkbox input "false"
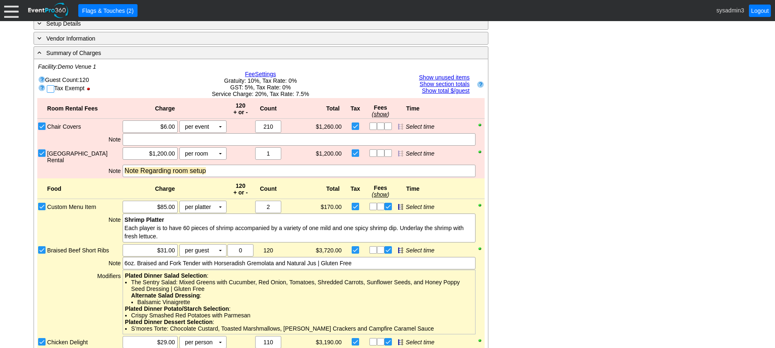
checkbox input "false"
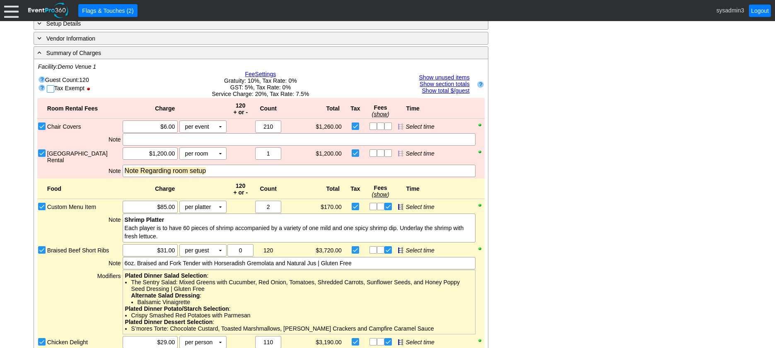
checkbox input "false"
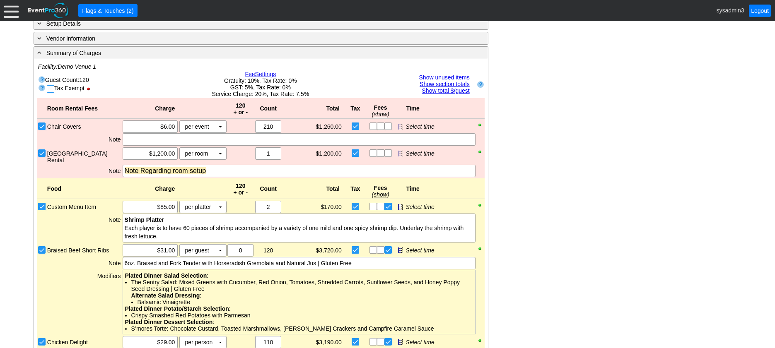
checkbox input "false"
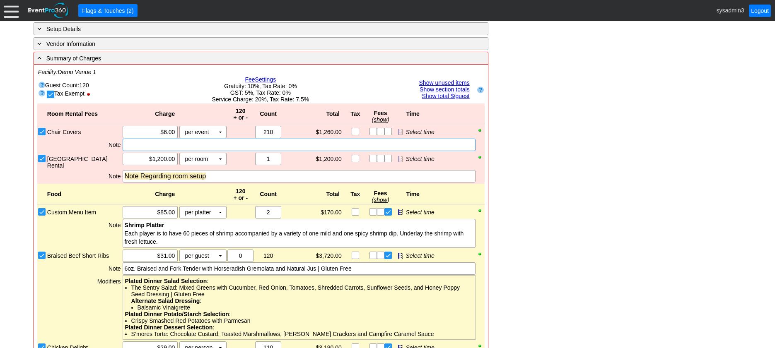
scroll to position [593, 0]
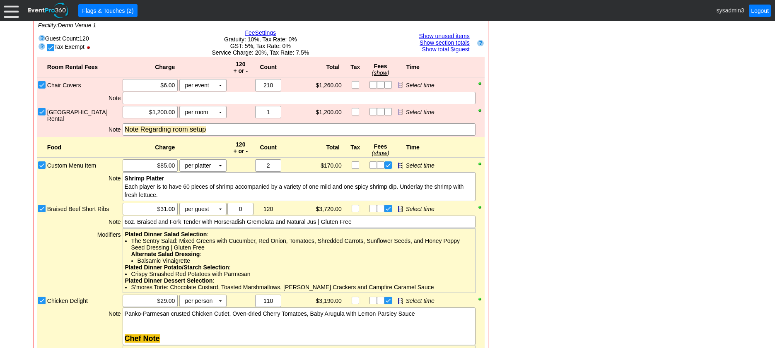
click at [51, 53] on input "checkbox" at bounding box center [51, 48] width 8 height 8
checkbox input "false"
checkbox input "true"
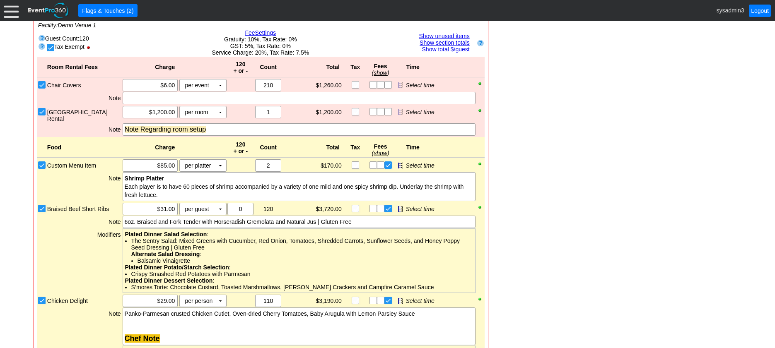
checkbox input "true"
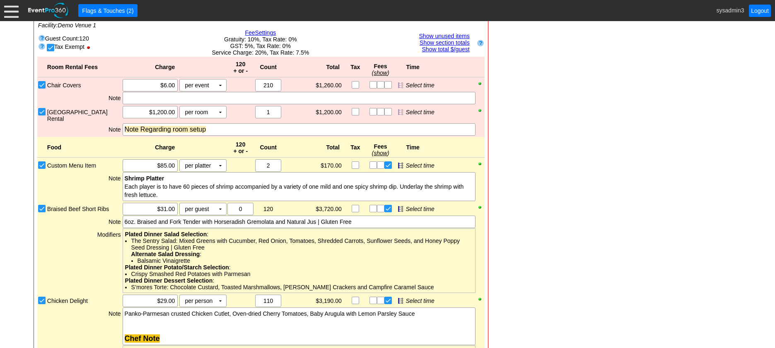
checkbox input "true"
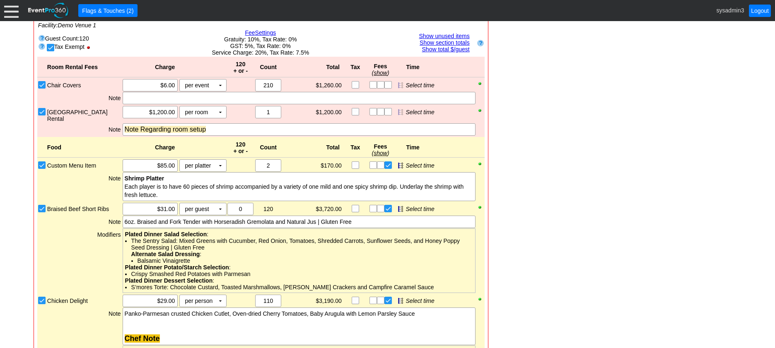
checkbox input "true"
click at [261, 36] on link "Fee Settings" at bounding box center [260, 32] width 31 height 7
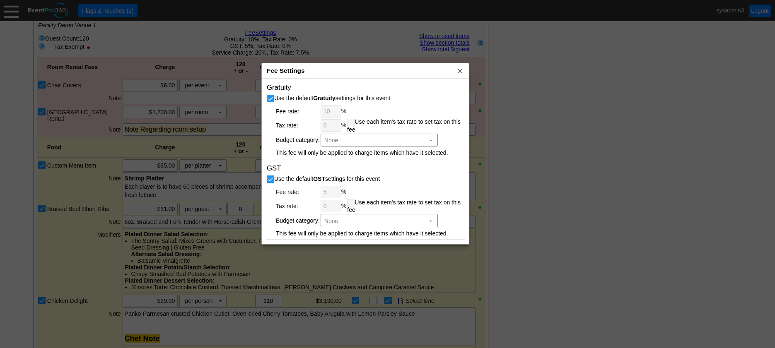
click at [331, 70] on div "Fee Settings x" at bounding box center [365, 70] width 207 height 15
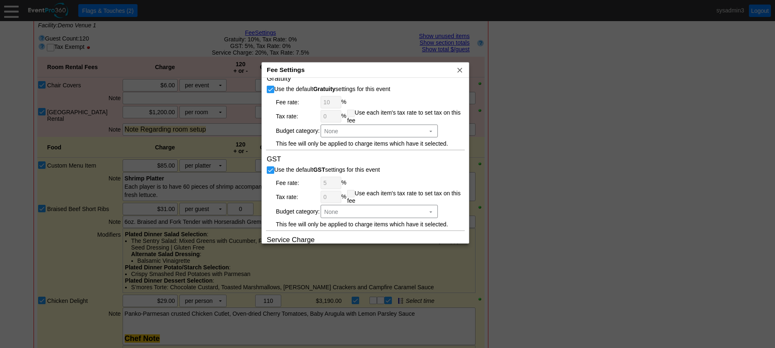
scroll to position [0, 0]
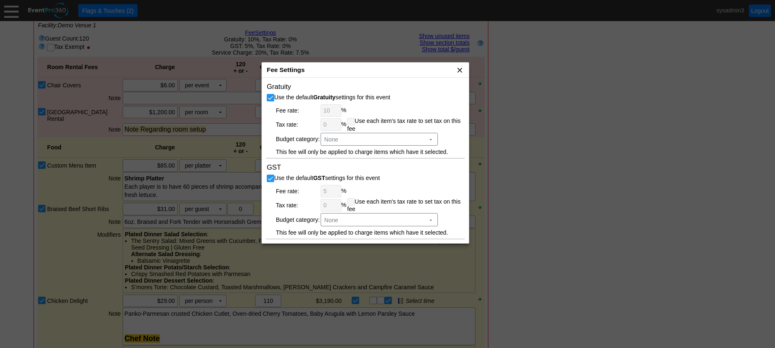
click at [462, 73] on span "x" at bounding box center [460, 70] width 8 height 8
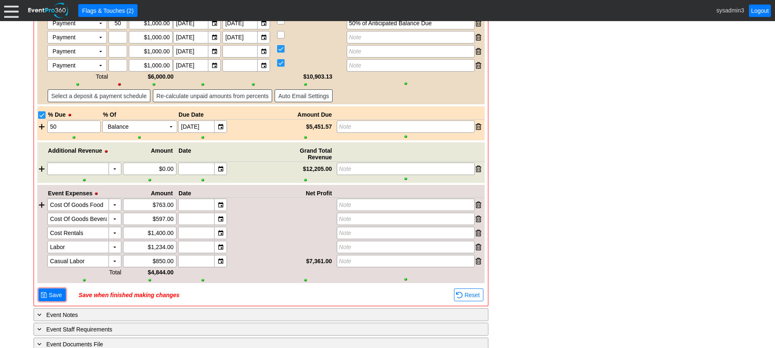
scroll to position [1528, 0]
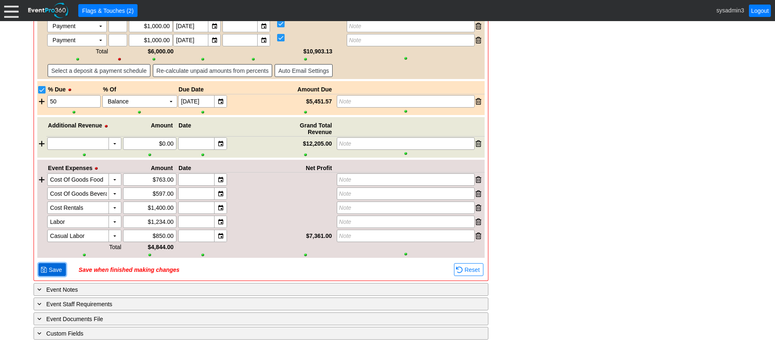
click at [52, 271] on span "Save" at bounding box center [55, 270] width 17 height 8
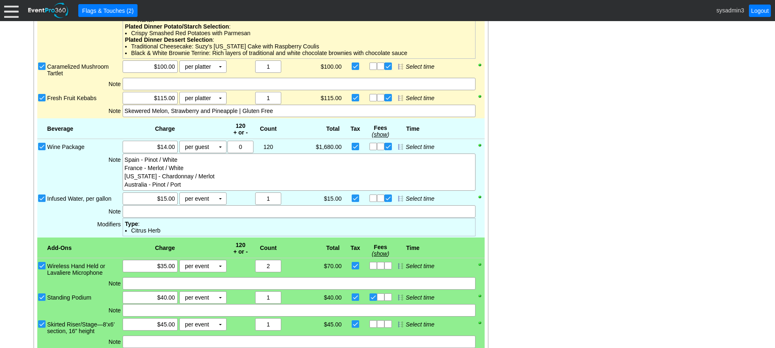
scroll to position [948, 0]
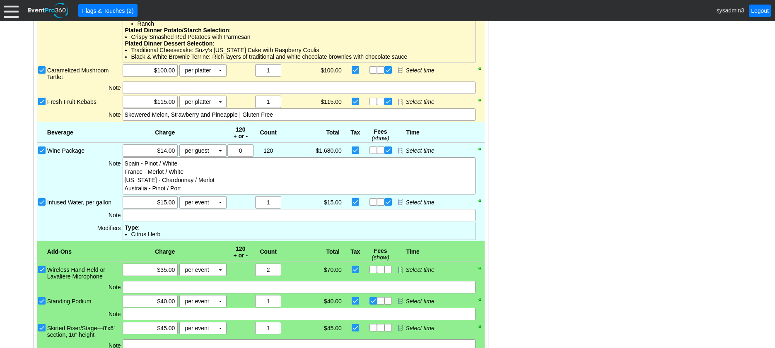
click at [11, 12] on div at bounding box center [11, 10] width 15 height 15
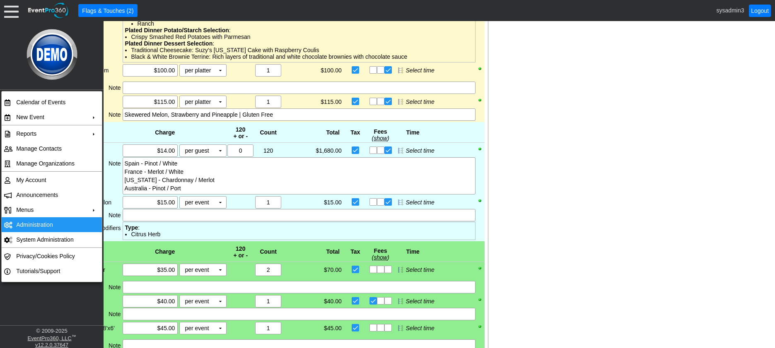
click at [44, 223] on td "Administration" at bounding box center [50, 225] width 74 height 15
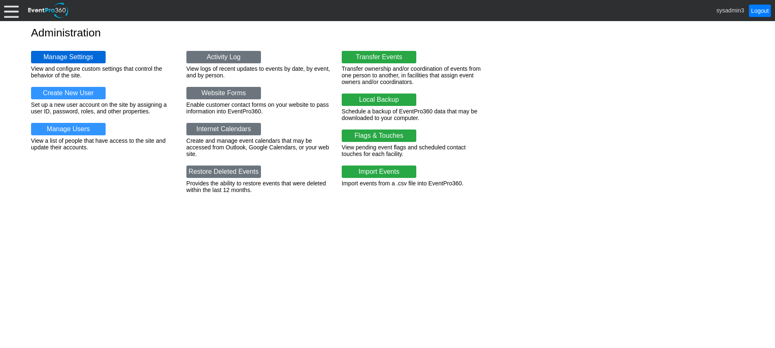
click at [75, 54] on link "Manage Settings" at bounding box center [68, 57] width 75 height 12
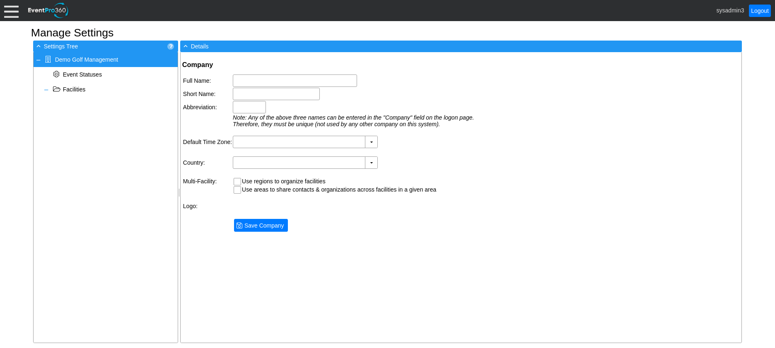
type input "Demo Golf Management"
type input "Demo Golf"
type input "Demo"
type input "(GMT-06:00) Central Time ([GEOGRAPHIC_DATA] & [GEOGRAPHIC_DATA])"
type input "[GEOGRAPHIC_DATA] (English)"
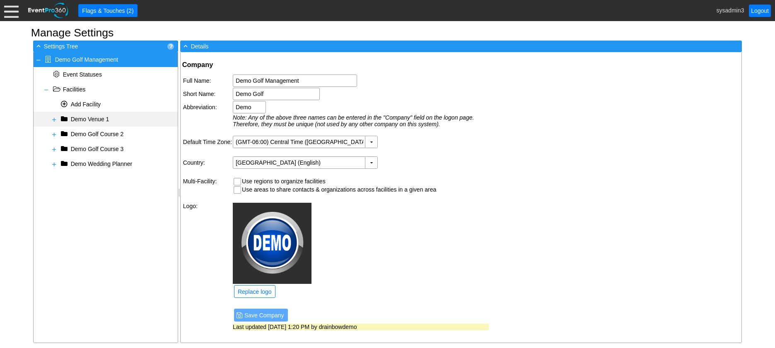
click at [54, 117] on span at bounding box center [54, 119] width 7 height 7
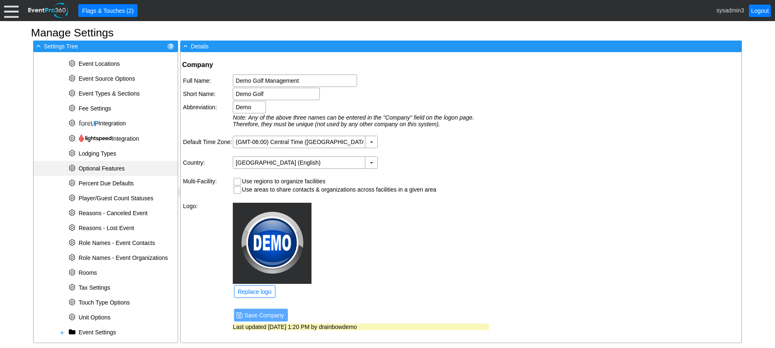
scroll to position [290, 0]
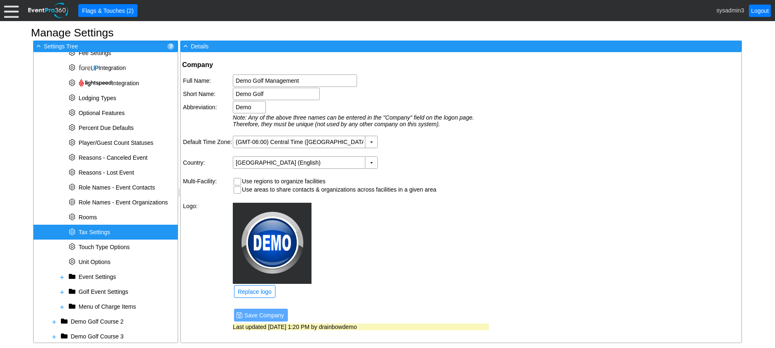
click at [98, 227] on div "* Tax Settings" at bounding box center [106, 232] width 144 height 15
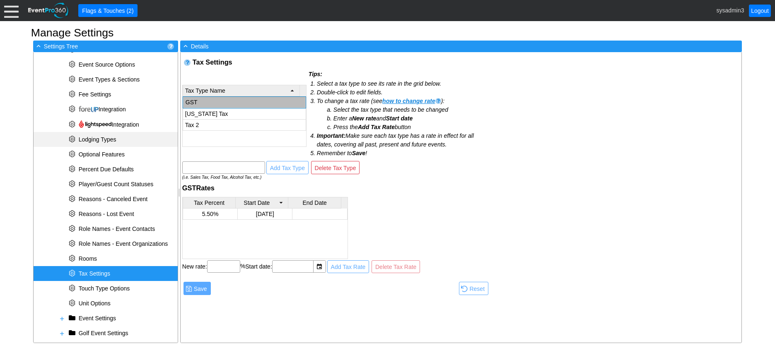
scroll to position [207, 0]
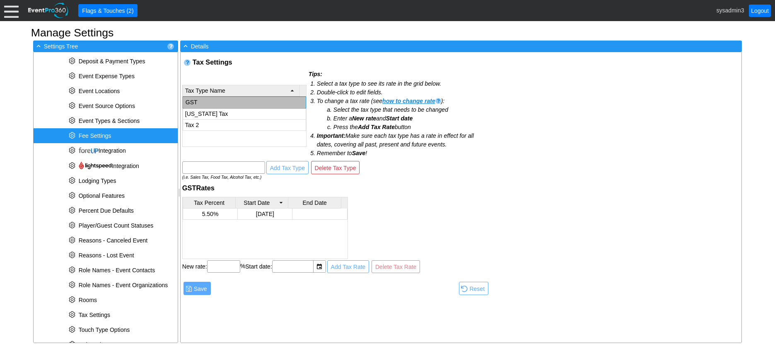
click at [105, 133] on span "Fee Settings" at bounding box center [95, 136] width 33 height 7
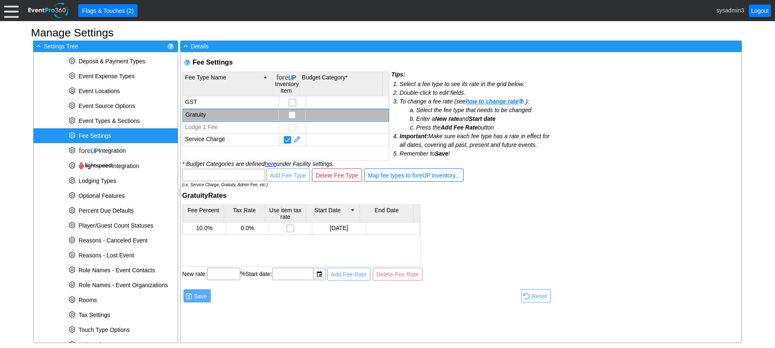
click at [222, 140] on td "Service Charge" at bounding box center [231, 140] width 96 height 12
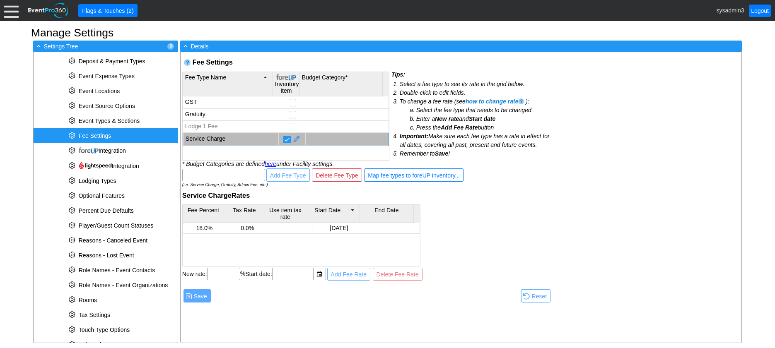
click at [220, 115] on td "Gratuity" at bounding box center [231, 115] width 96 height 12
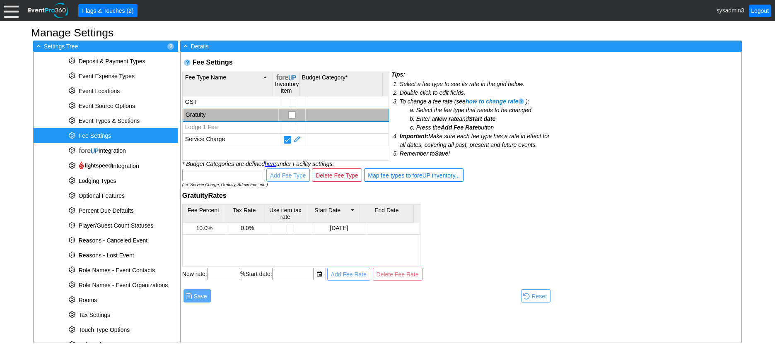
click at [220, 140] on td "Service Charge" at bounding box center [231, 140] width 96 height 12
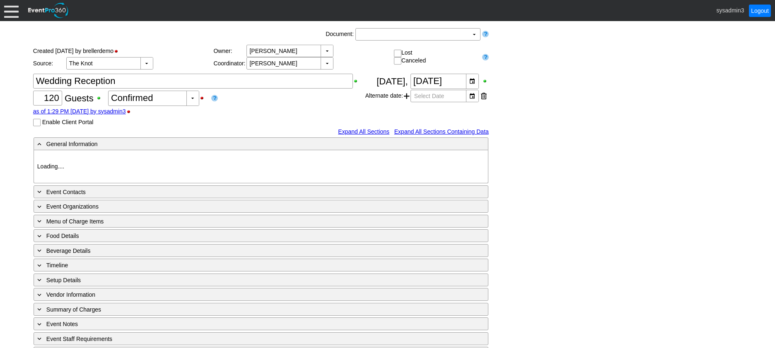
type input "Demo Venue 1"
type input "Wedding"
type input "https://eventpro360.com/"
type input "675609"
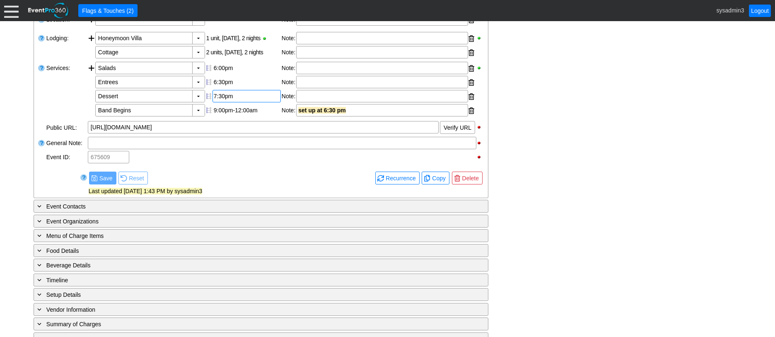
scroll to position [356, 0]
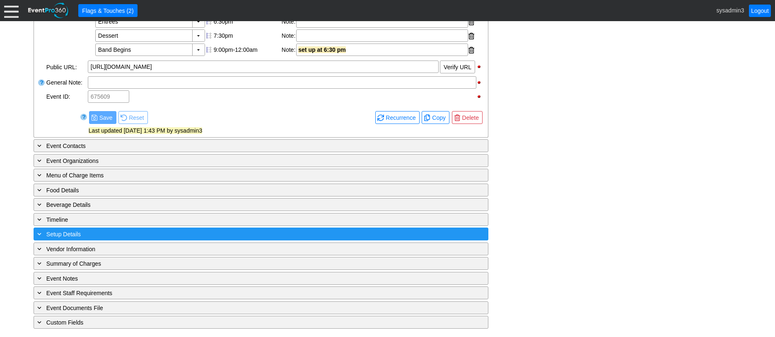
click at [128, 236] on div "+ Setup Details" at bounding box center [244, 234] width 417 height 10
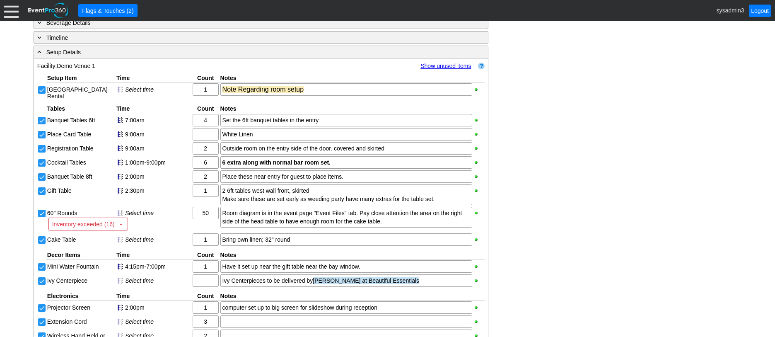
scroll to position [482, 0]
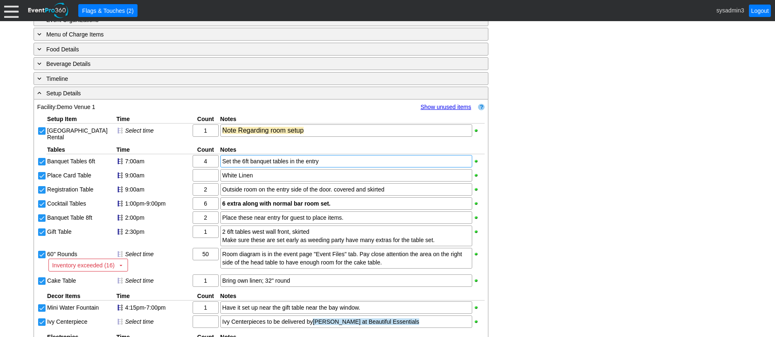
click at [334, 165] on div "Set the 6ft banquet tables in the entry" at bounding box center [347, 161] width 248 height 8
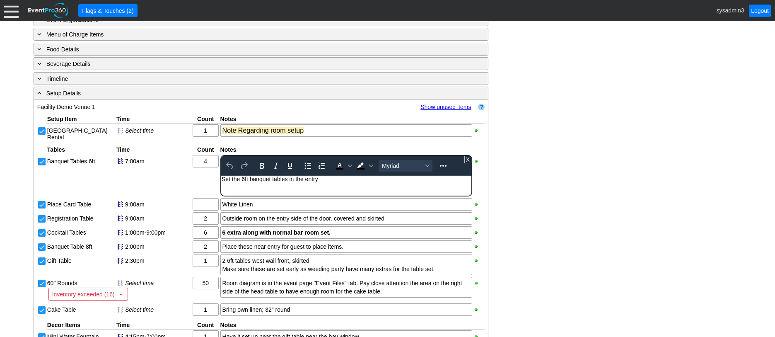
scroll to position [0, 0]
click at [326, 177] on div "Set the 6ft banquet tables in the entry" at bounding box center [345, 179] width 249 height 7
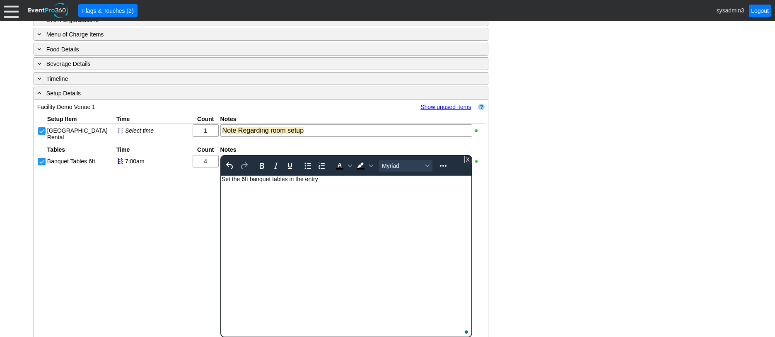
scroll to position [565, 0]
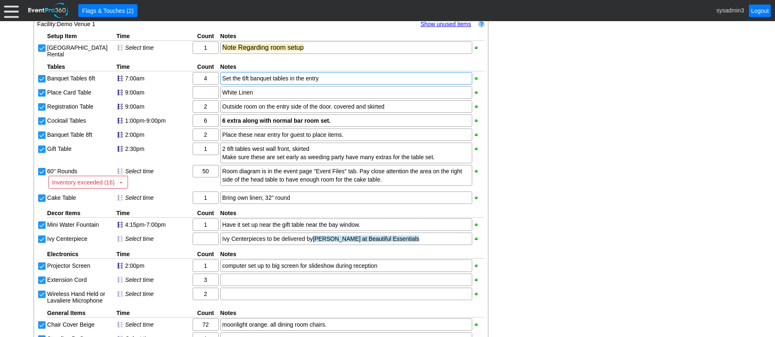
click at [615, 132] on div "- General Information ▼ Loading.... Remove all highlights Facility: ▼ Χ Demo Ve…" at bounding box center [387, 61] width 713 height 917
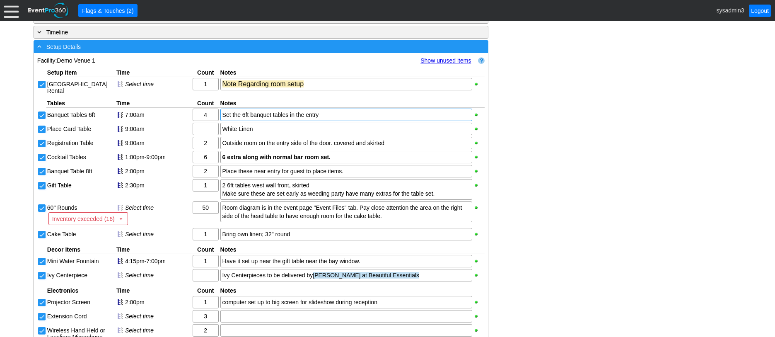
scroll to position [441, 0]
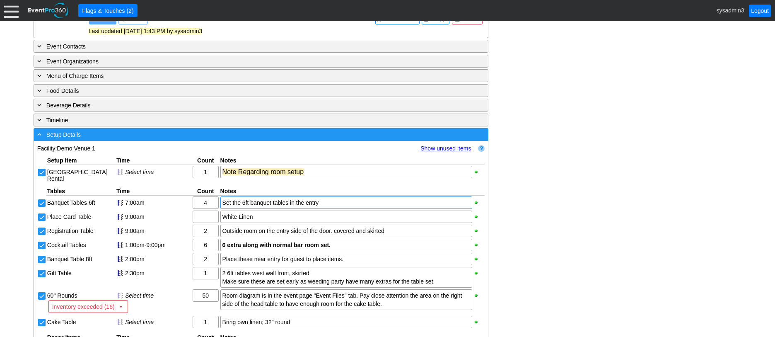
click at [152, 139] on div "- Setup Details" at bounding box center [244, 135] width 417 height 10
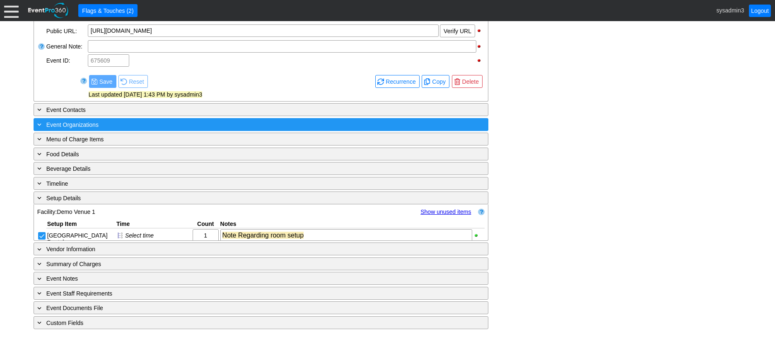
scroll to position [356, 0]
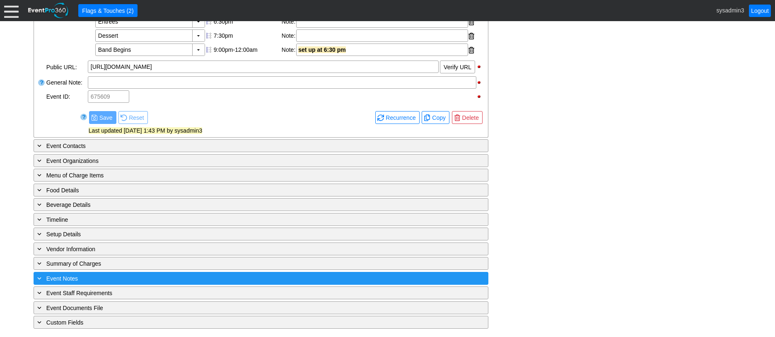
click at [126, 279] on div "+ Event Notes" at bounding box center [244, 278] width 417 height 10
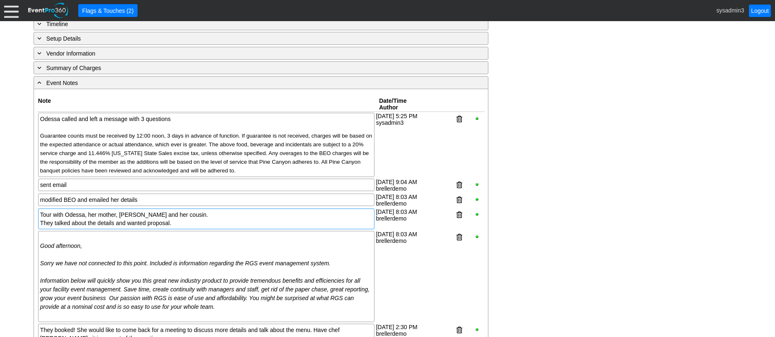
scroll to position [524, 0]
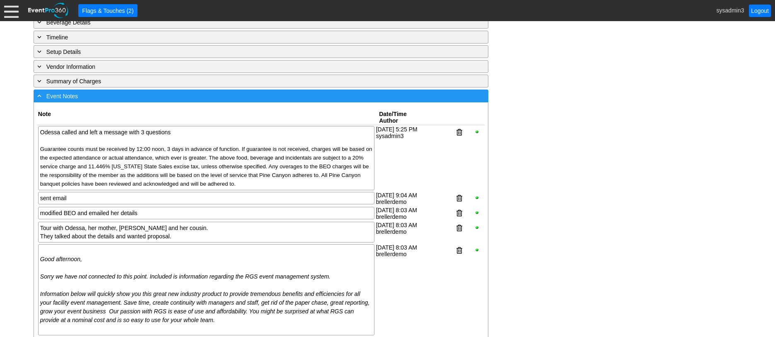
click at [155, 101] on div "- Event Notes" at bounding box center [244, 96] width 417 height 10
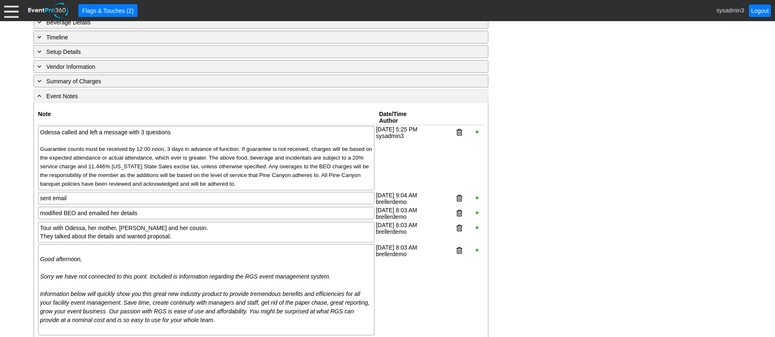
scroll to position [356, 0]
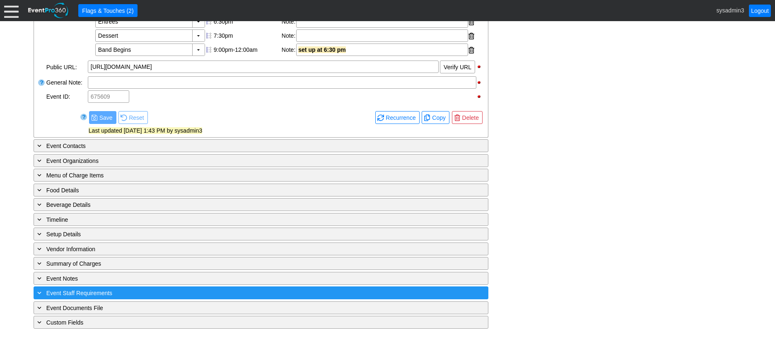
click at [157, 290] on div "+ Event Staff Requirements" at bounding box center [244, 293] width 417 height 10
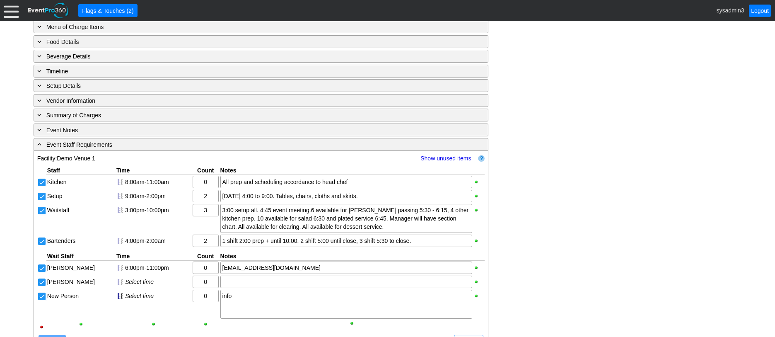
scroll to position [475, 0]
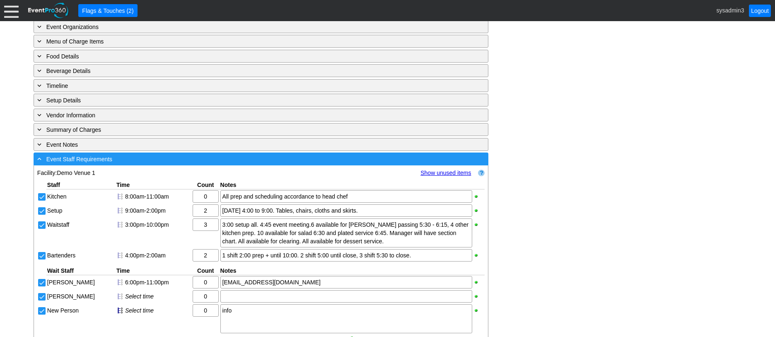
click at [155, 164] on div "- Event Staff Requirements" at bounding box center [244, 159] width 417 height 10
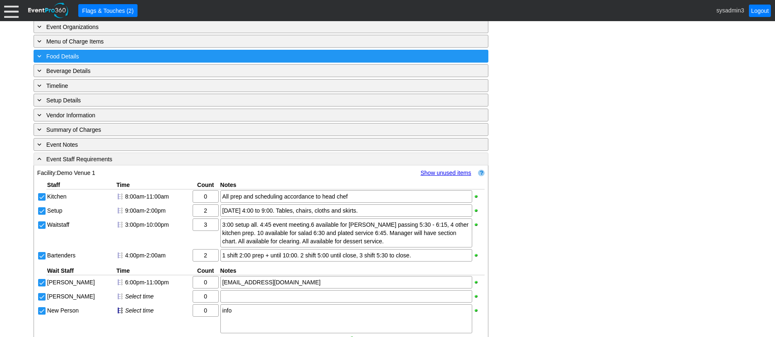
scroll to position [356, 0]
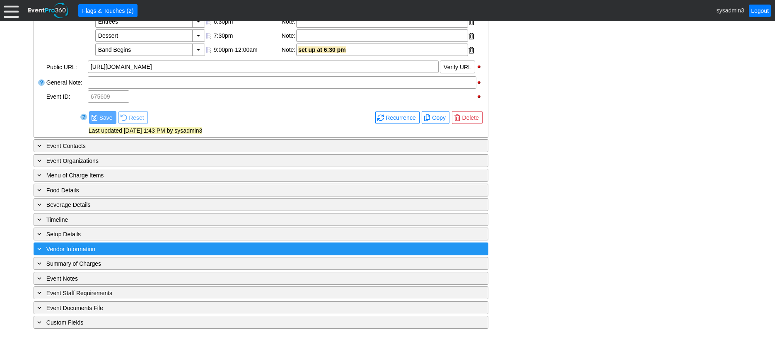
click at [131, 248] on div "+ Vendor Information" at bounding box center [244, 249] width 417 height 10
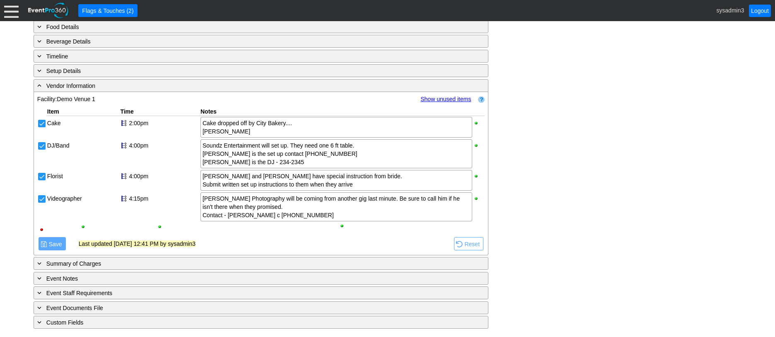
scroll to position [475, 0]
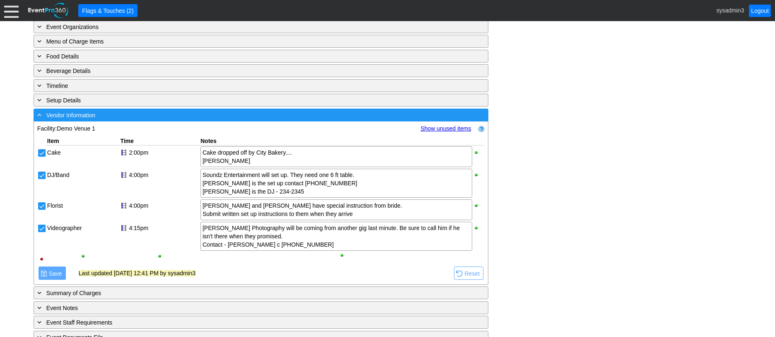
click at [148, 120] on div "- Vendor Information" at bounding box center [244, 115] width 417 height 10
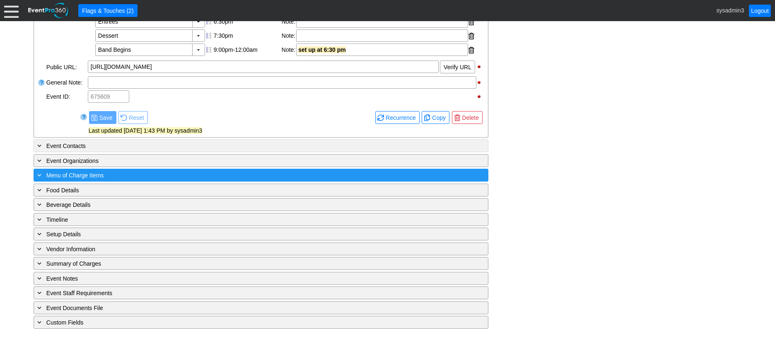
scroll to position [356, 0]
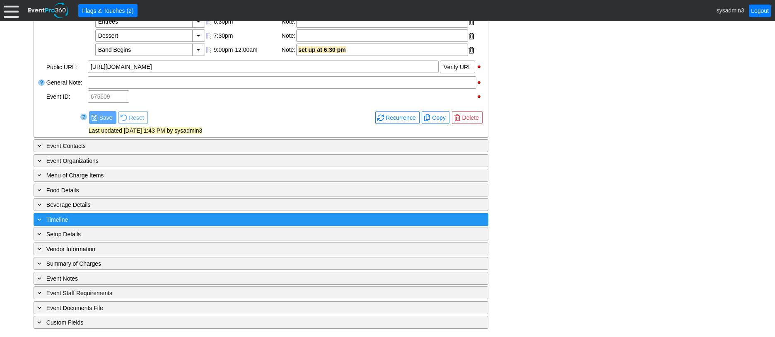
click at [121, 218] on div "+ Timeline" at bounding box center [244, 220] width 417 height 10
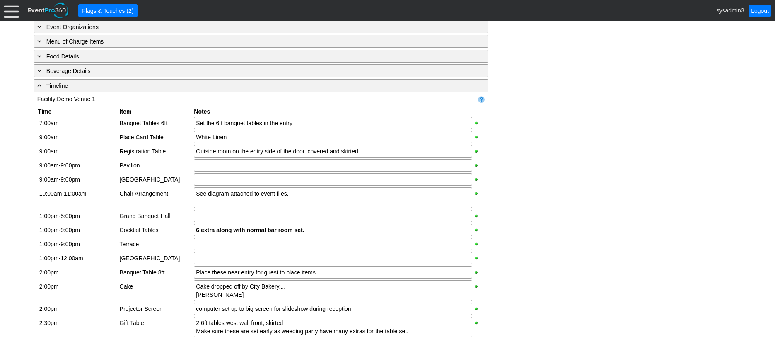
scroll to position [434, 0]
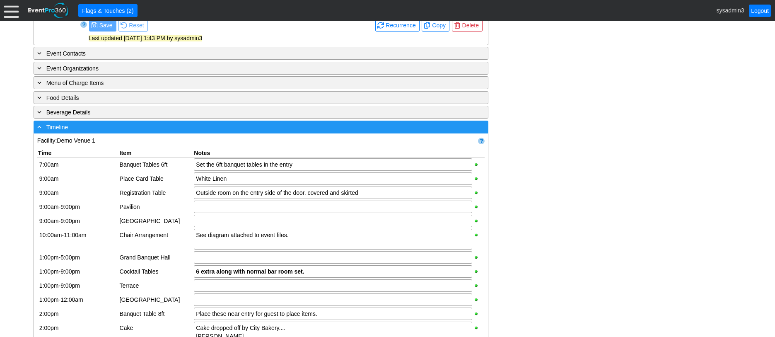
click at [155, 132] on div "- Timeline" at bounding box center [244, 127] width 417 height 10
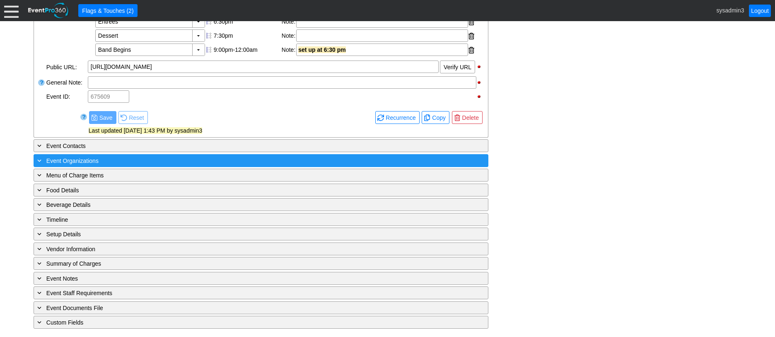
scroll to position [356, 0]
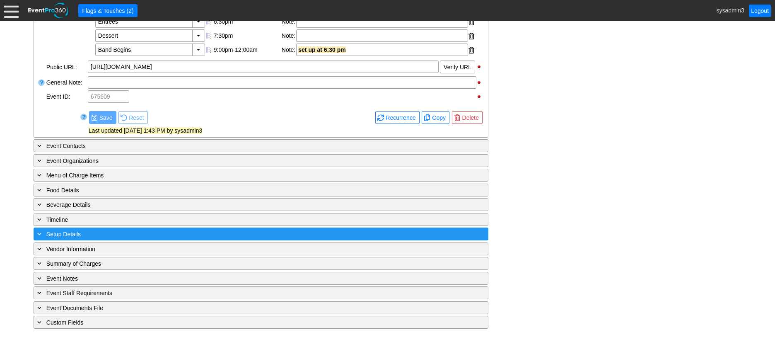
click at [143, 230] on div "+ Setup Details" at bounding box center [244, 234] width 417 height 10
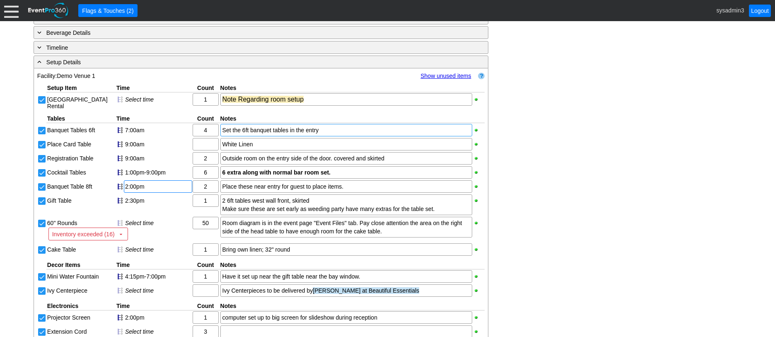
scroll to position [517, 0]
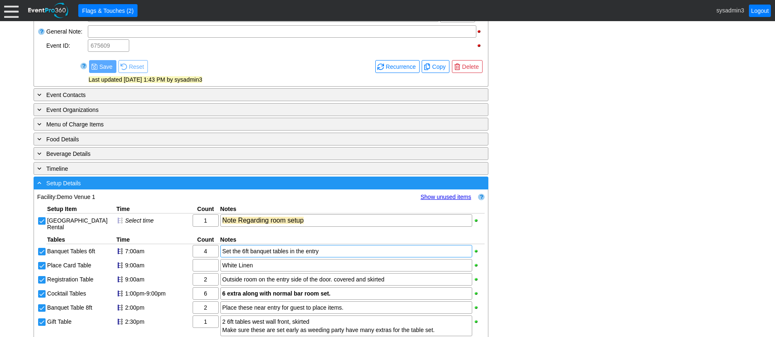
click at [163, 188] on div "- Setup Details" at bounding box center [244, 183] width 417 height 10
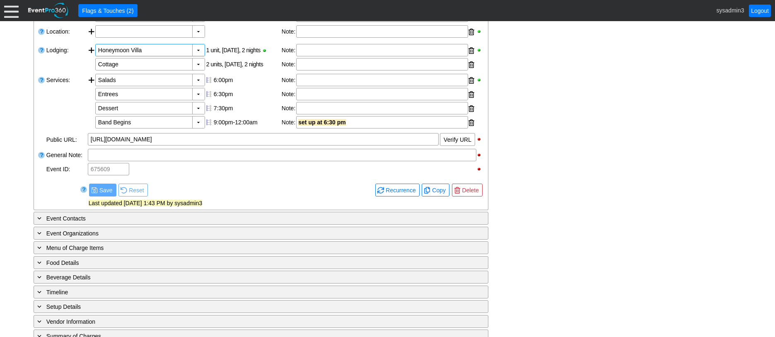
scroll to position [356, 0]
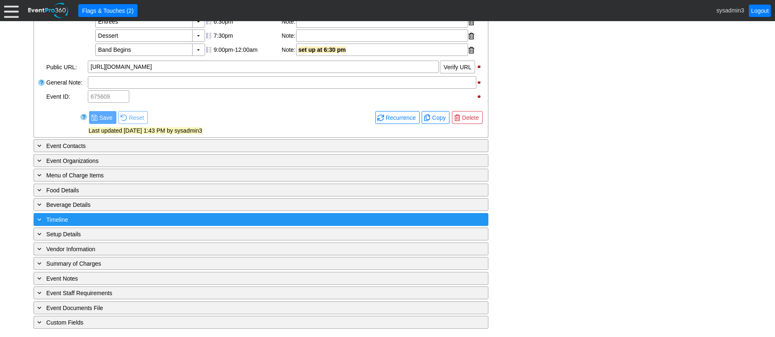
click at [110, 215] on div "+ Timeline" at bounding box center [244, 220] width 417 height 10
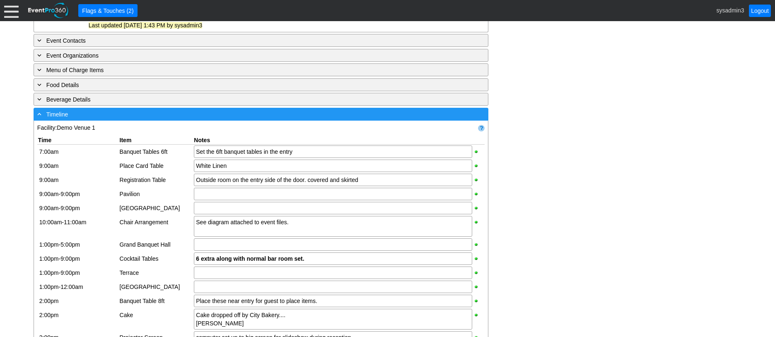
scroll to position [439, 0]
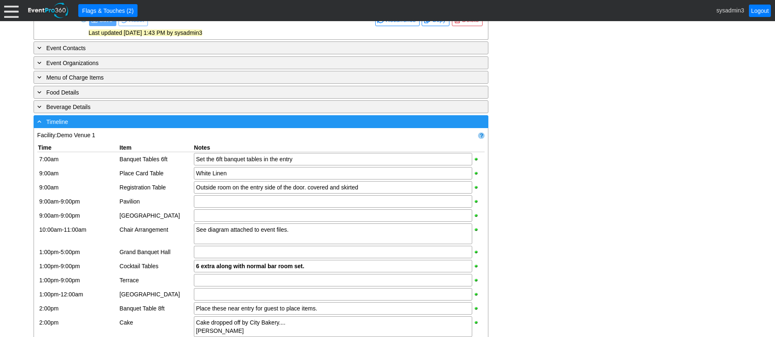
click at [194, 126] on div "- Timeline" at bounding box center [244, 122] width 417 height 10
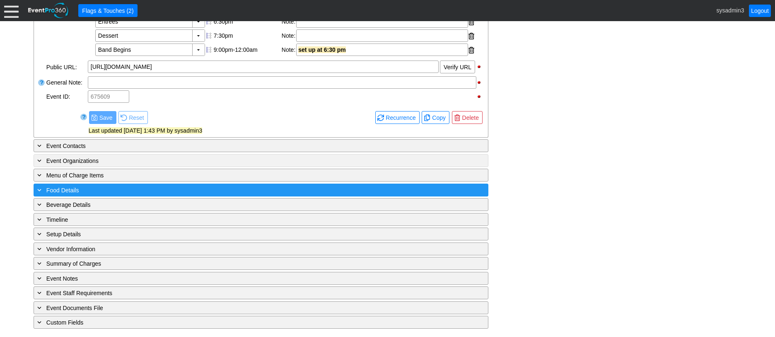
scroll to position [356, 0]
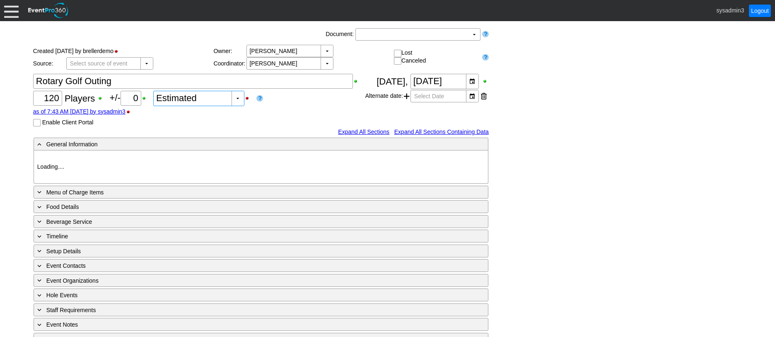
type input "Demo Venue 1"
type input "Golf Outing"
type input "Scramble"
type input "Shotgun"
type input "White"
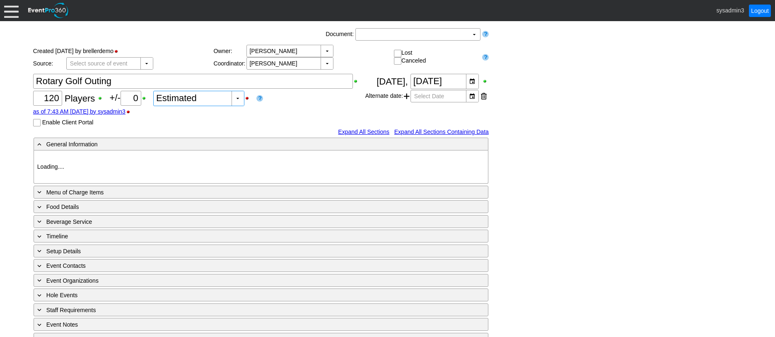
type input "Red"
type input "384014"
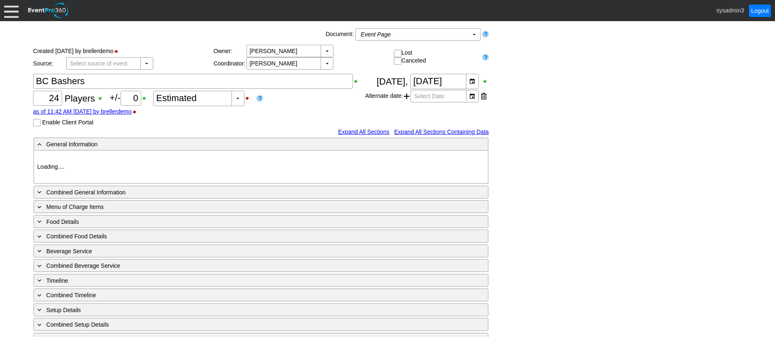
type input "Demo Venue 1"
type input "Outside Golf Event"
type input "Scramble"
type input "Single Tee"
type input "153119"
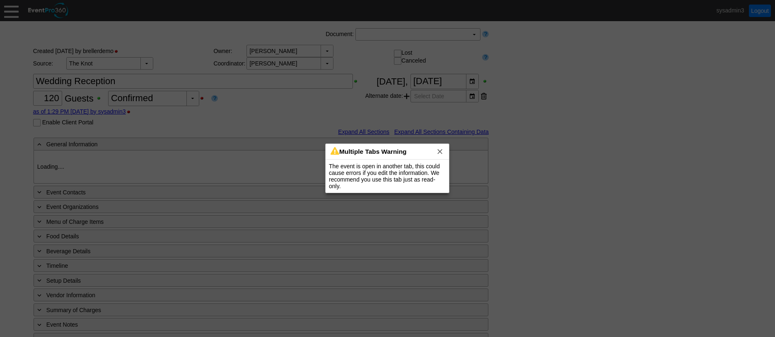
type input "Demo Venue 1"
type input "Wedding"
type input "[URL][DOMAIN_NAME]"
type input "675609"
type input "Demo Venue 1"
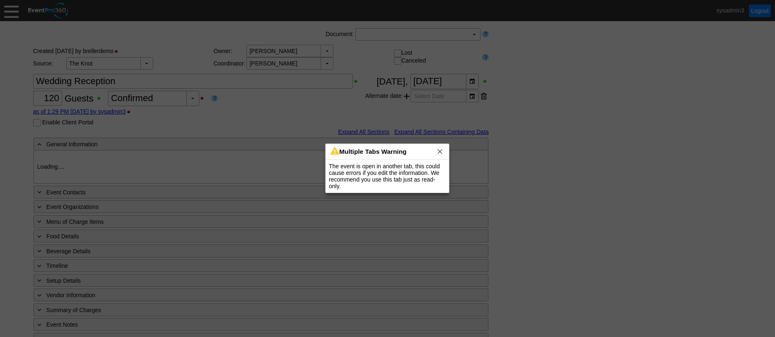
type input "Wedding"
type input "[URL][DOMAIN_NAME]"
type input "675609"
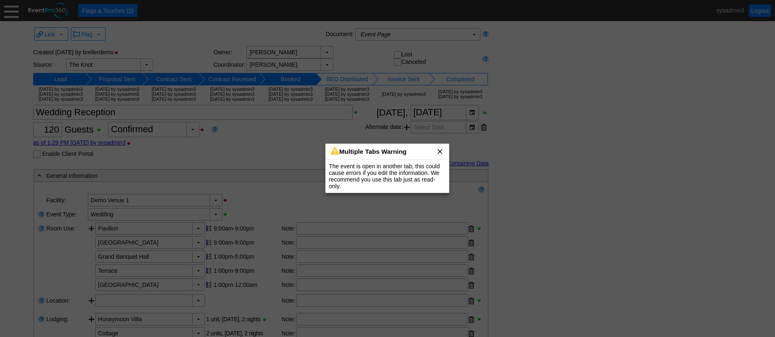
click at [440, 151] on span "x" at bounding box center [440, 151] width 8 height 8
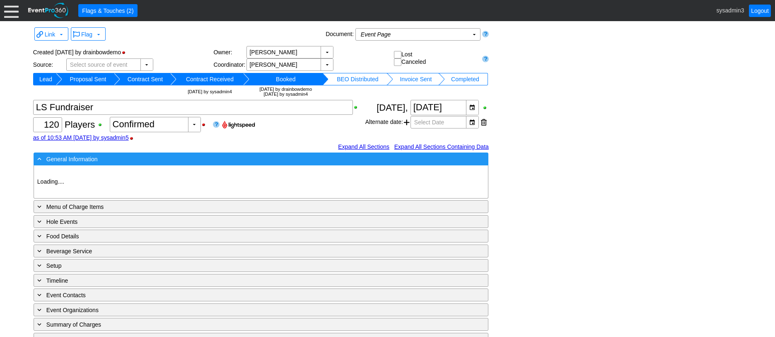
type input "Demo Course 2"
type input "Golf Outing"
type input "Individual"
type input "Single Tee"
type input "Red"
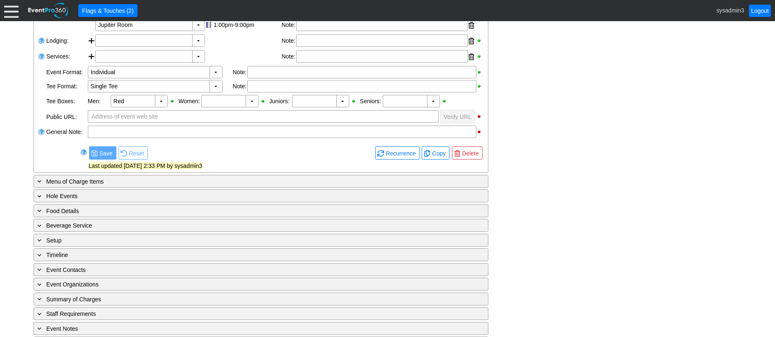
scroll to position [252, 0]
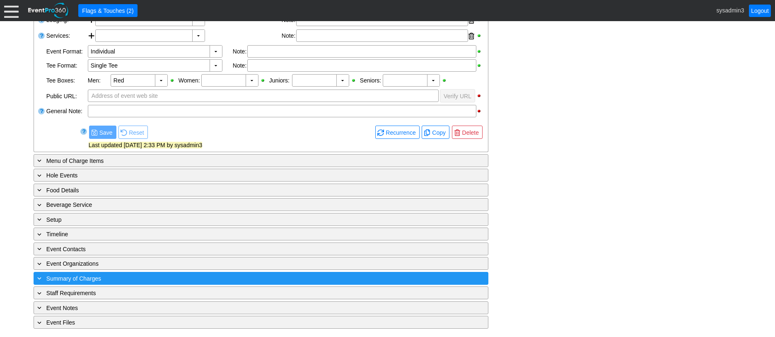
click at [148, 277] on div "+ Summary of Charges" at bounding box center [244, 278] width 417 height 10
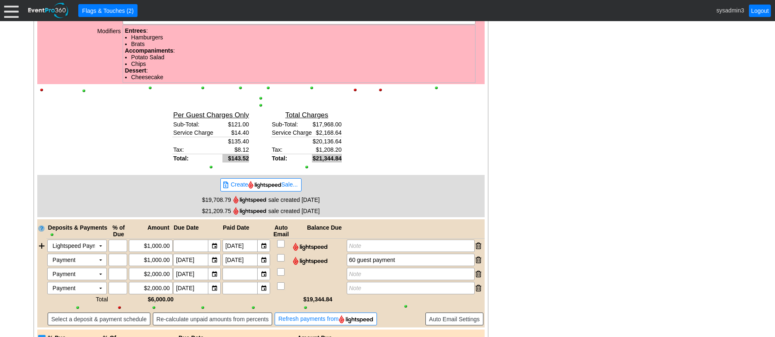
scroll to position [825, 0]
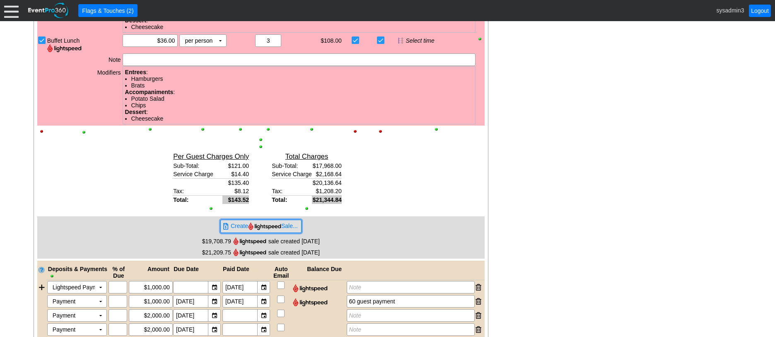
click at [260, 226] on img at bounding box center [264, 226] width 33 height 8
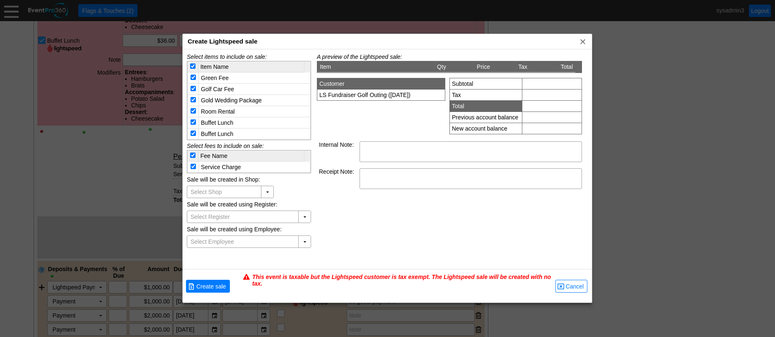
type input "EP360 EventPro 360"
type input "Demo Golf Club"
type input "Register 1"
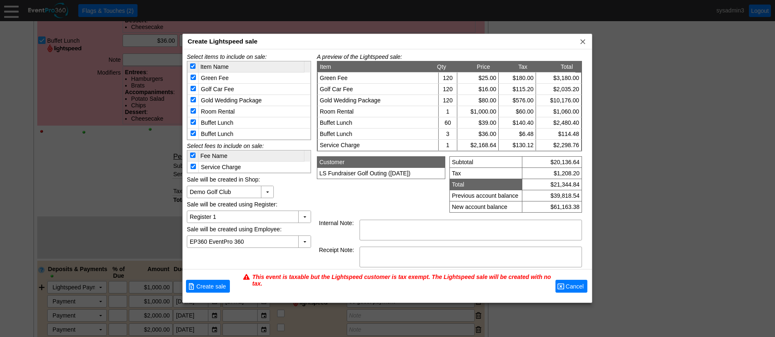
click at [568, 284] on span "Cancel" at bounding box center [575, 286] width 22 height 8
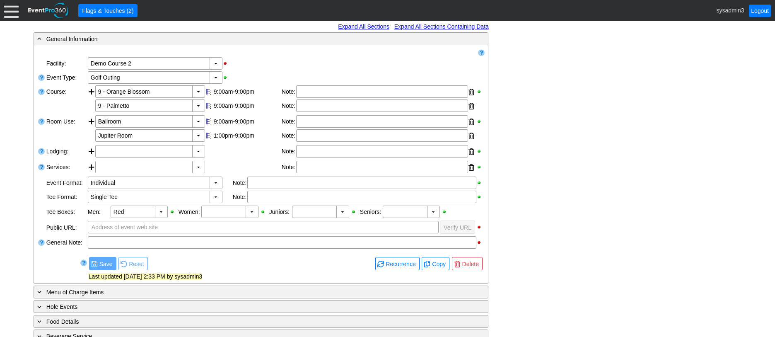
scroll to position [0, 0]
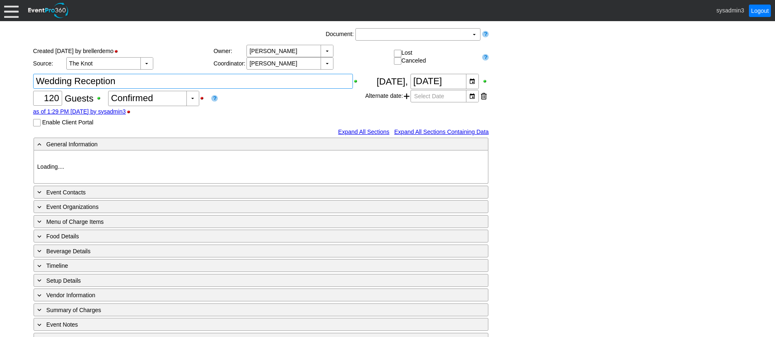
type input "Demo Venue 1"
type input "Wedding"
type input "[URL][DOMAIN_NAME]"
type input "675609"
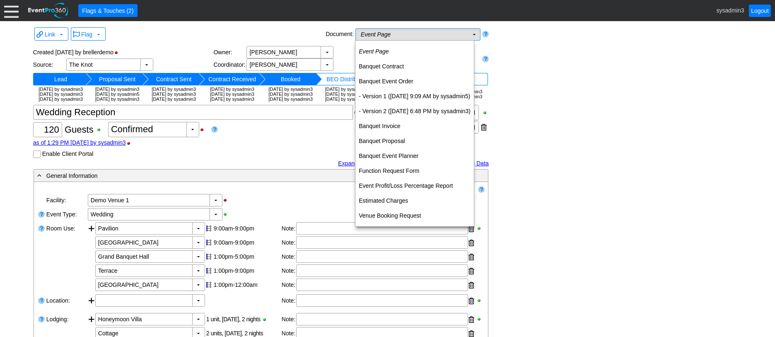
click at [439, 34] on td "Event Page Χ" at bounding box center [412, 35] width 113 height 12
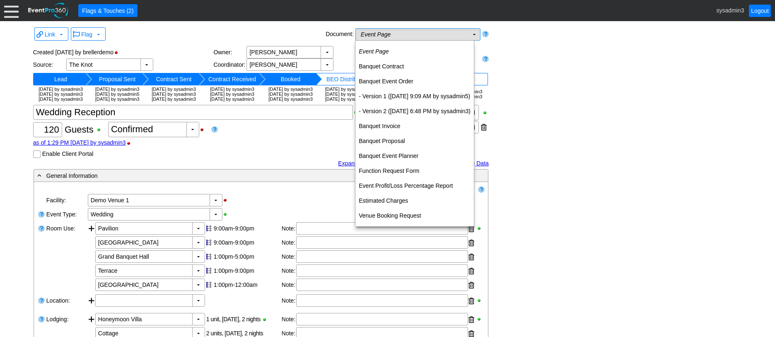
click at [440, 36] on td "Event Page Χ" at bounding box center [412, 35] width 113 height 12
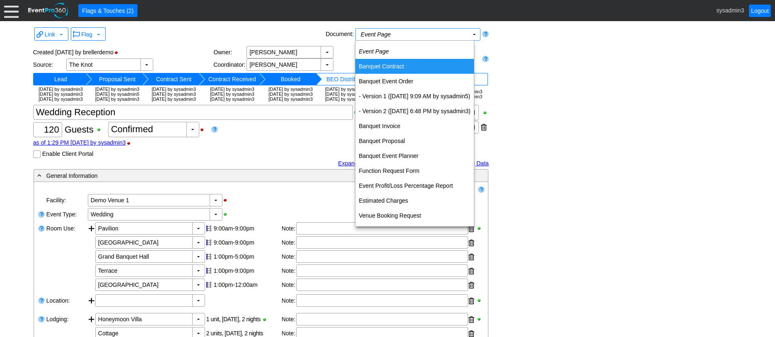
click at [387, 63] on td "Banquet Contract" at bounding box center [415, 66] width 119 height 15
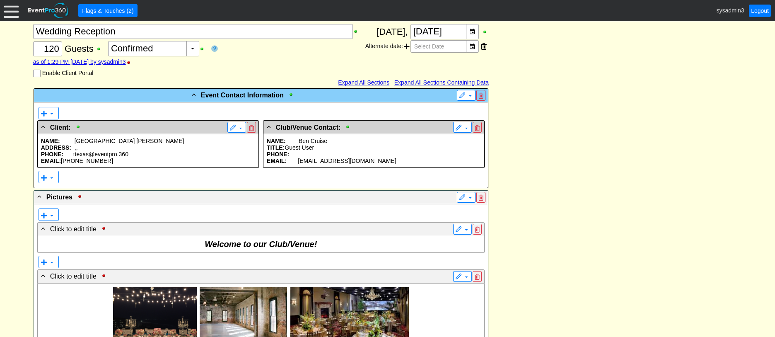
scroll to position [166, 0]
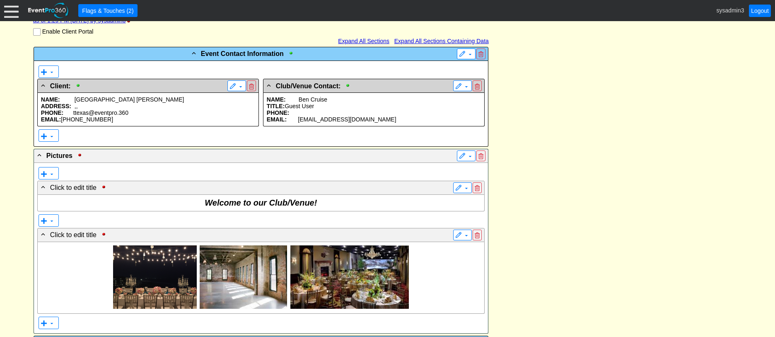
click at [122, 116] on p "PHONE: ttexas@eventpro.360" at bounding box center [148, 112] width 214 height 7
click at [326, 103] on span "Cruise" at bounding box center [319, 99] width 17 height 7
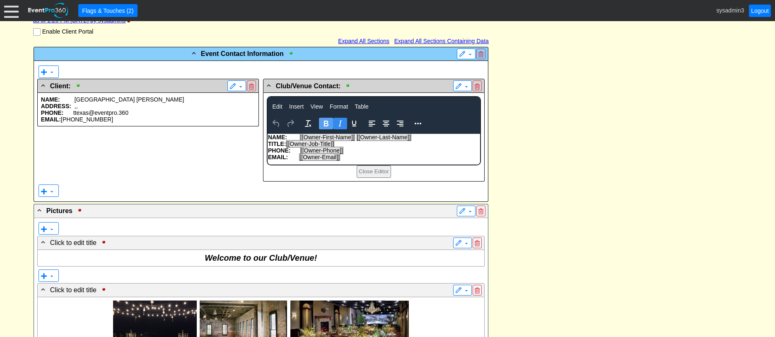
scroll to position [0, 0]
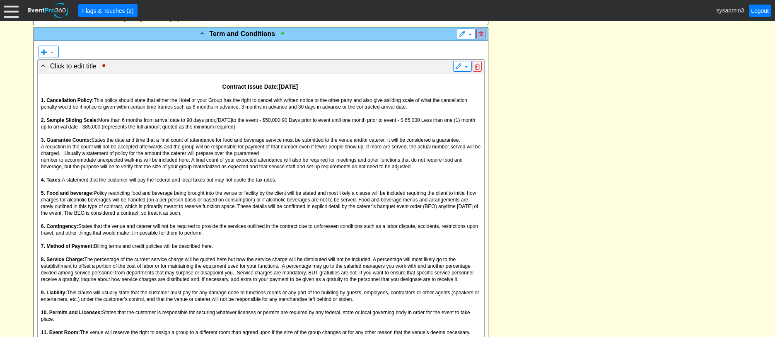
click at [224, 203] on div "Contract Issue Date: October 2, 2025 1. Cancellation Policy: This policy should…" at bounding box center [261, 240] width 440 height 326
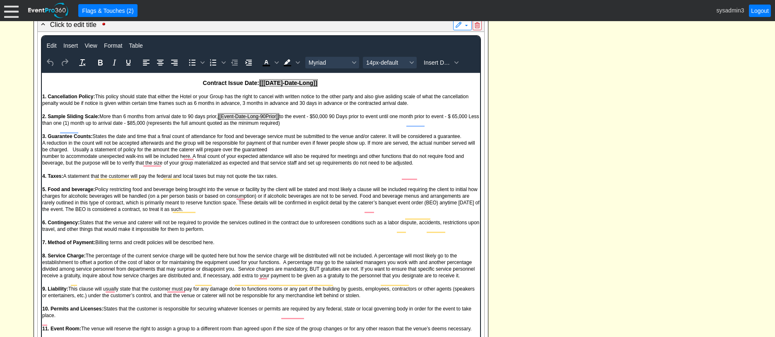
click at [535, 133] on div "- Event Contact Information ▼ ▼ - Client: ▼ NAME: Odessa Jones ADDRESS: , , PHO…" at bounding box center [387, 163] width 713 height 1560
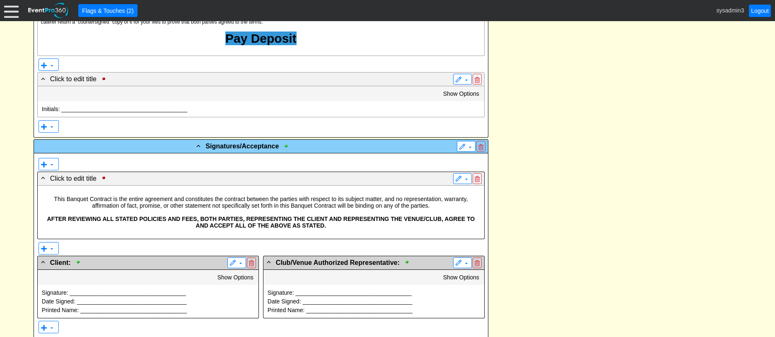
scroll to position [1102, 0]
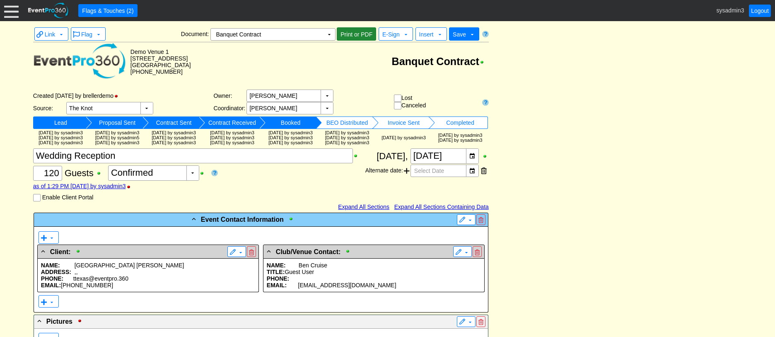
click at [354, 31] on span "Print or PDF" at bounding box center [356, 34] width 35 height 8
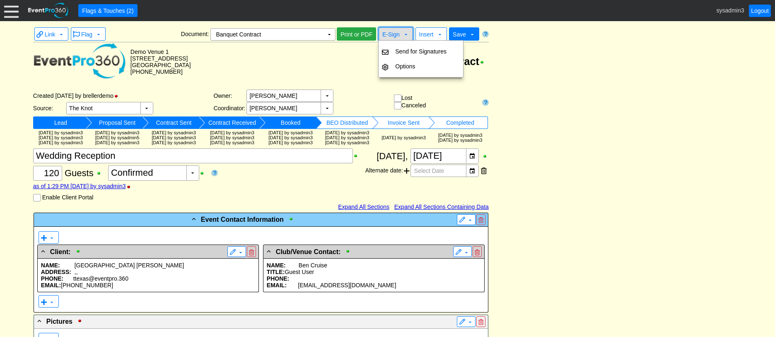
click at [401, 32] on span "E-Sign" at bounding box center [391, 34] width 21 height 9
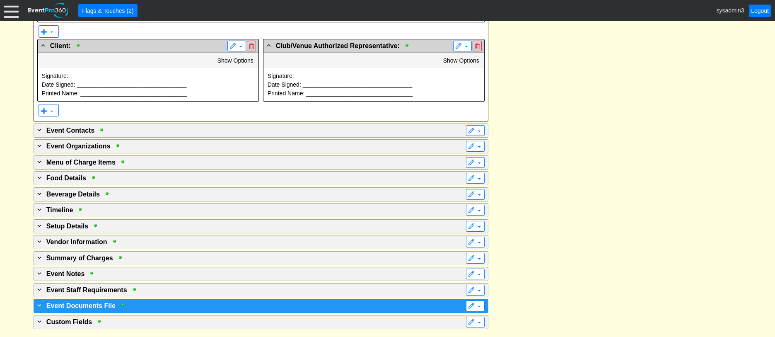
click at [179, 304] on div "+ Event Documents File" at bounding box center [244, 305] width 417 height 10
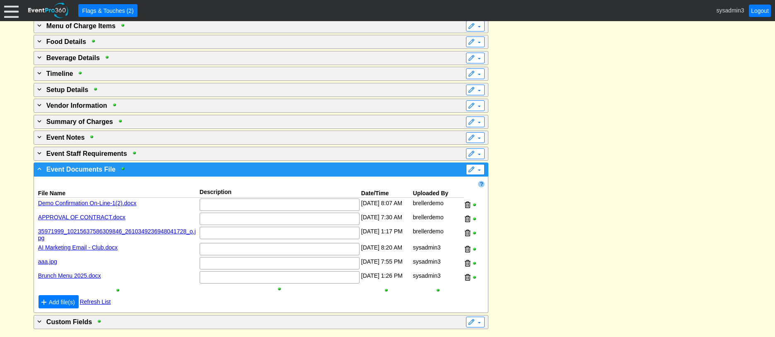
click at [269, 172] on div "- Event Documents File" at bounding box center [244, 169] width 417 height 10
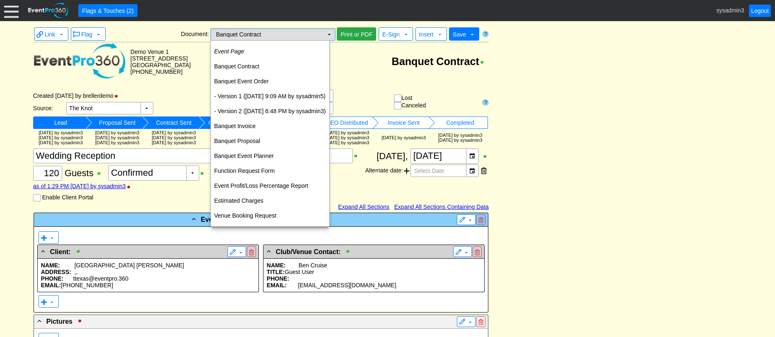
click at [330, 36] on td "▼" at bounding box center [330, 35] width 12 height 12
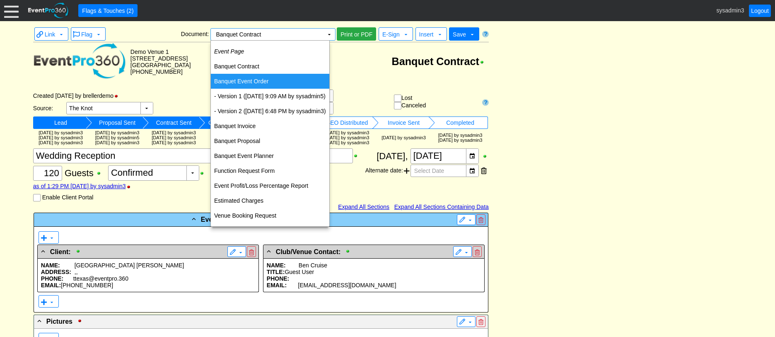
click at [236, 83] on td "Banquet Event Order" at bounding box center [270, 81] width 119 height 15
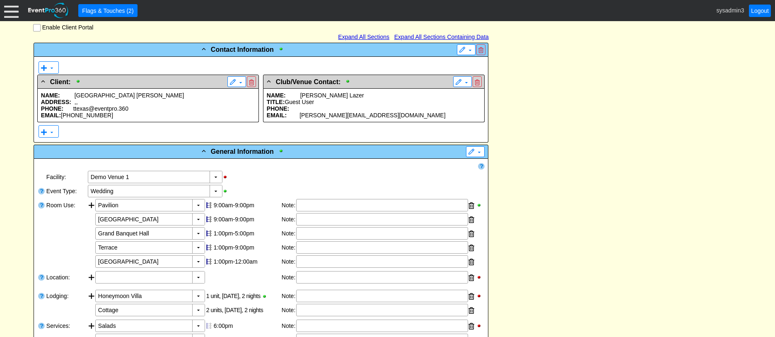
click at [168, 105] on p "ADDRESS: , ," at bounding box center [148, 102] width 214 height 7
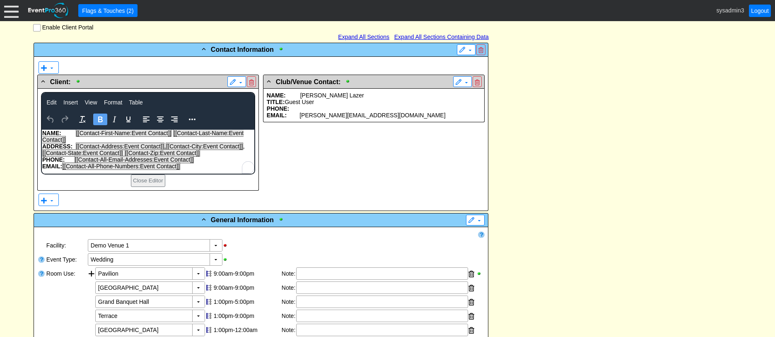
click at [383, 99] on p "NAME: Jess Lazer" at bounding box center [374, 95] width 214 height 7
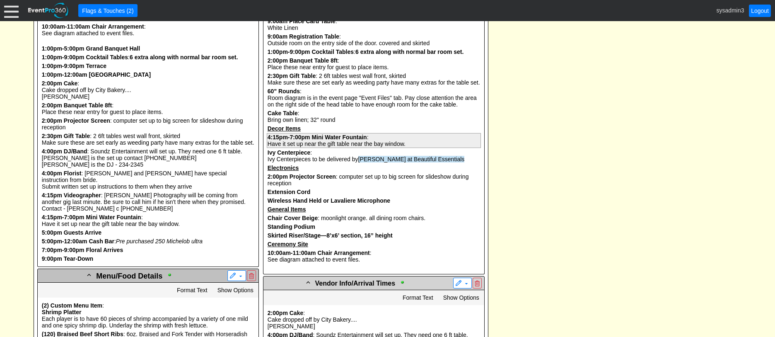
click at [333, 140] on b "Mini Water Fountain" at bounding box center [339, 137] width 55 height 7
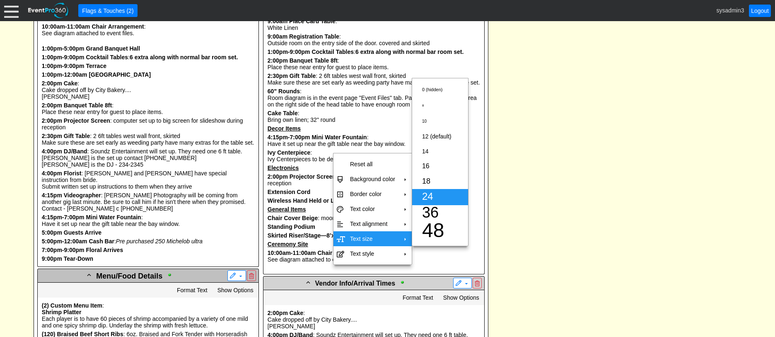
click at [430, 194] on span "24" at bounding box center [427, 196] width 11 height 11
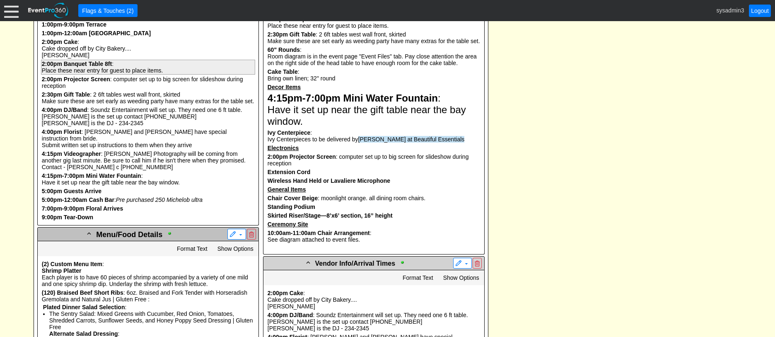
click at [113, 75] on pre "2:00pm Banquet Table 8ft : Place these near entry for guest to place items." at bounding box center [148, 67] width 214 height 15
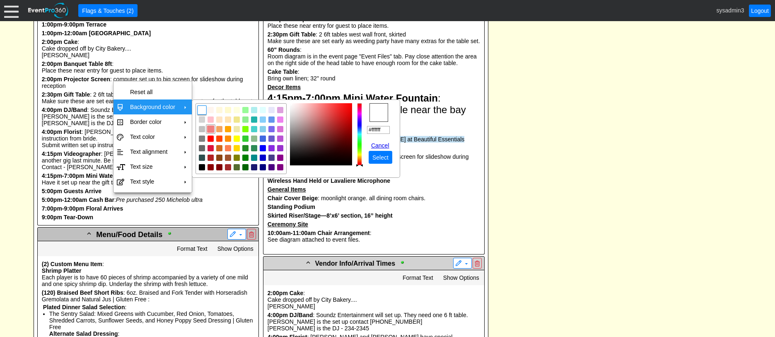
click at [211, 128] on img "focusNode" at bounding box center [210, 129] width 7 height 7
type input "#f08080"
click at [379, 154] on span "Select" at bounding box center [380, 157] width 19 height 8
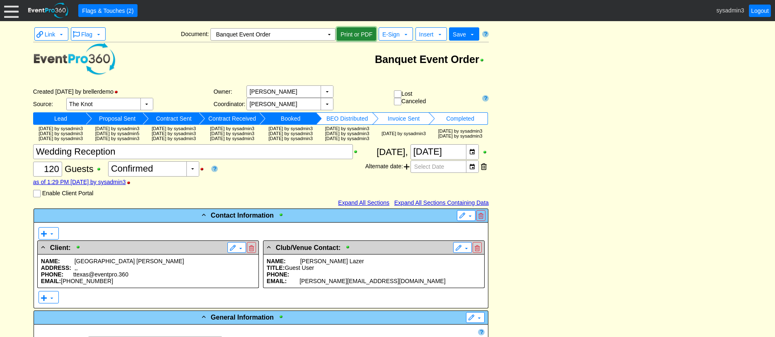
click at [361, 34] on span "Print or PDF" at bounding box center [356, 34] width 35 height 8
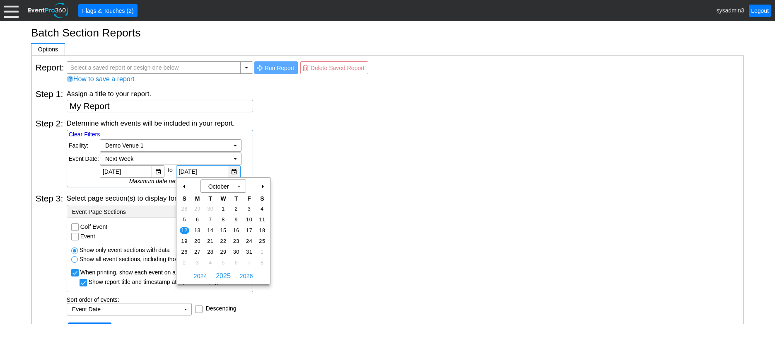
click at [235, 171] on div "▼" at bounding box center [234, 172] width 12 height 12
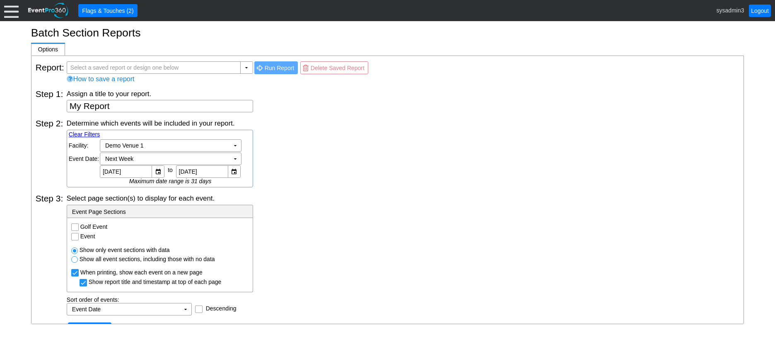
click at [314, 149] on div "Determine which events will be included in your report. Clear Filters Region: Χ…" at bounding box center [403, 153] width 673 height 69
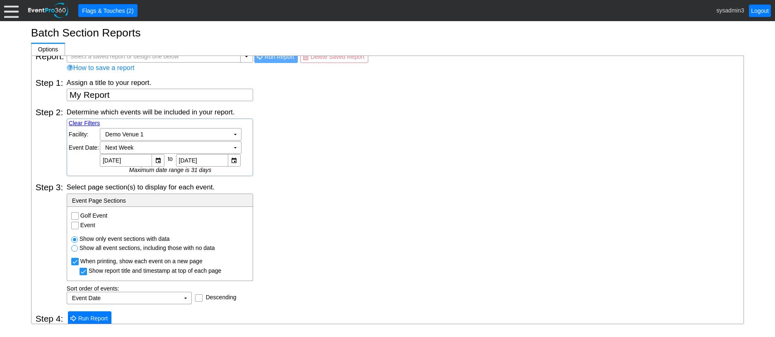
scroll to position [17, 0]
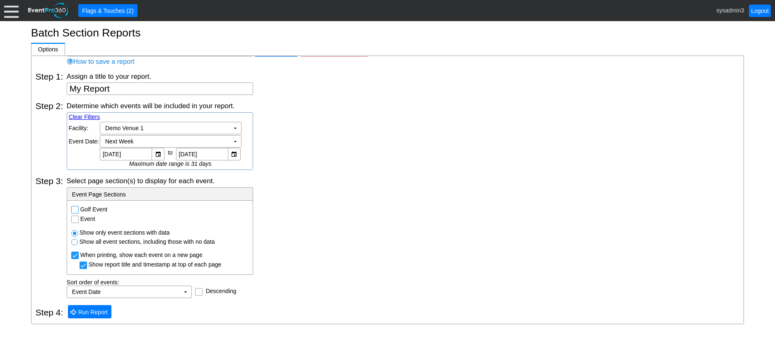
click at [74, 209] on input "Golf Event" at bounding box center [76, 210] width 8 height 8
checkbox input "true"
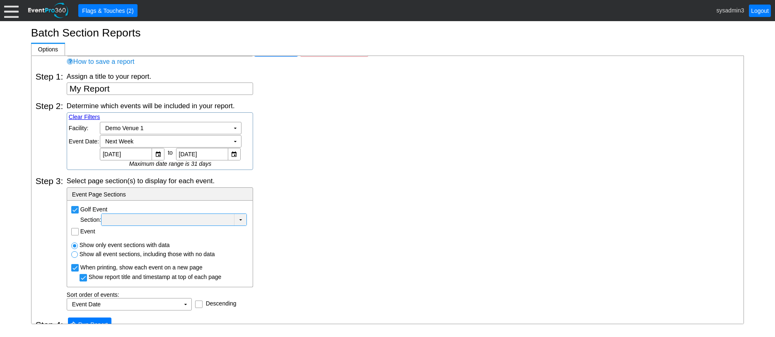
click at [220, 220] on div at bounding box center [167, 219] width 129 height 8
click at [313, 154] on div "Determine which events will be included in your report. Clear Filters Region: Χ…" at bounding box center [403, 135] width 673 height 69
click at [138, 217] on div at bounding box center [167, 219] width 129 height 8
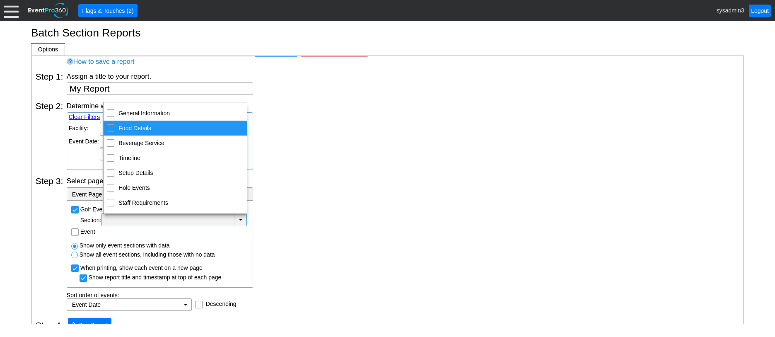
click at [111, 129] on input "Food Details" at bounding box center [110, 127] width 5 height 5
checkbox input "true"
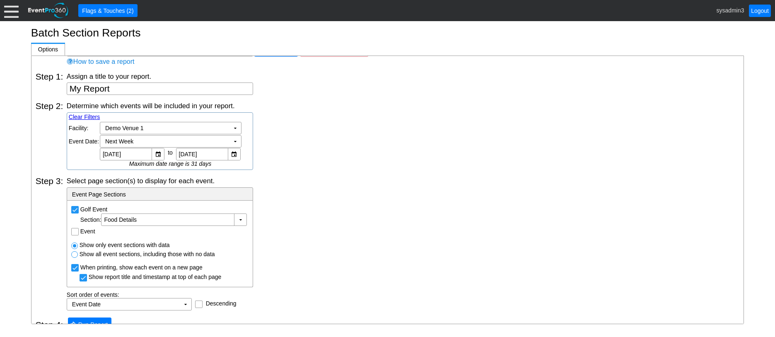
click at [330, 138] on div "Determine which events will be included in your report. Clear Filters Region: Χ…" at bounding box center [403, 135] width 673 height 69
click at [73, 231] on input "Event" at bounding box center [76, 232] width 8 height 8
checkbox input "true"
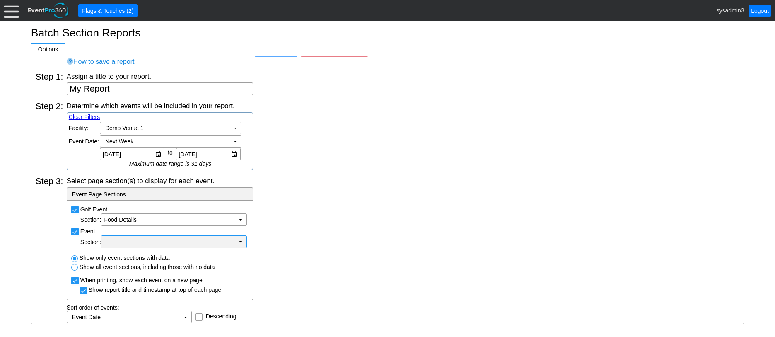
click at [162, 244] on div at bounding box center [167, 242] width 129 height 8
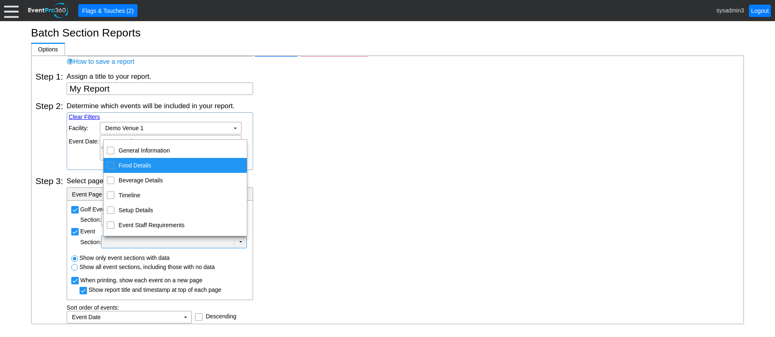
click at [112, 165] on input "Food Details" at bounding box center [110, 164] width 5 height 5
checkbox input "true"
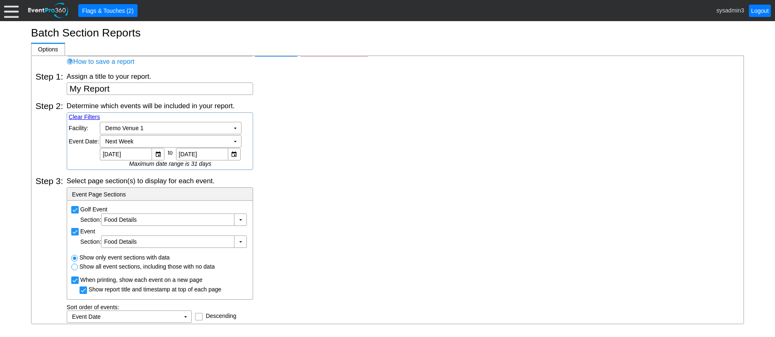
click at [357, 155] on div "Determine which events will be included in your report. Clear Filters Region: Χ…" at bounding box center [403, 135] width 673 height 69
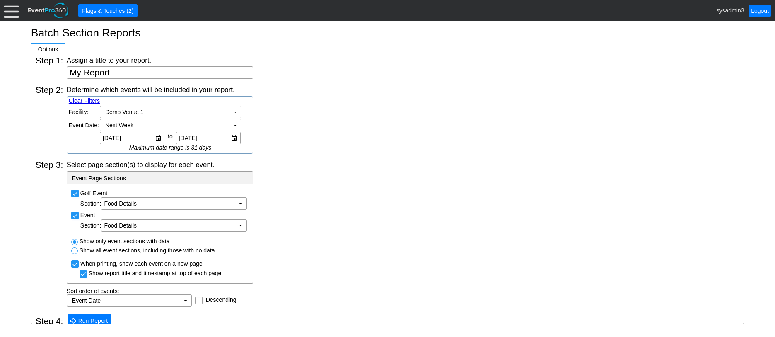
scroll to position [42, 0]
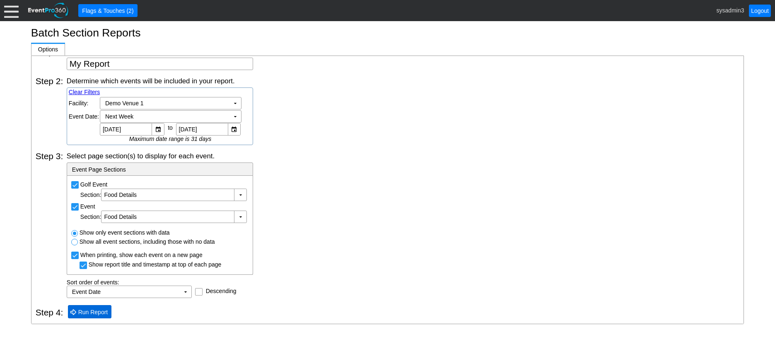
click at [95, 309] on span "Run Report" at bounding box center [93, 312] width 33 height 8
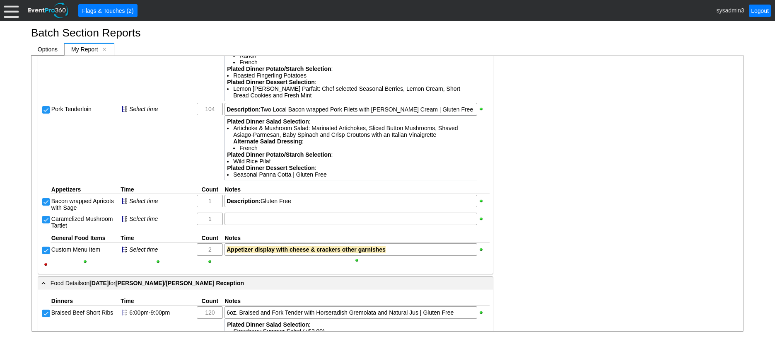
scroll to position [373, 0]
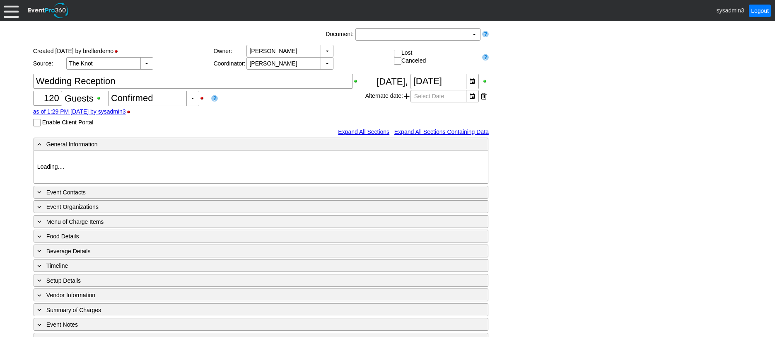
type input "Demo Venue 1"
type input "Wedding"
type input "[URL][DOMAIN_NAME]"
type input "675609"
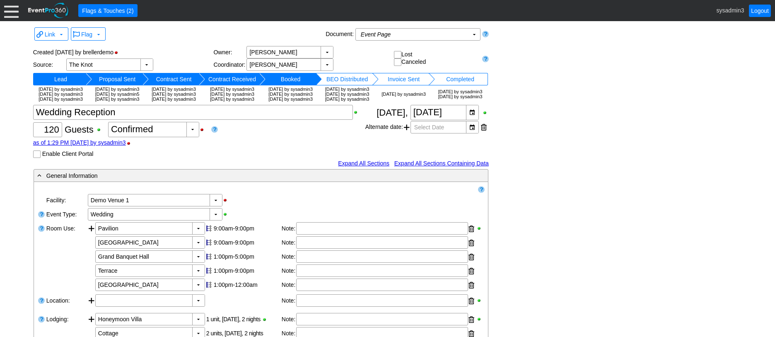
click at [38, 159] on input "Enable Client Portal" at bounding box center [38, 155] width 8 height 8
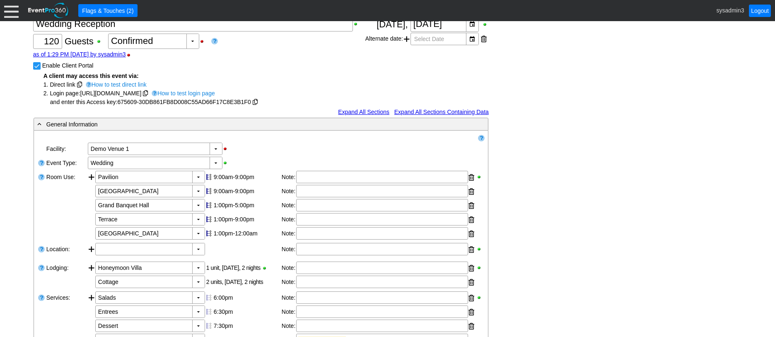
scroll to position [41, 0]
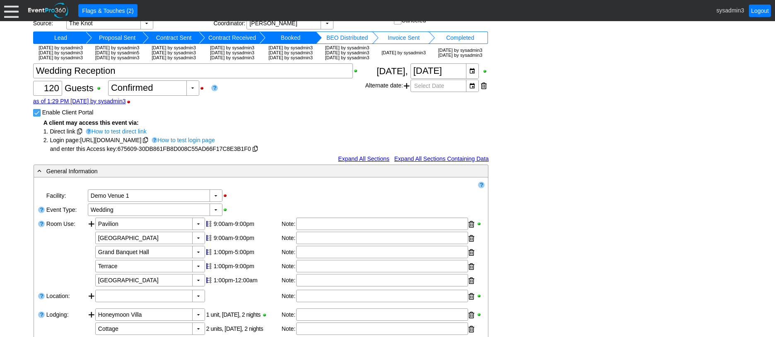
click at [37, 118] on input "Enable Client Portal" at bounding box center [38, 113] width 8 height 8
checkbox input "false"
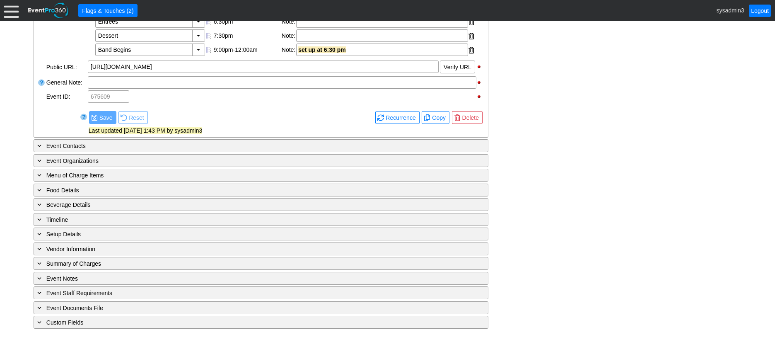
scroll to position [356, 0]
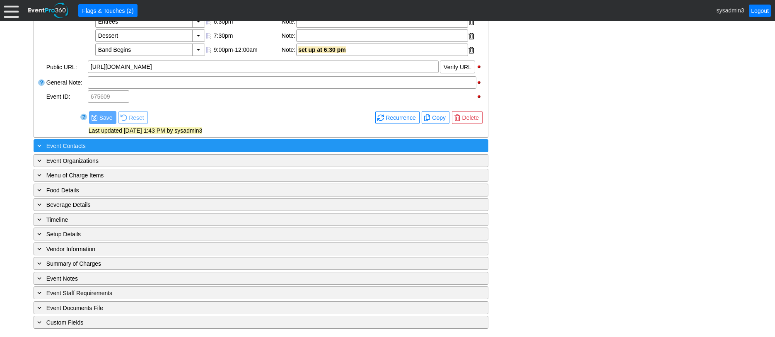
click at [125, 146] on div "+ Event Contacts" at bounding box center [244, 146] width 417 height 10
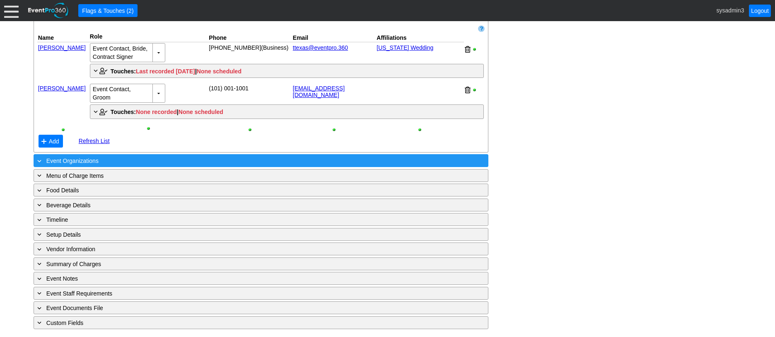
scroll to position [488, 0]
click at [141, 160] on div "+ Event Organizations" at bounding box center [244, 161] width 417 height 10
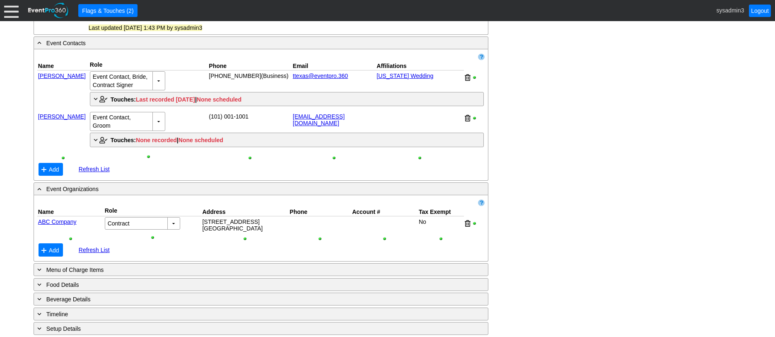
scroll to position [429, 0]
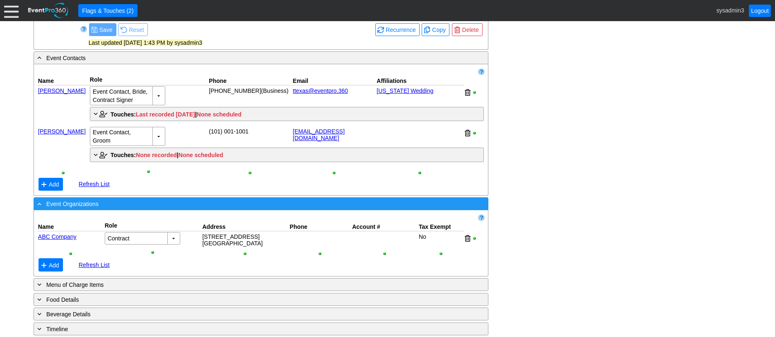
click at [180, 208] on div "- Event Organizations" at bounding box center [244, 204] width 417 height 10
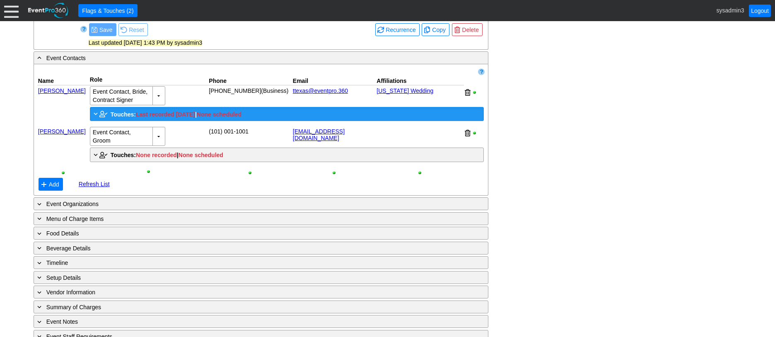
click at [122, 118] on span "Touches:" at bounding box center [123, 114] width 25 height 7
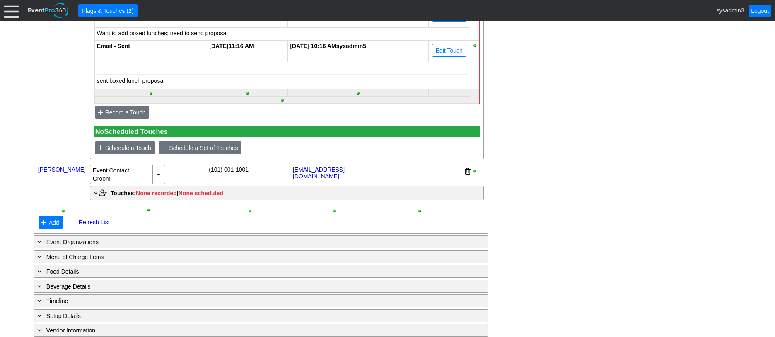
scroll to position [636, 0]
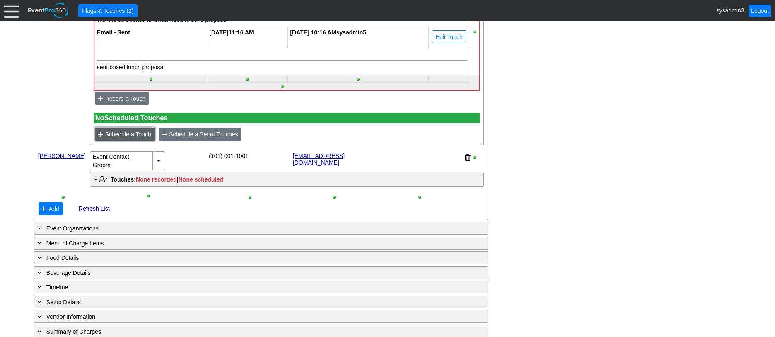
click at [123, 138] on span "Schedule a Touch" at bounding box center [128, 134] width 49 height 8
type input "[DATE]"
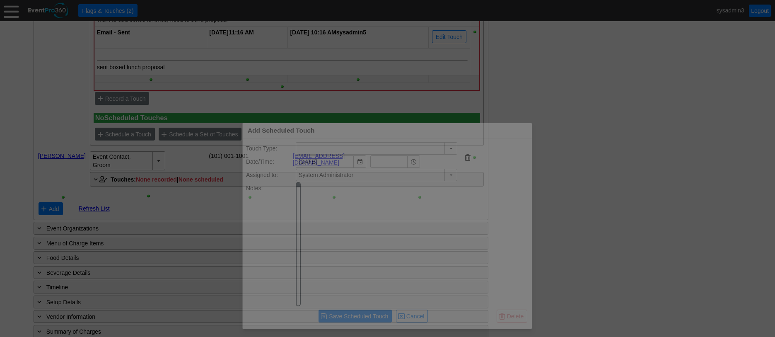
scroll to position [0, 0]
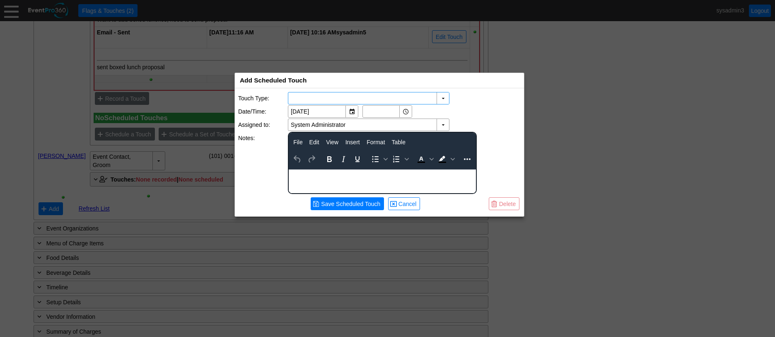
click at [309, 73] on div "Add Scheduled Touch x" at bounding box center [379, 80] width 289 height 15
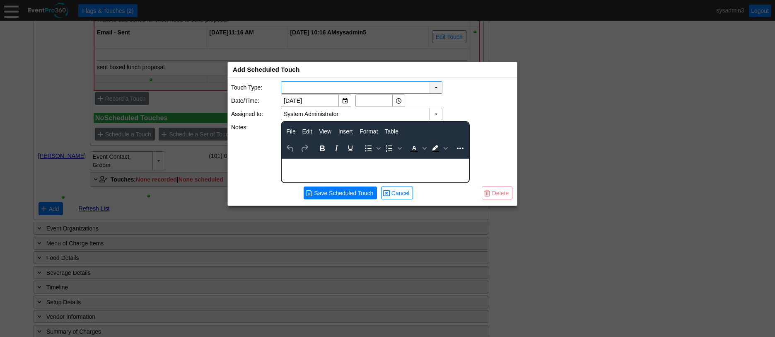
click at [436, 87] on div "▼" at bounding box center [436, 88] width 12 height 12
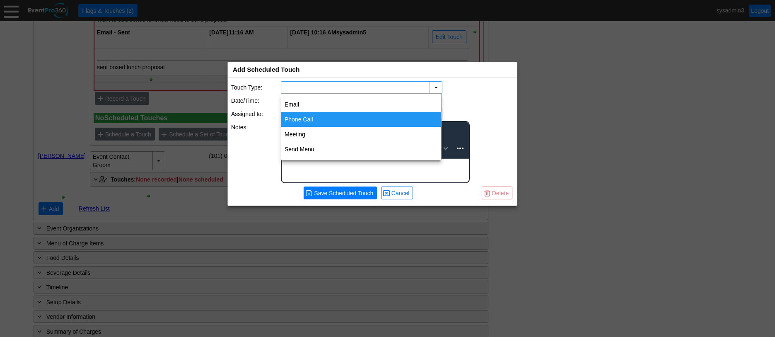
click at [310, 116] on div "Phone Call" at bounding box center [361, 119] width 160 height 15
type input "Phone Call"
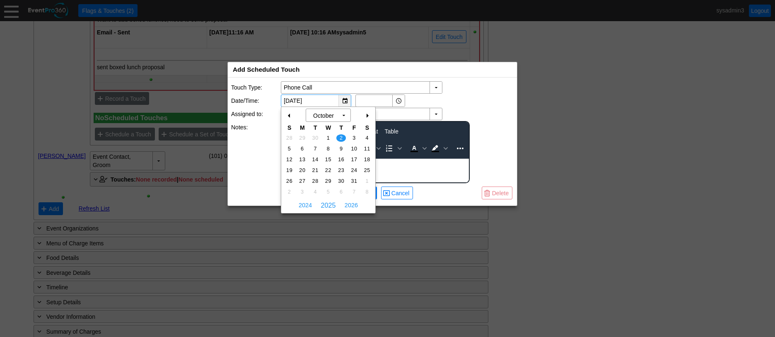
click at [346, 100] on div "▼" at bounding box center [345, 101] width 12 height 12
click at [370, 115] on div "+" at bounding box center [367, 116] width 13 height 14
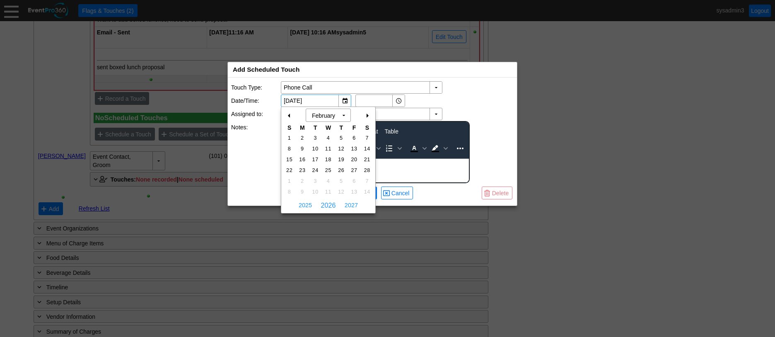
click at [370, 115] on div "+" at bounding box center [367, 116] width 13 height 14
click at [316, 148] on span "7" at bounding box center [316, 148] width 10 height 7
type input "[DATE]"
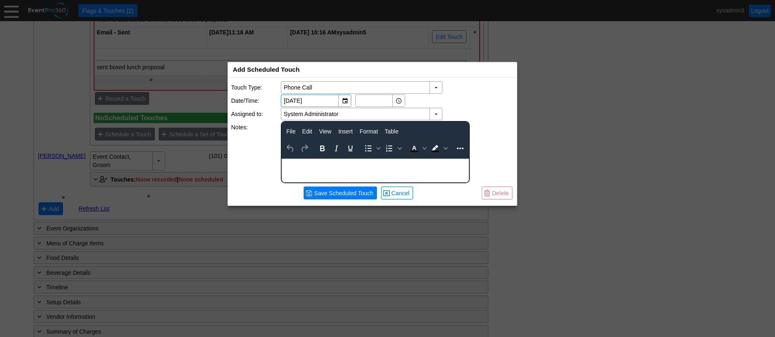
click at [327, 164] on div "Rich Text Area. Press ALT-0 for help." at bounding box center [375, 162] width 186 height 7
click at [317, 191] on span "Save Scheduled Touch" at bounding box center [343, 193] width 63 height 8
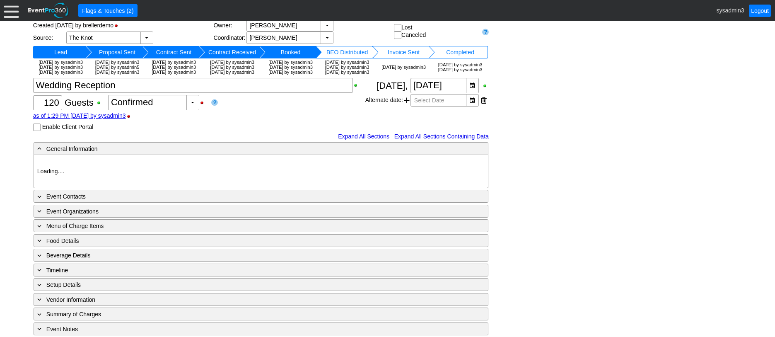
type input "Demo Venue 1"
type input "Wedding"
type input "[URL][DOMAIN_NAME]"
type input "675609"
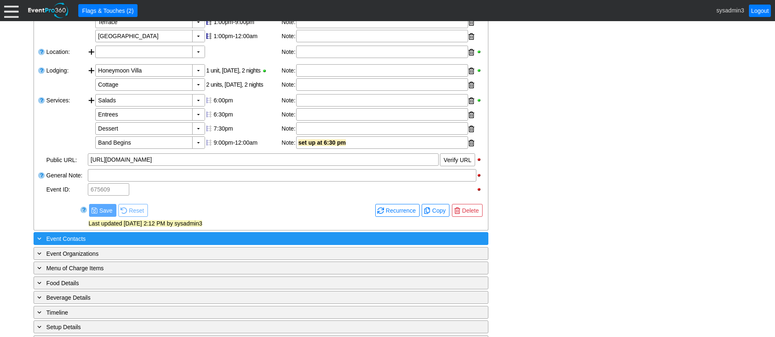
click at [145, 243] on div "+ Event Contacts" at bounding box center [244, 239] width 417 height 10
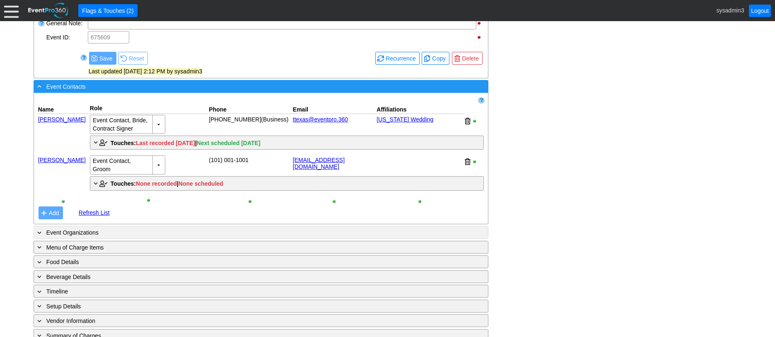
scroll to position [456, 0]
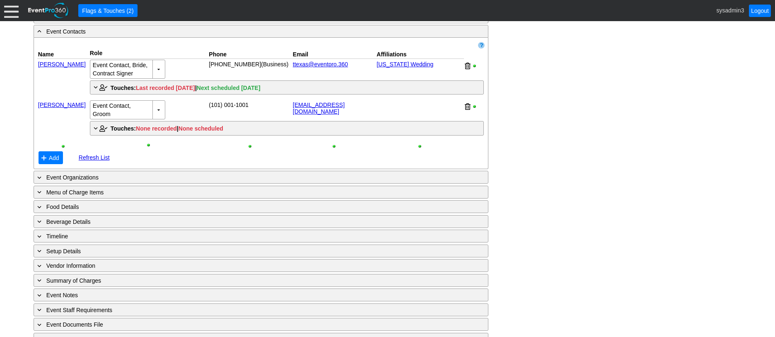
click at [10, 8] on div at bounding box center [11, 10] width 15 height 15
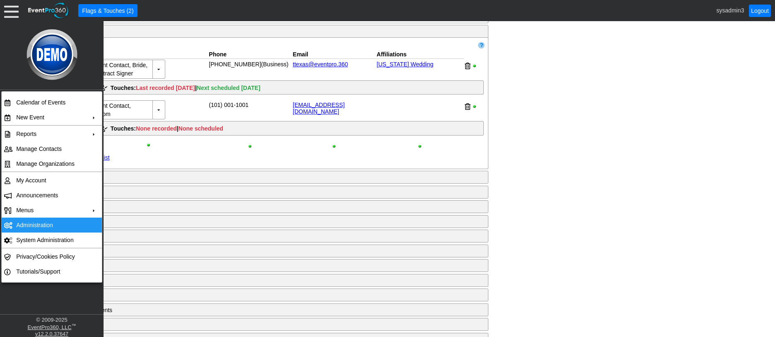
click at [40, 223] on td "Administration" at bounding box center [50, 225] width 74 height 15
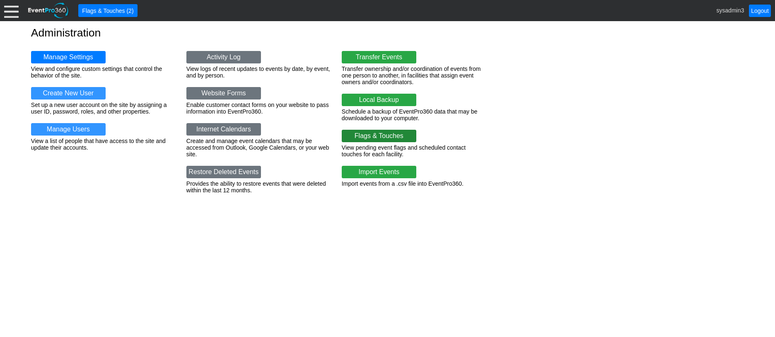
click at [377, 137] on link "Flags & Touches" at bounding box center [379, 136] width 75 height 12
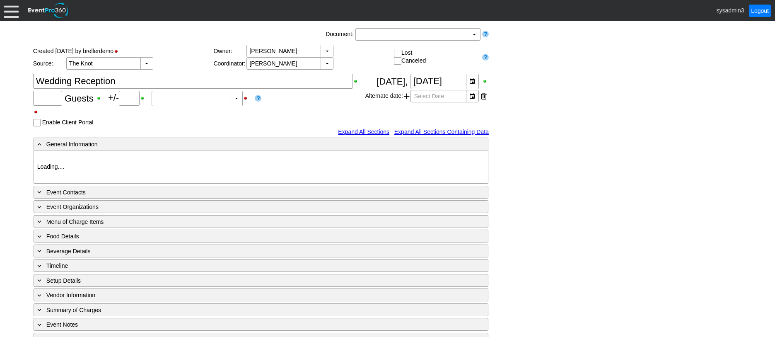
type input "120"
type input "Confirmed"
type input "Demo Venue 1"
type input "Wedding"
type input "[URL][DOMAIN_NAME]"
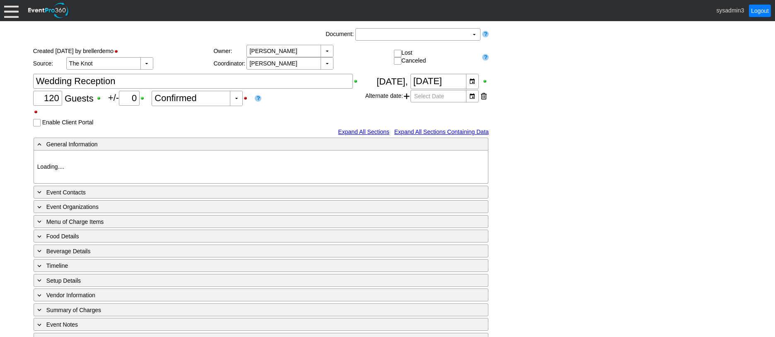
type input "675609"
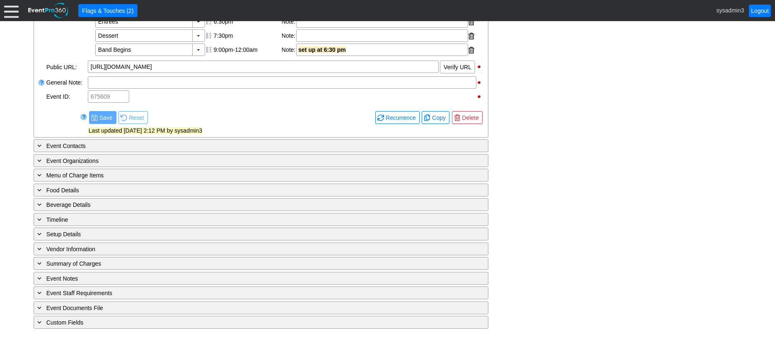
scroll to position [356, 0]
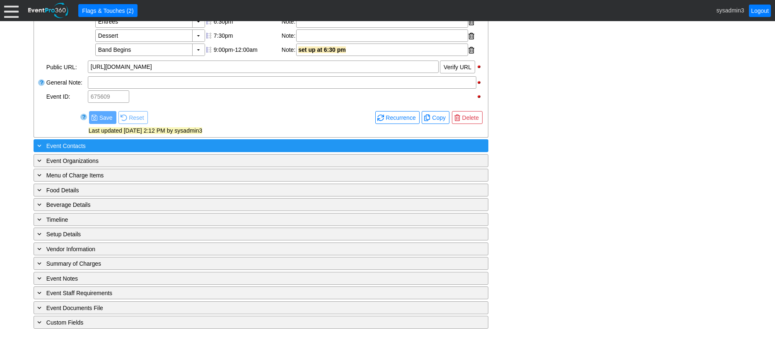
click at [152, 144] on div "+ Event Contacts" at bounding box center [244, 146] width 417 height 10
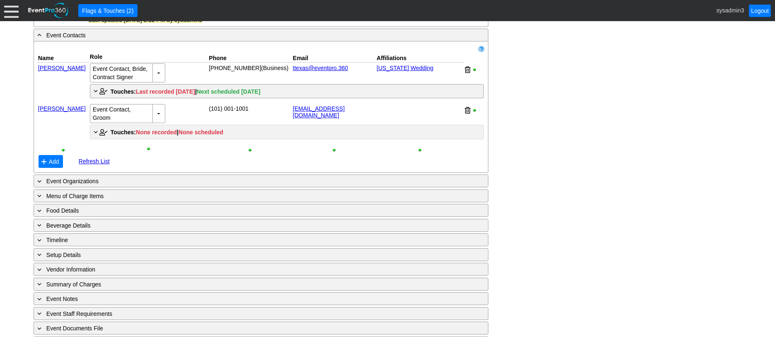
scroll to position [398, 0]
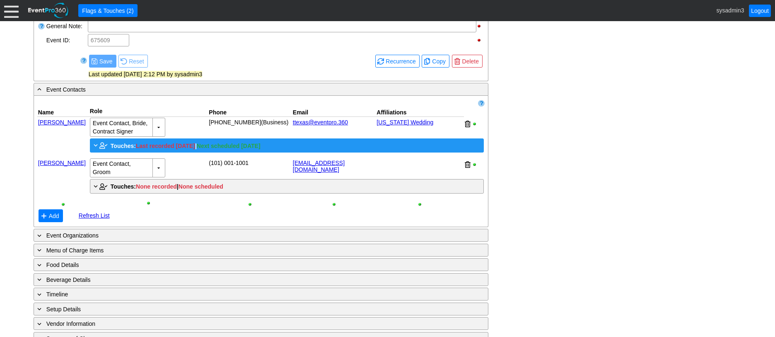
click at [122, 149] on span "Touches:" at bounding box center [123, 146] width 25 height 7
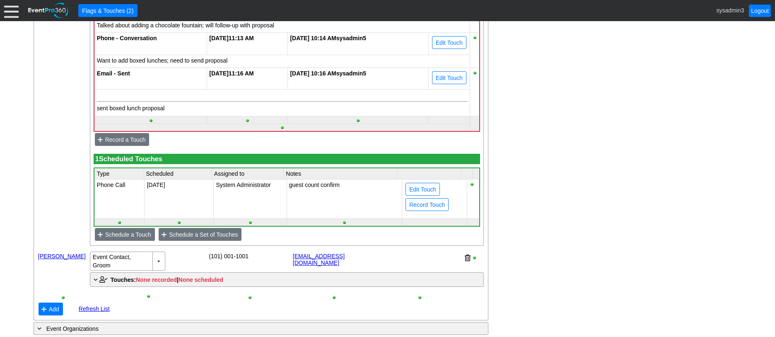
scroll to position [605, 0]
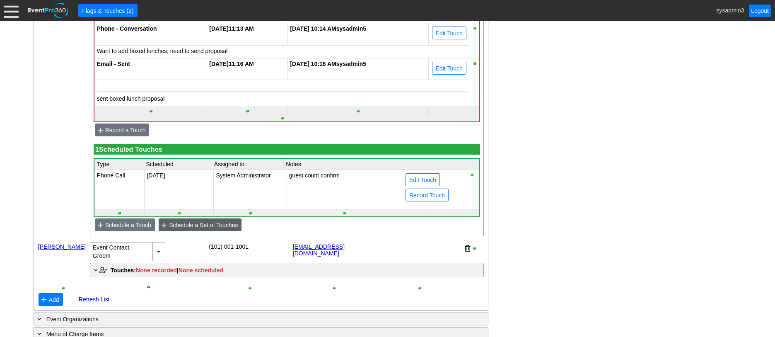
click at [214, 229] on span "Schedule a Set of Touches" at bounding box center [203, 225] width 72 height 8
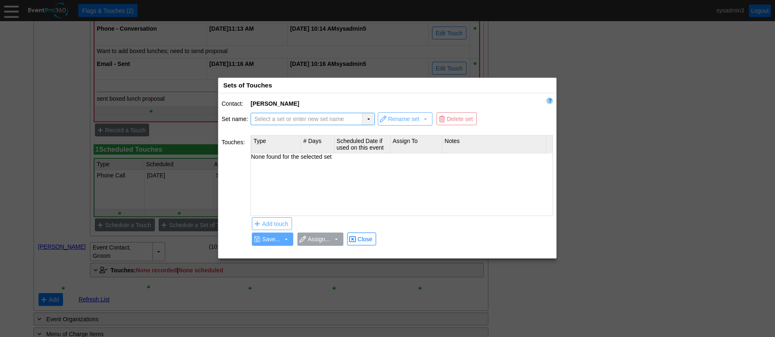
click at [368, 117] on div "▼" at bounding box center [368, 119] width 12 height 12
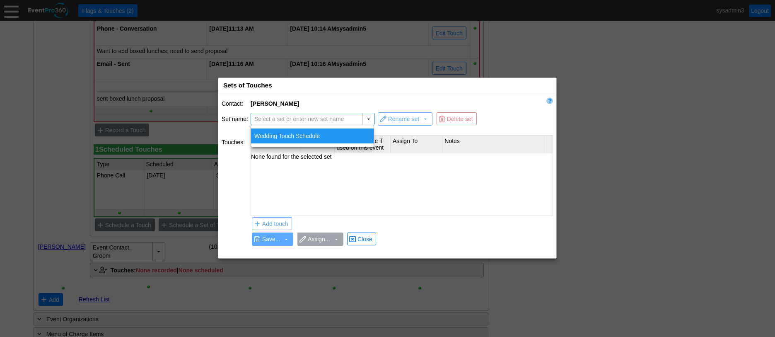
click at [304, 133] on div "Wedding Touch Schedule" at bounding box center [312, 135] width 123 height 15
type input "Wedding Touch Schedule"
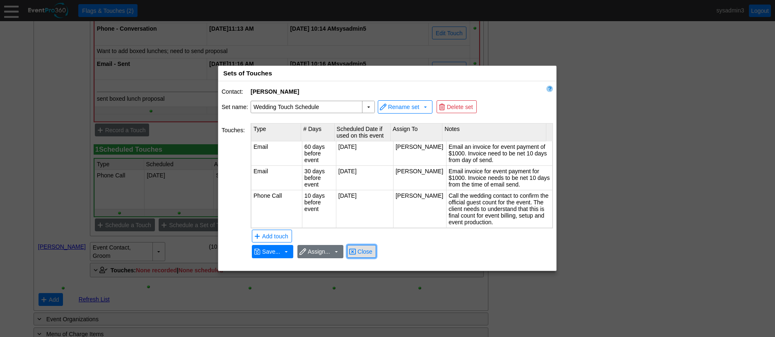
click at [367, 249] on span "Close" at bounding box center [365, 251] width 18 height 8
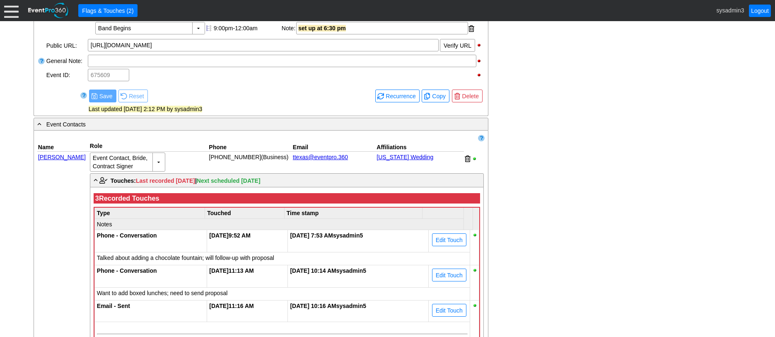
scroll to position [356, 0]
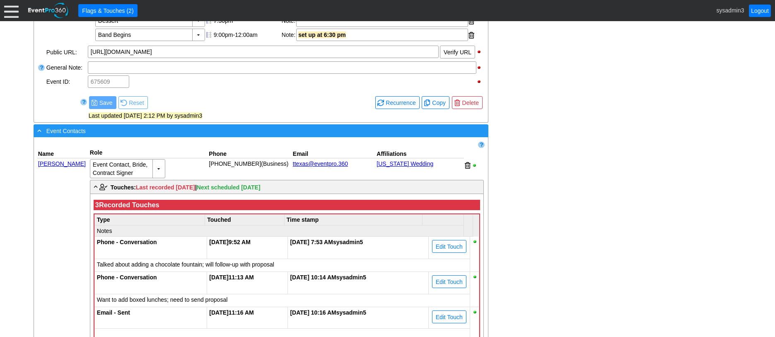
click at [196, 136] on div "- Event Contacts" at bounding box center [244, 131] width 417 height 10
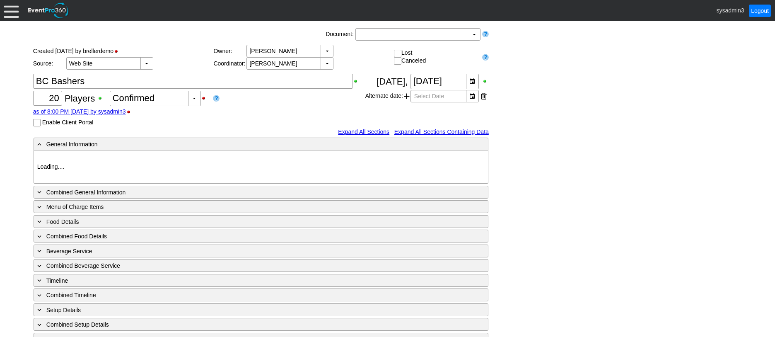
type input "Demo Venue 1"
type input "Outside Golf Event"
type input "Individual"
type input "Single Tee"
type input "381141"
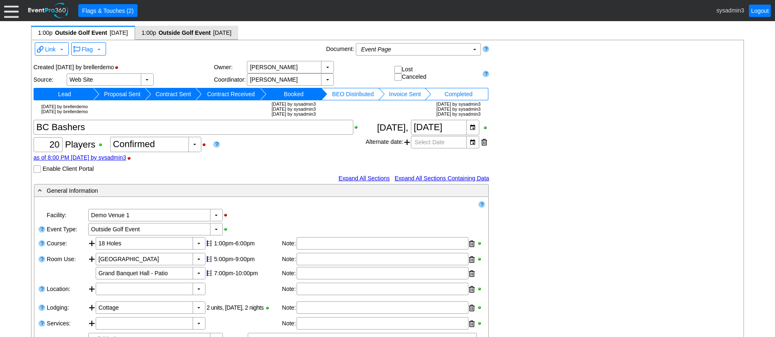
click at [189, 31] on span "Outside Golf Event" at bounding box center [185, 33] width 54 height 8
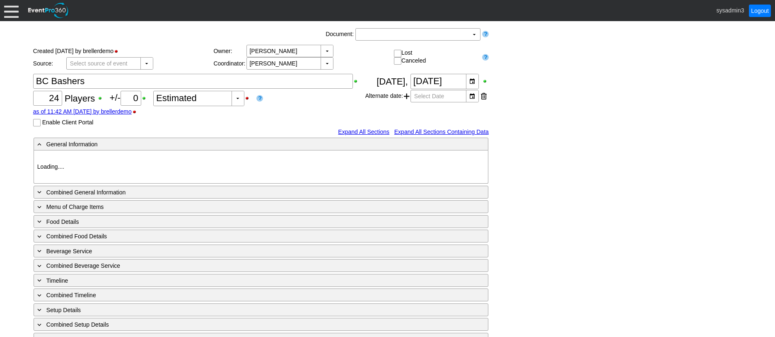
type input "Demo Venue 1"
type input "Outside Golf Event"
type input "Scramble"
type input "Single Tee"
type input "153119"
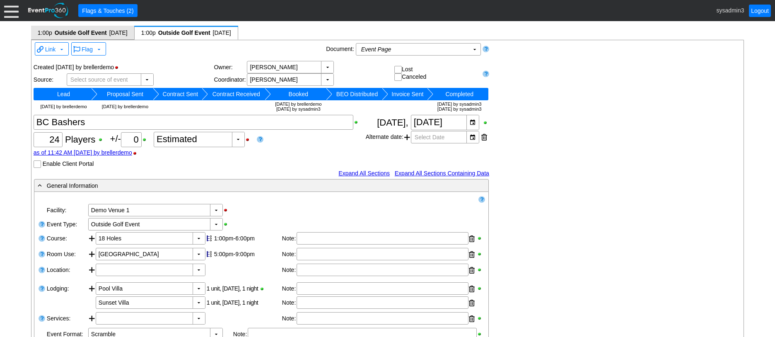
click at [97, 31] on span "Outside Golf Event" at bounding box center [81, 33] width 54 height 8
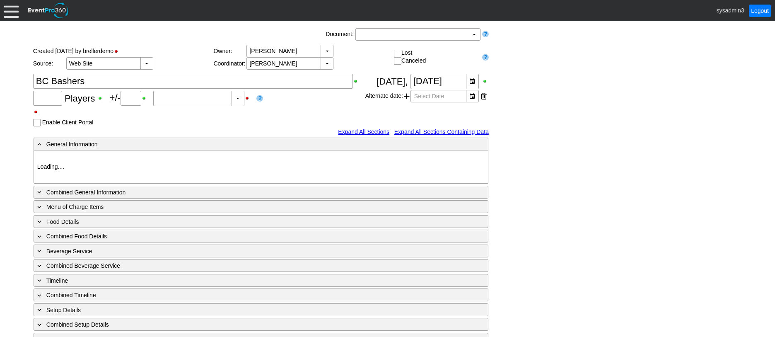
type input "20"
type input "Confirmed"
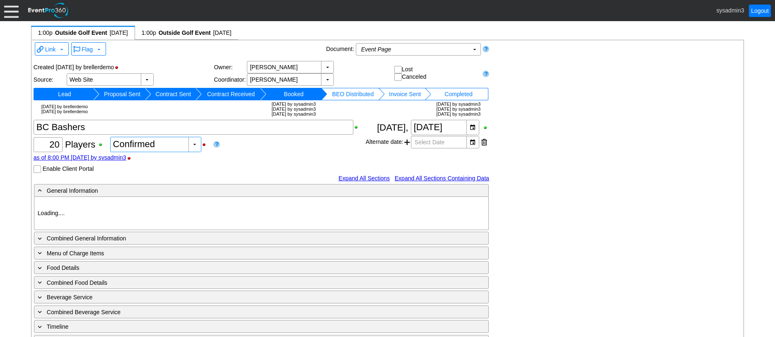
type input "Demo Venue 1"
type input "Outside Golf Event"
type input "Individual"
type input "Single Tee"
type input "381141"
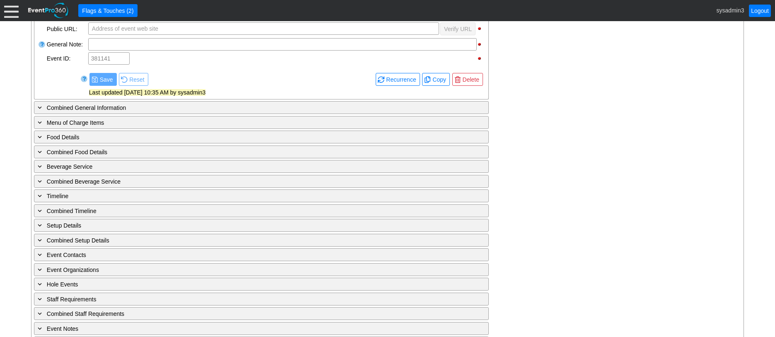
scroll to position [373, 0]
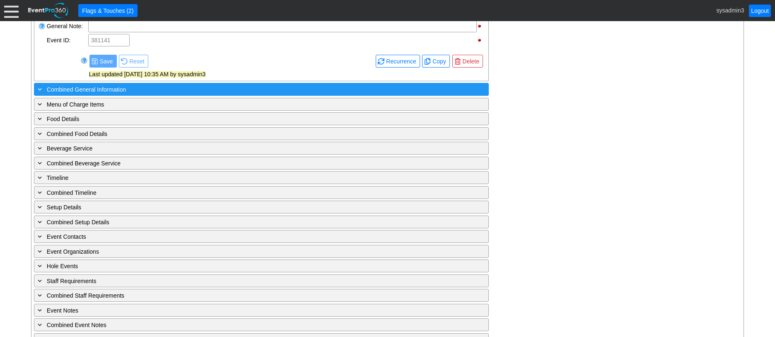
click at [168, 86] on div "+ Combined General Information" at bounding box center [244, 90] width 417 height 10
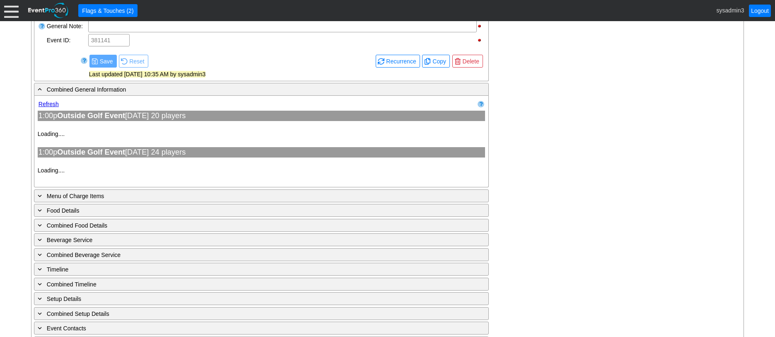
type input "Demo Venue 1"
type input "Outside Golf Event"
type input "Individual"
type input "Single Tee"
type input "381141"
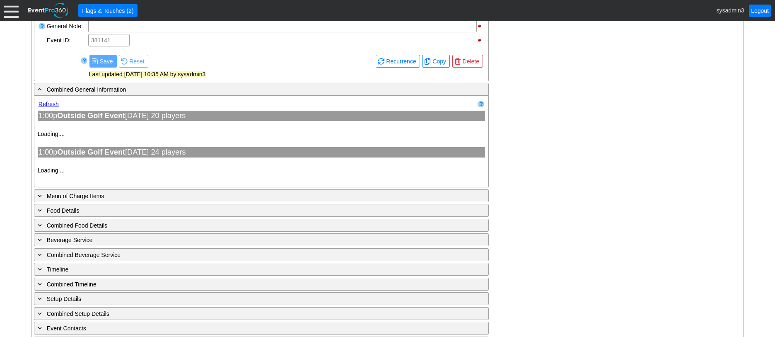
type input "Demo Venue 1"
type input "Outside Golf Event"
type input "Scramble"
type input "Single Tee"
type input "153119"
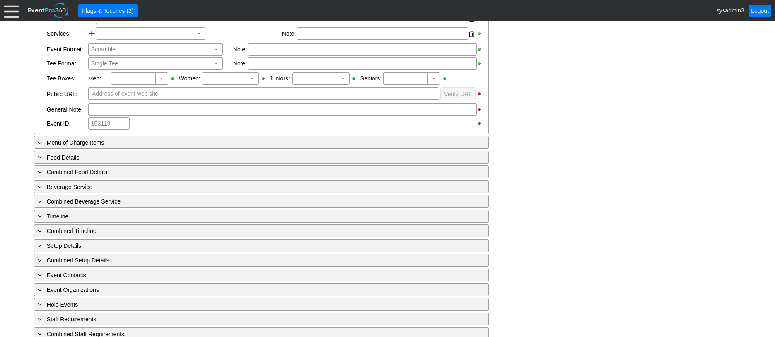
scroll to position [870, 0]
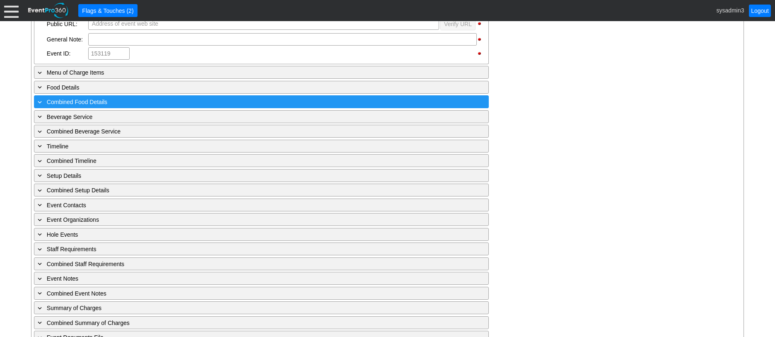
click at [179, 100] on div "+ Combined Food Details" at bounding box center [244, 102] width 417 height 10
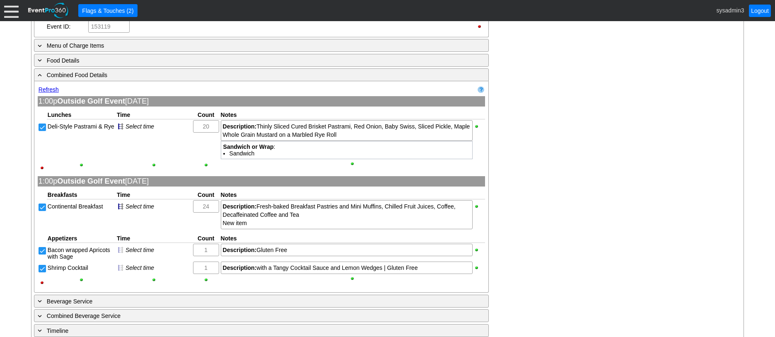
scroll to position [912, 0]
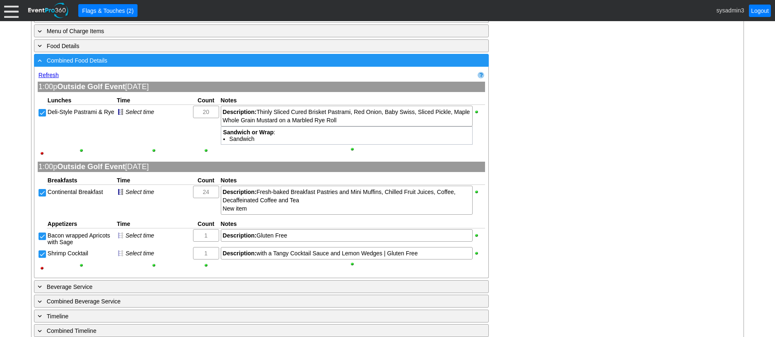
click at [193, 62] on div "- Combined Food Details" at bounding box center [244, 61] width 417 height 10
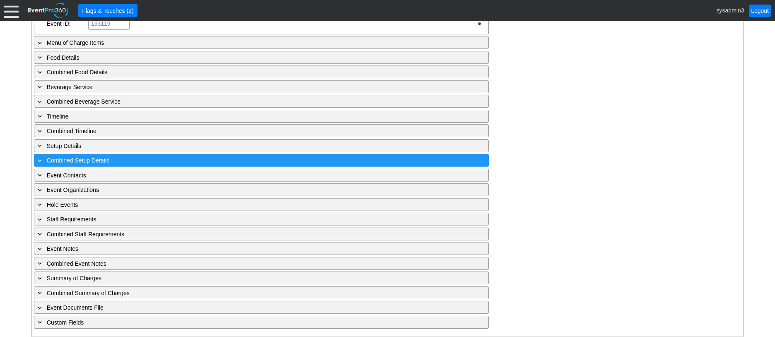
scroll to position [900, 0]
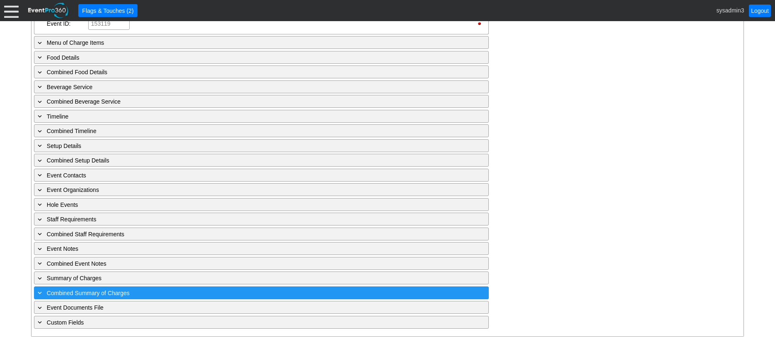
click at [170, 290] on div "+ Combined Summary of Charges" at bounding box center [244, 293] width 417 height 10
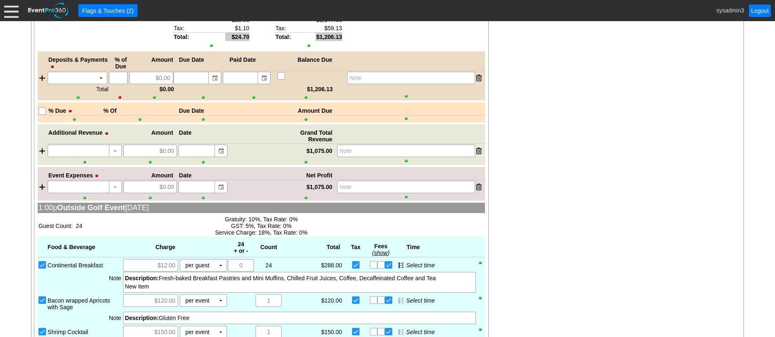
scroll to position [1448, 0]
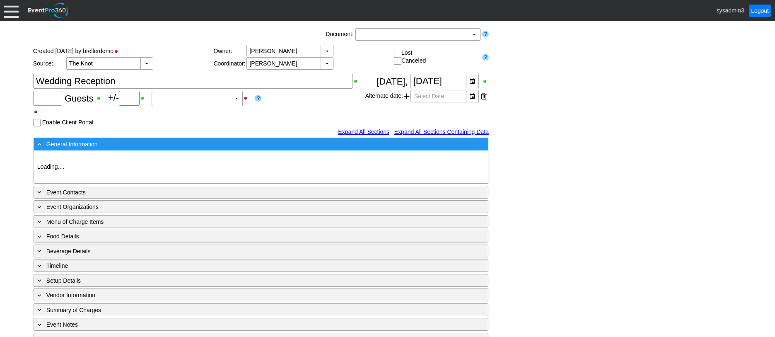
type input "120"
type input "Confirmed"
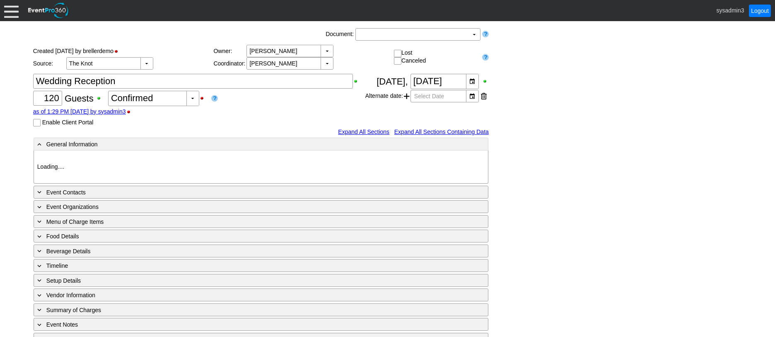
type input "Demo Venue 1"
type input "Wedding"
type input "[URL][DOMAIN_NAME]"
type input "675609"
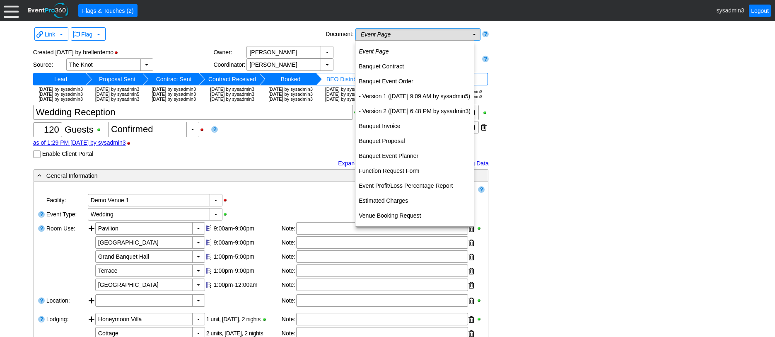
click at [391, 36] on td "Event Page Χ" at bounding box center [412, 35] width 113 height 12
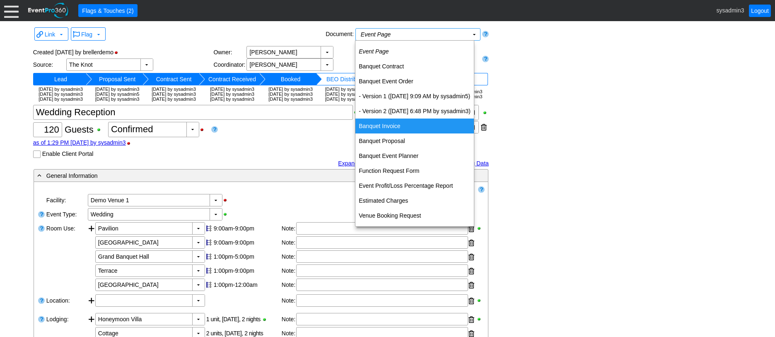
click at [390, 125] on td "Banquet Invoice" at bounding box center [415, 126] width 119 height 15
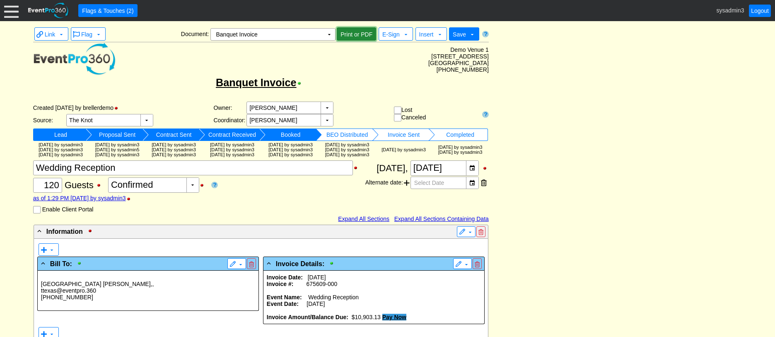
click at [357, 31] on span "Print or PDF" at bounding box center [356, 34] width 35 height 8
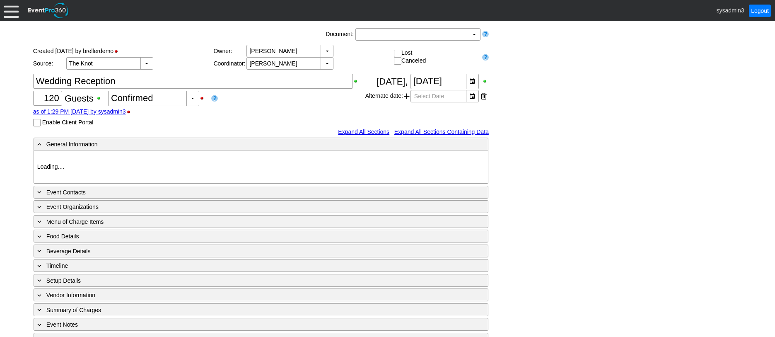
type input "Demo Venue 1"
type input "Wedding"
type input "[URL][DOMAIN_NAME]"
type input "675609"
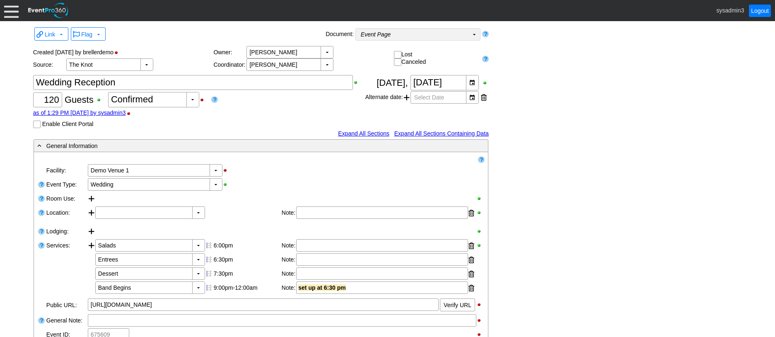
click at [422, 38] on td "Event Page Χ" at bounding box center [412, 35] width 113 height 12
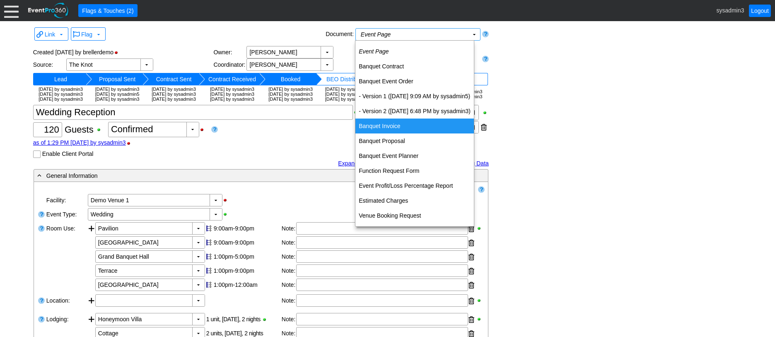
click at [387, 123] on td "Banquet Invoice" at bounding box center [415, 126] width 119 height 15
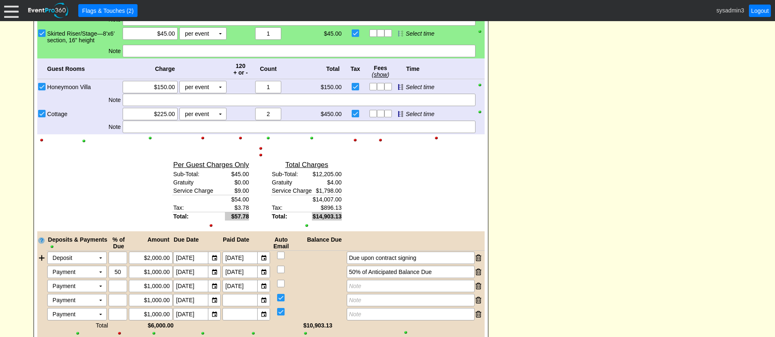
scroll to position [994, 0]
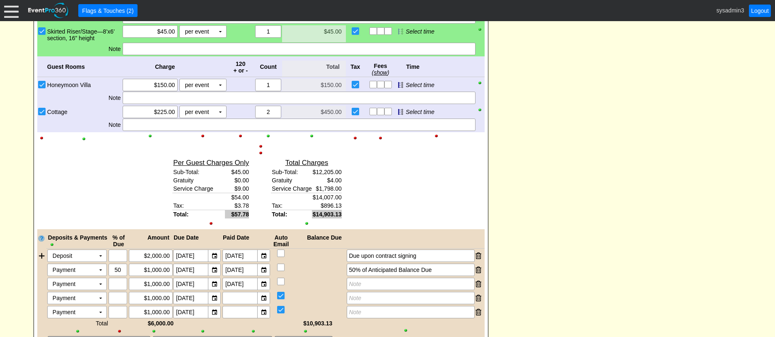
click at [312, 139] on div at bounding box center [312, 136] width 60 height 6
click at [269, 139] on div at bounding box center [268, 136] width 26 height 6
click at [312, 139] on div at bounding box center [312, 136] width 60 height 6
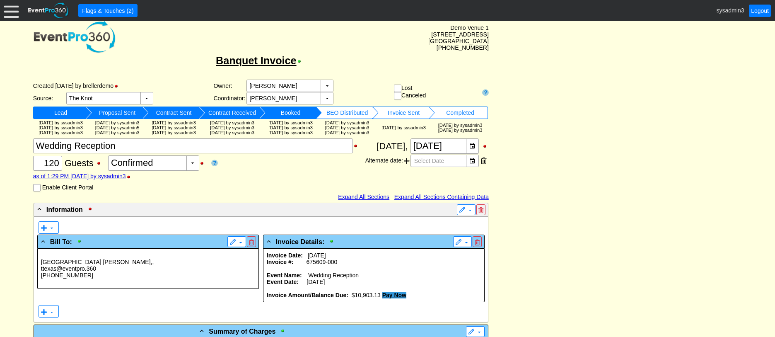
scroll to position [0, 0]
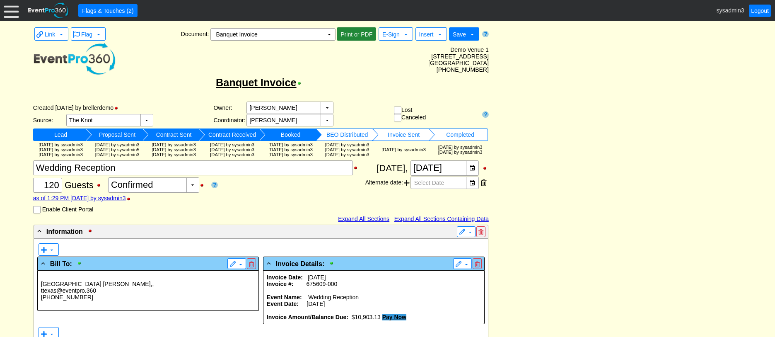
click at [353, 34] on span "Print or PDF" at bounding box center [356, 34] width 35 height 8
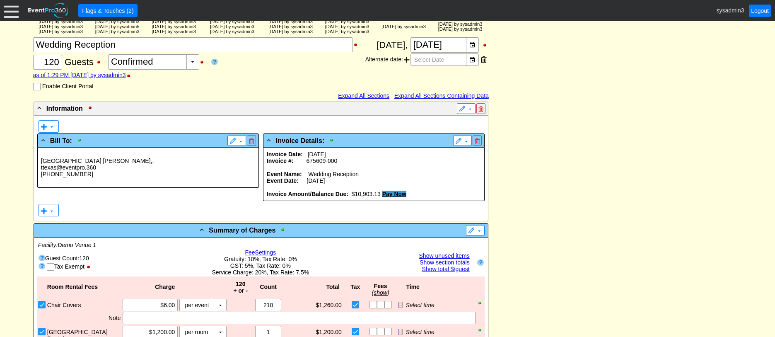
scroll to position [166, 0]
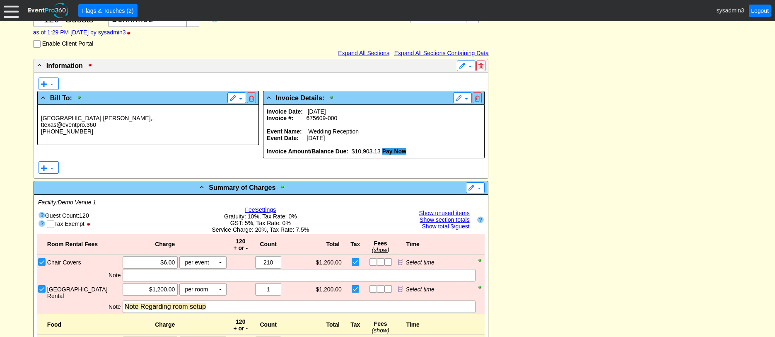
click at [340, 121] on p "Invoice #: 675609-000" at bounding box center [374, 118] width 214 height 7
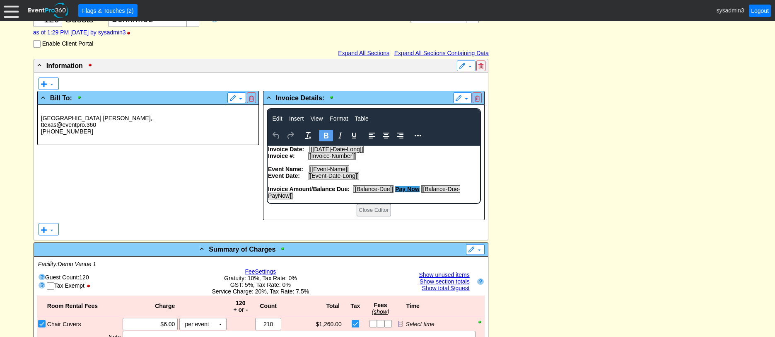
scroll to position [0, 0]
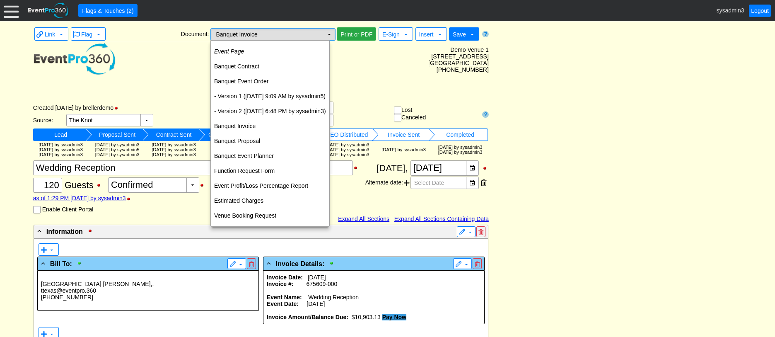
click at [328, 35] on td "▼" at bounding box center [330, 35] width 12 height 12
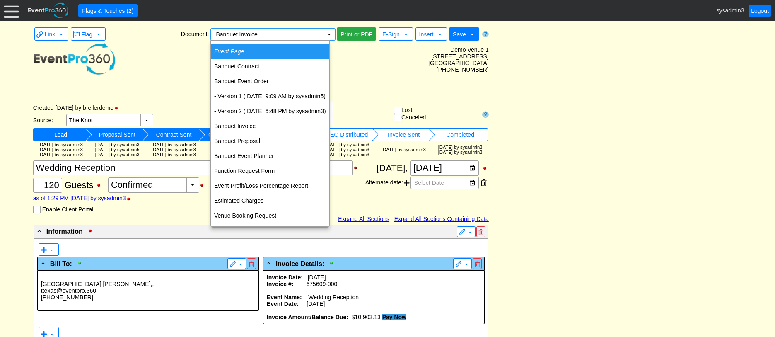
click at [249, 52] on td "Event Page" at bounding box center [270, 51] width 119 height 15
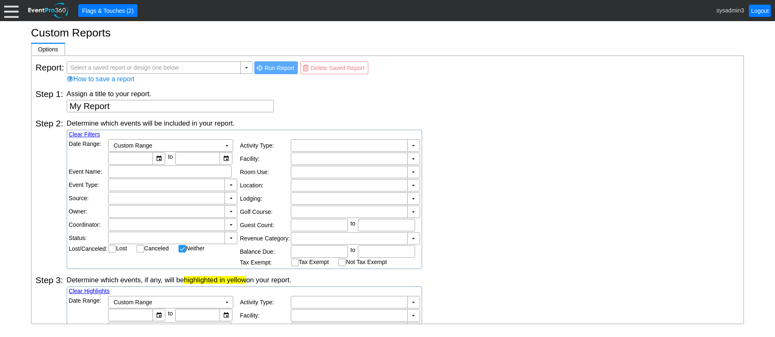
checkbox input "false"
click at [11, 9] on div at bounding box center [11, 10] width 15 height 15
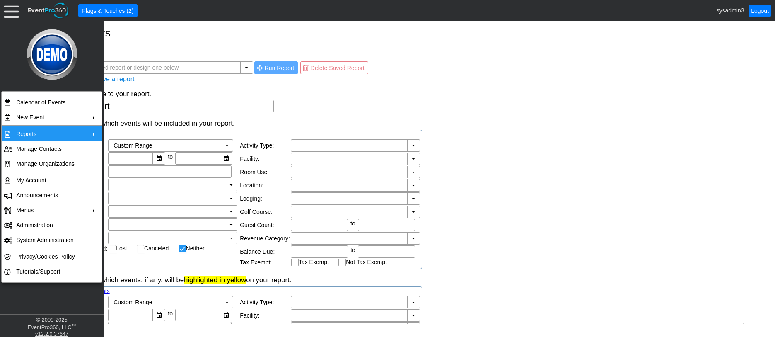
click at [35, 131] on td "Reports" at bounding box center [50, 133] width 74 height 15
click at [293, 111] on div "Assign a title to your report. My Report" at bounding box center [403, 100] width 673 height 23
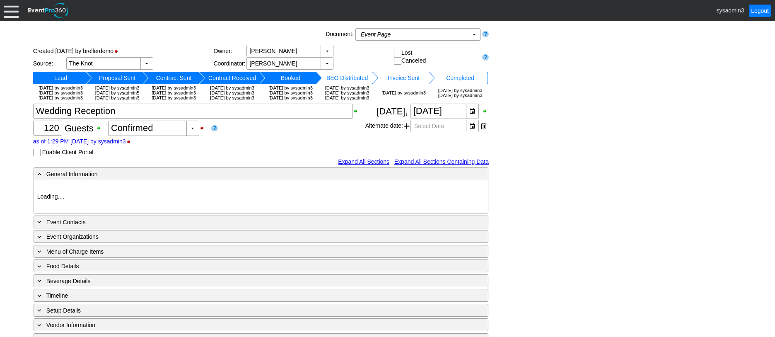
type input "Demo Venue 1"
type input "Wedding"
type input "[URL][DOMAIN_NAME]"
type input "675609"
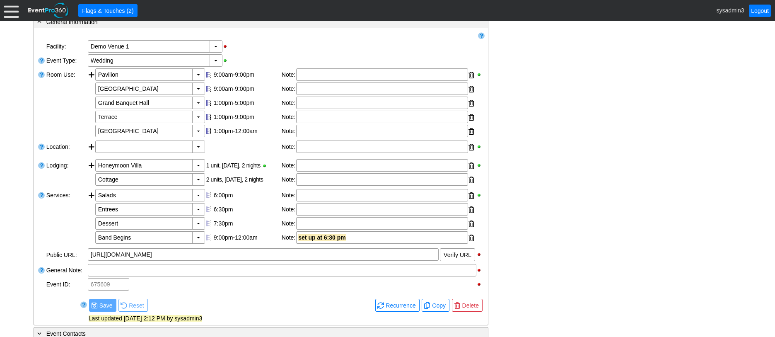
scroll to position [207, 0]
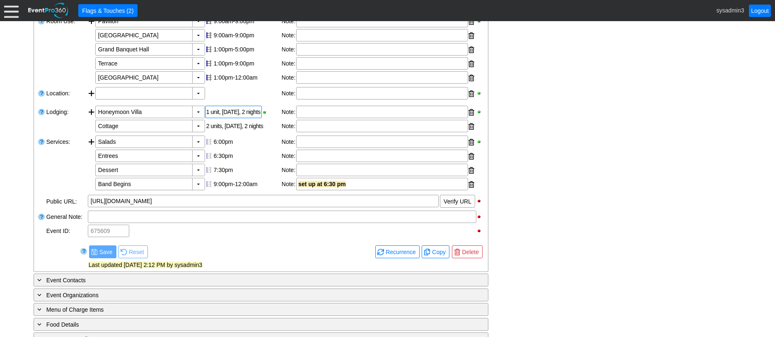
click at [231, 118] on div "1 unit, [DATE], 2 nights" at bounding box center [233, 112] width 57 height 12
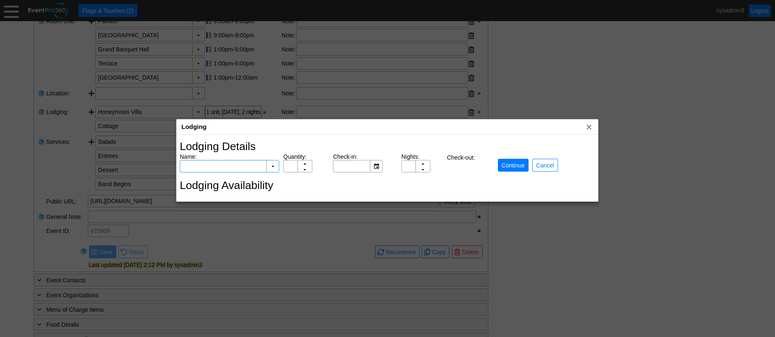
type input "Honeymoon Villa"
type input "1"
type input "[DATE]"
type input "2"
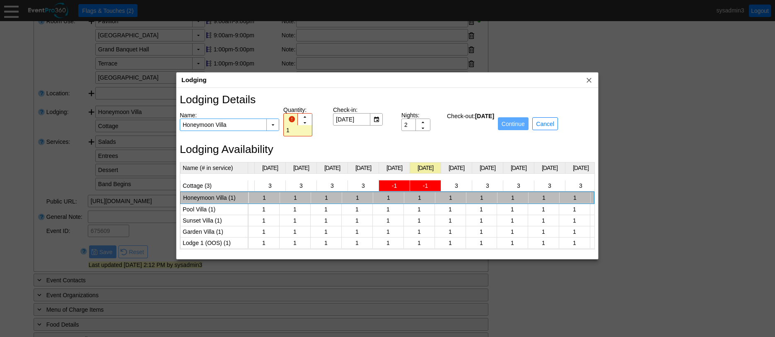
scroll to position [0, 771]
click at [590, 80] on span "x" at bounding box center [589, 80] width 8 height 8
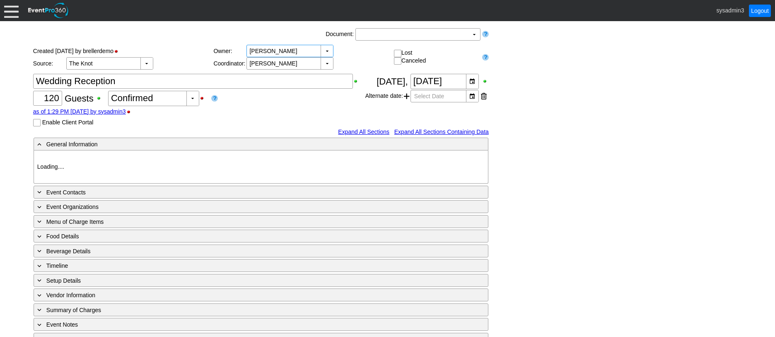
type input "Demo Venue 1"
type input "Wedding"
type input "[URL][DOMAIN_NAME]"
type input "675609"
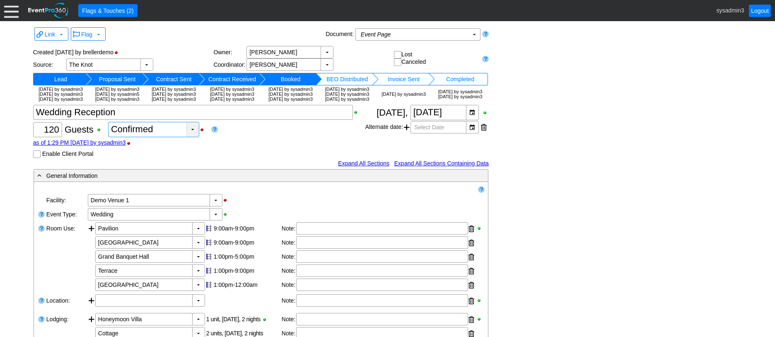
click at [195, 137] on div "▼" at bounding box center [192, 129] width 12 height 15
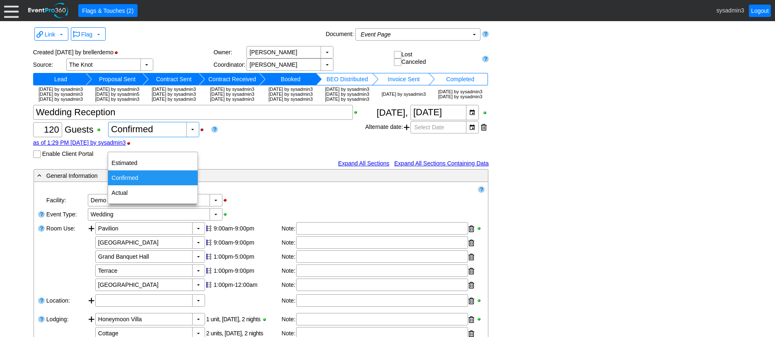
click at [132, 177] on div "Confirmed" at bounding box center [153, 177] width 90 height 15
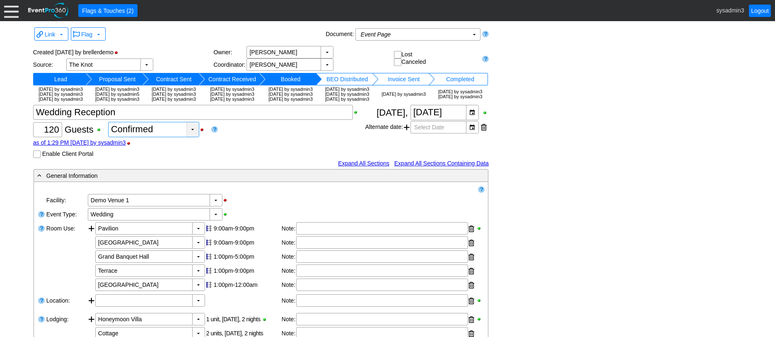
click at [192, 137] on div "▼" at bounding box center [192, 129] width 12 height 15
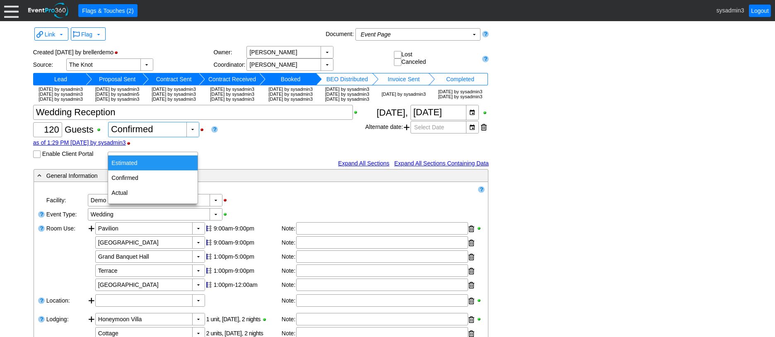
click at [144, 165] on div "Estimated" at bounding box center [153, 162] width 90 height 15
type input "Estimated"
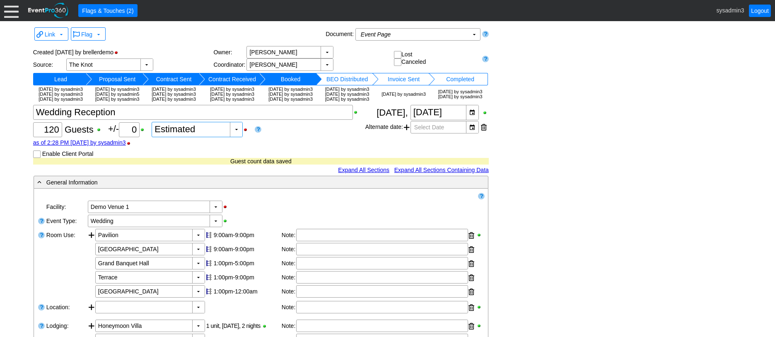
click at [261, 133] on link at bounding box center [258, 129] width 7 height 8
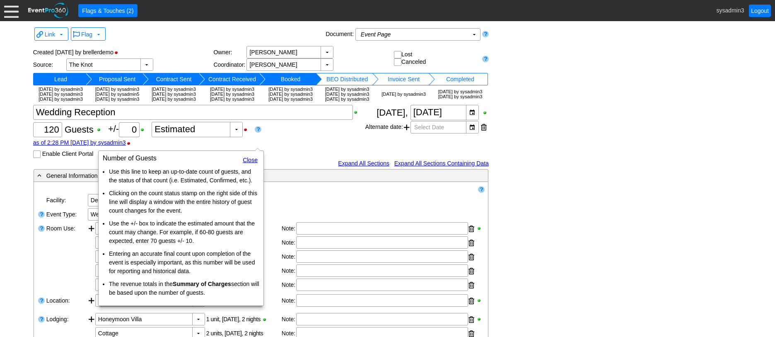
click at [251, 160] on link "Close" at bounding box center [250, 160] width 15 height 7
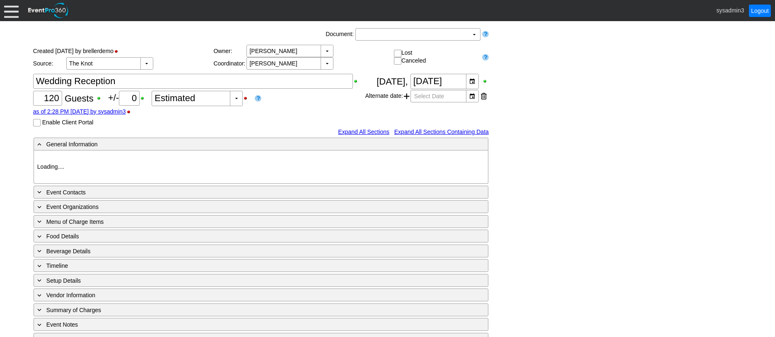
type input "Demo Venue 1"
type input "Wedding"
type input "[URL][DOMAIN_NAME]"
type input "675609"
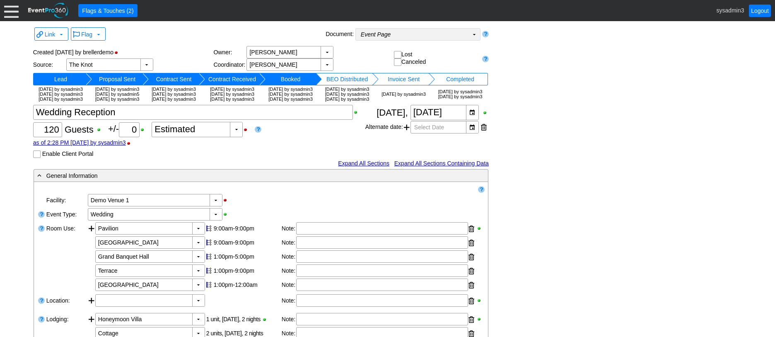
click at [411, 36] on td "Event Page Χ" at bounding box center [412, 35] width 113 height 12
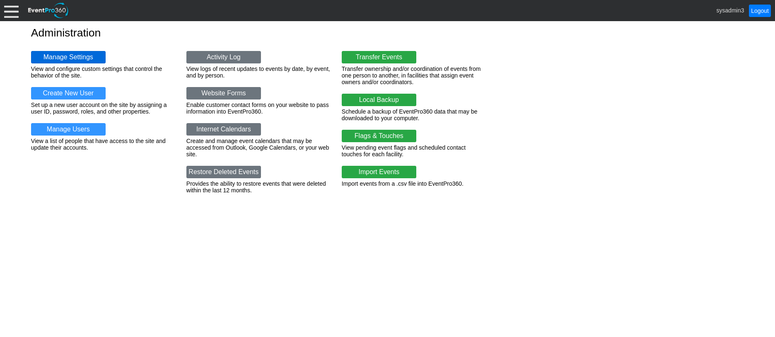
click at [67, 54] on link "Manage Settings" at bounding box center [68, 57] width 75 height 12
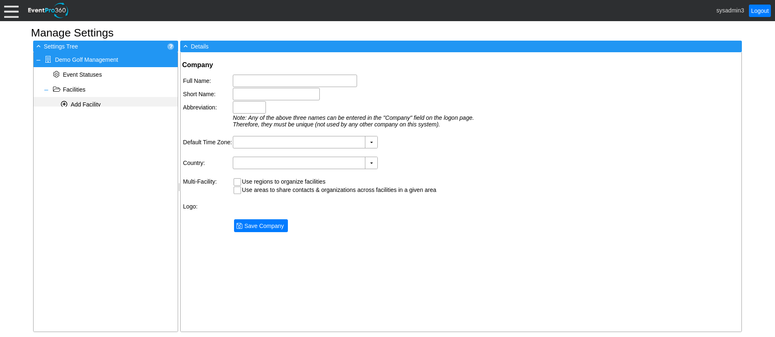
type input "Demo Golf Management"
type input "Demo Golf"
type input "Demo"
type input "(GMT-06:00) Central Time ([GEOGRAPHIC_DATA] & [GEOGRAPHIC_DATA])"
type input "[GEOGRAPHIC_DATA] (English)"
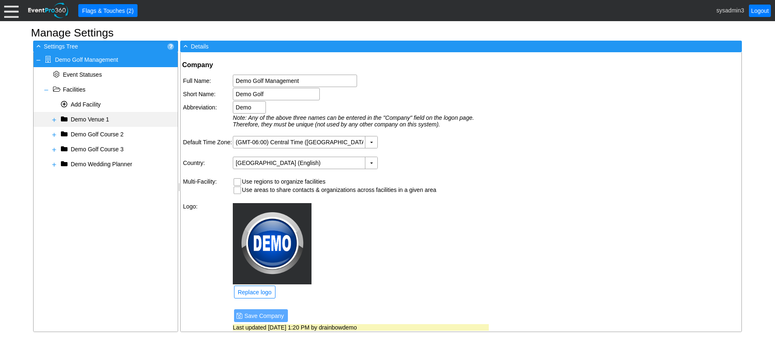
click at [54, 119] on span at bounding box center [54, 119] width 7 height 7
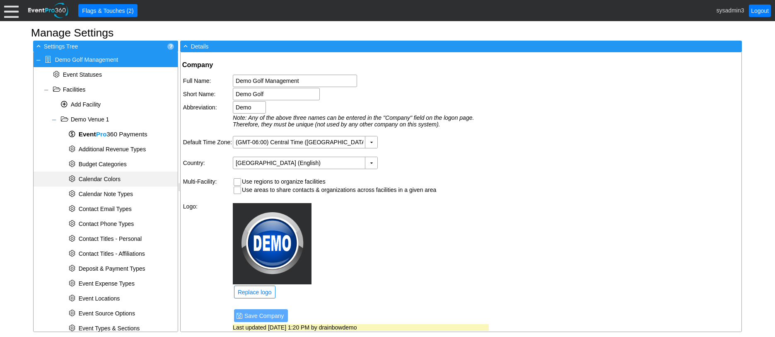
click at [104, 177] on span "Calendar Colors" at bounding box center [100, 179] width 42 height 7
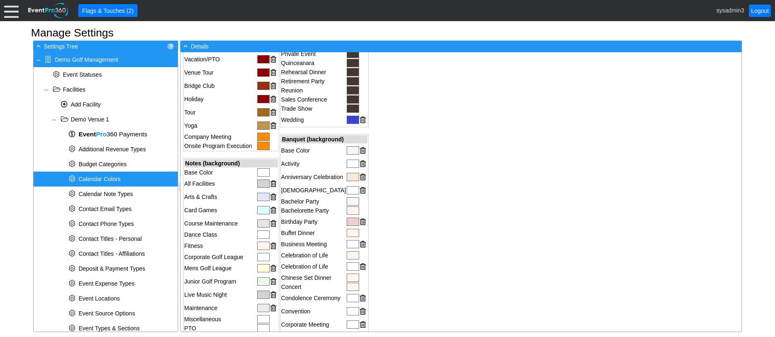
scroll to position [290, 0]
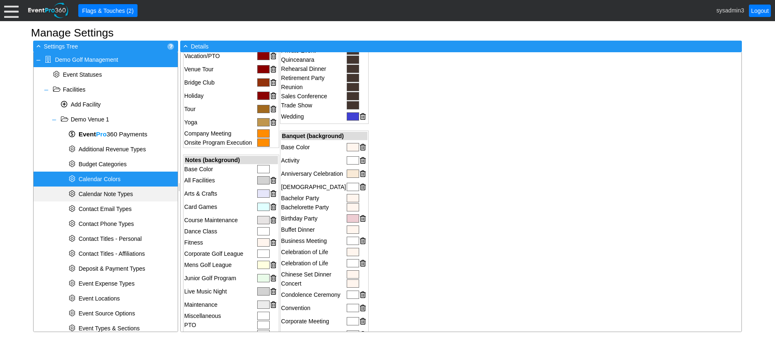
click at [104, 193] on span "Calendar Note Types" at bounding box center [106, 194] width 54 height 7
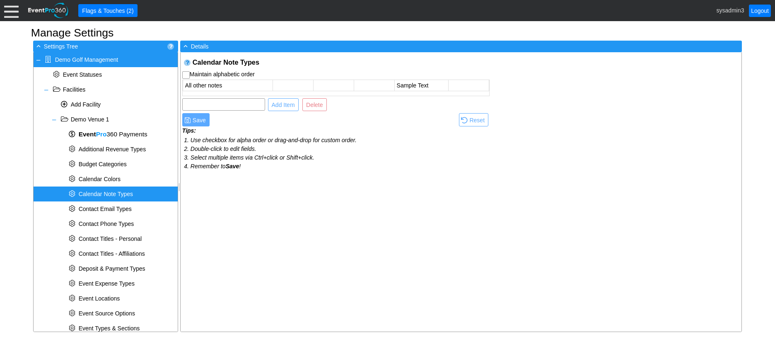
scroll to position [0, 0]
